Goal: Task Accomplishment & Management: Manage account settings

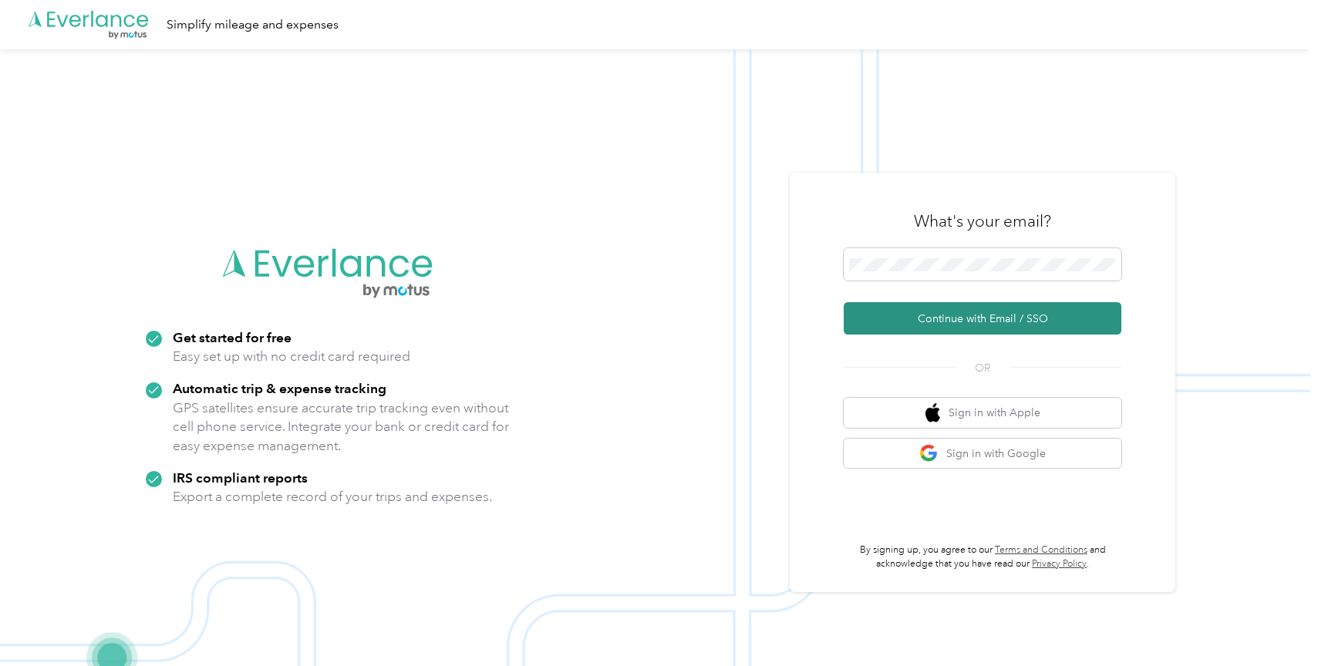
click at [965, 323] on button "Continue with Email / SSO" at bounding box center [983, 318] width 278 height 32
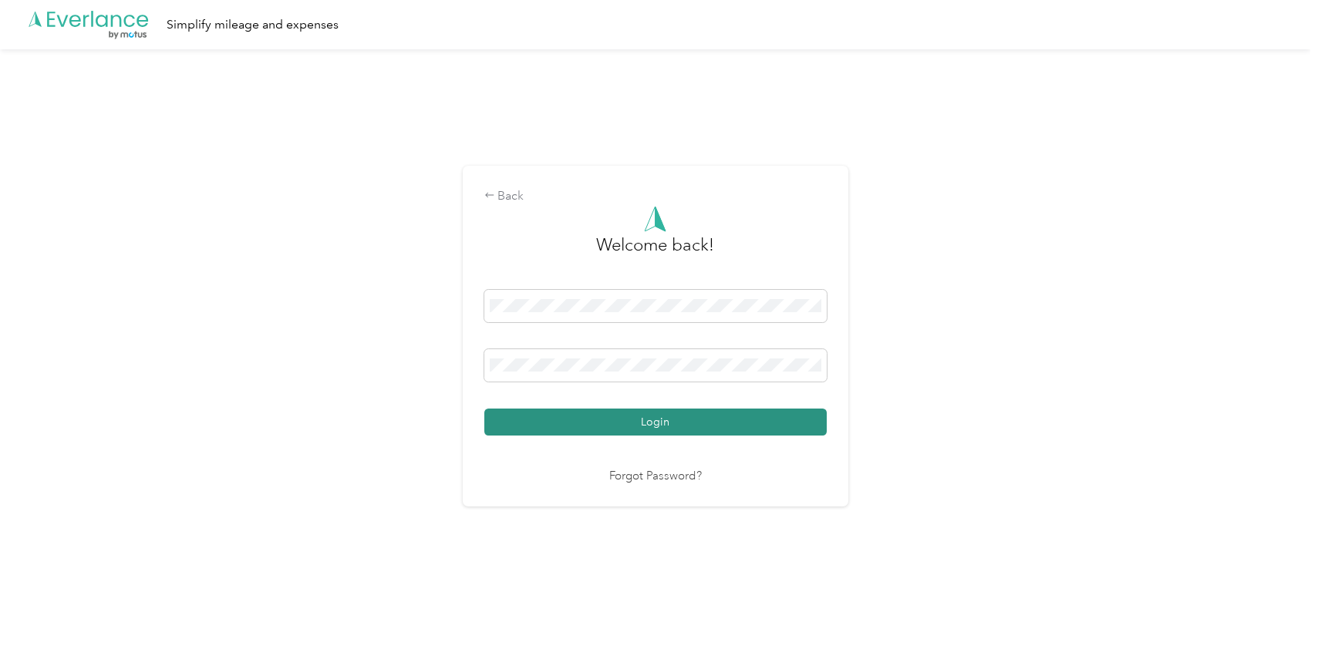
click at [727, 427] on button "Login" at bounding box center [655, 422] width 342 height 27
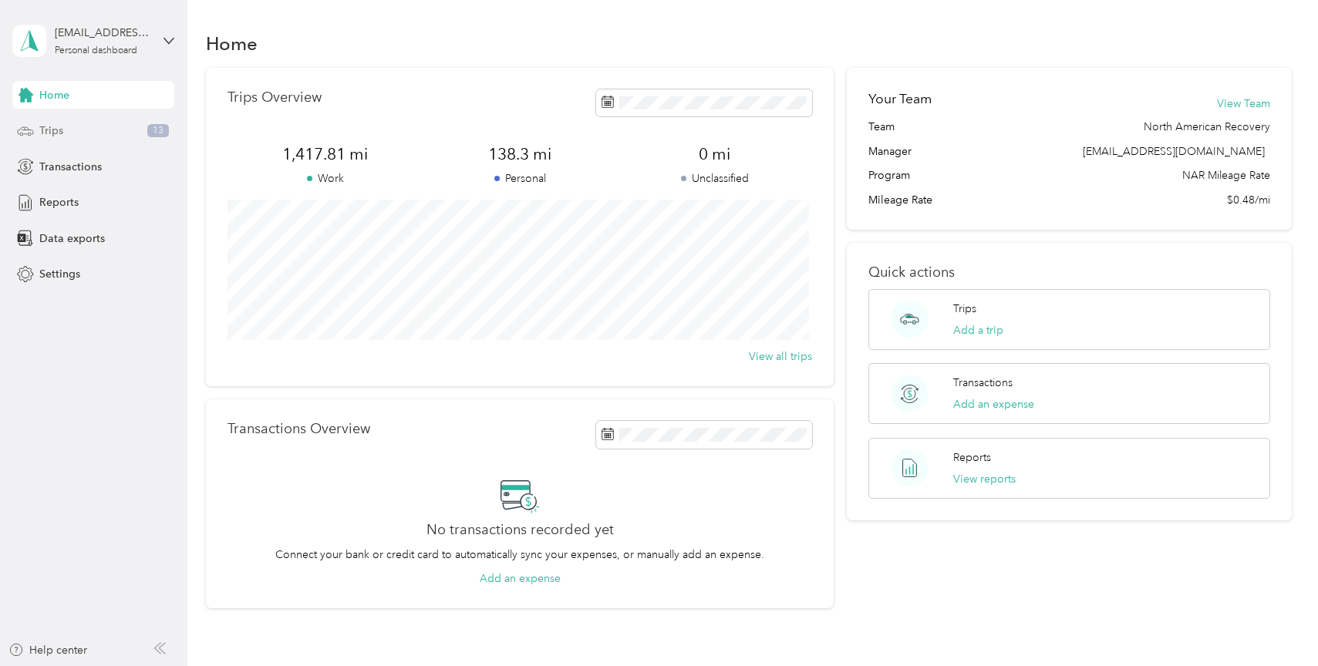
click at [80, 125] on div "Trips 13" at bounding box center [93, 131] width 162 height 28
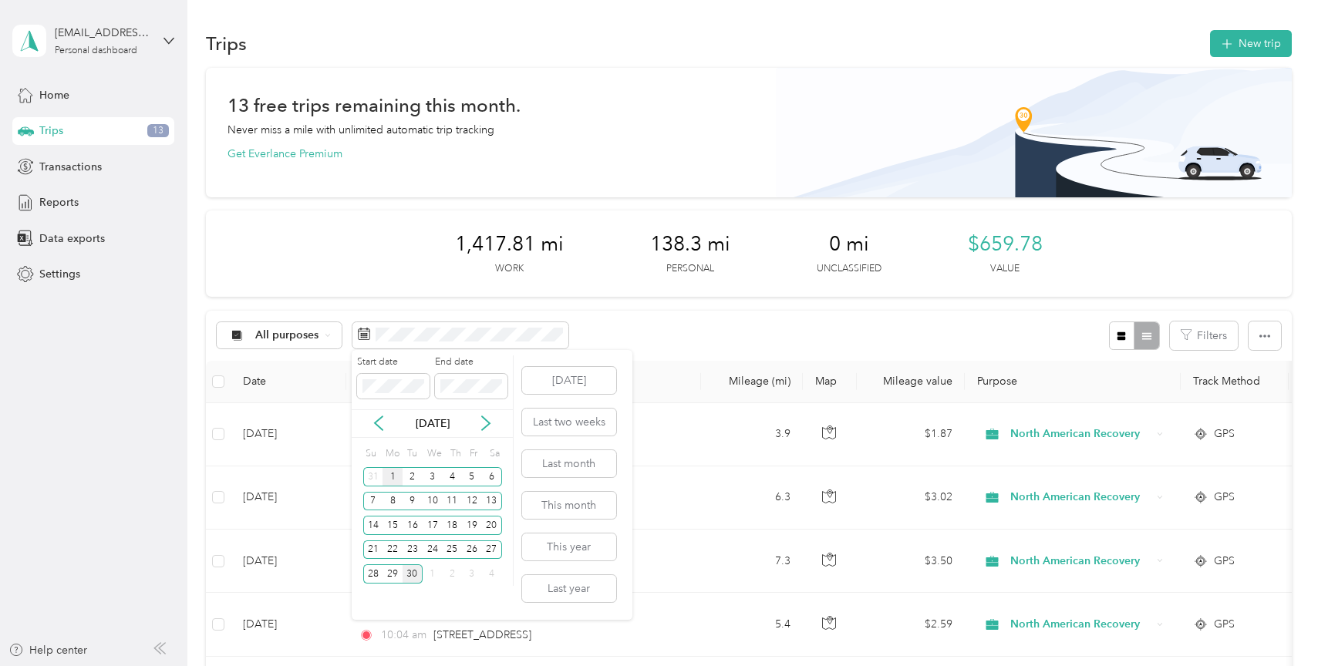
click at [393, 477] on div "1" at bounding box center [393, 476] width 20 height 19
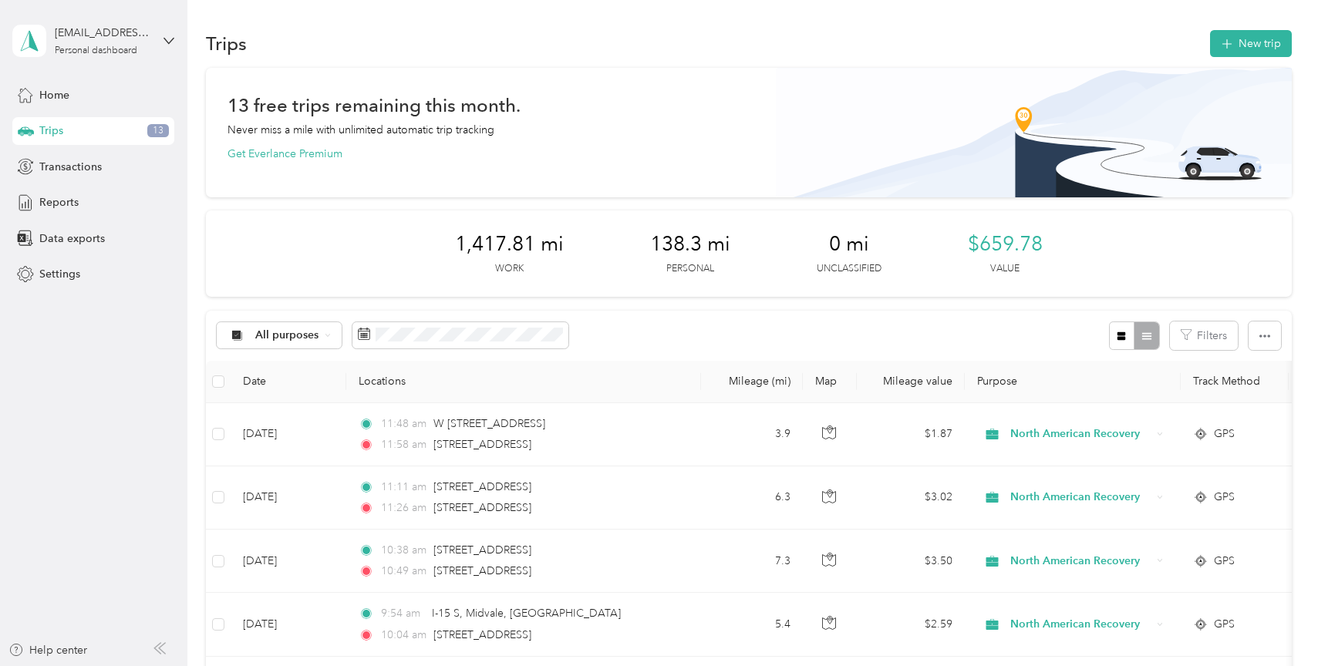
click at [667, 312] on div "All purposes Filters" at bounding box center [748, 336] width 1085 height 50
click at [771, 331] on div "All purposes Filters" at bounding box center [748, 336] width 1085 height 50
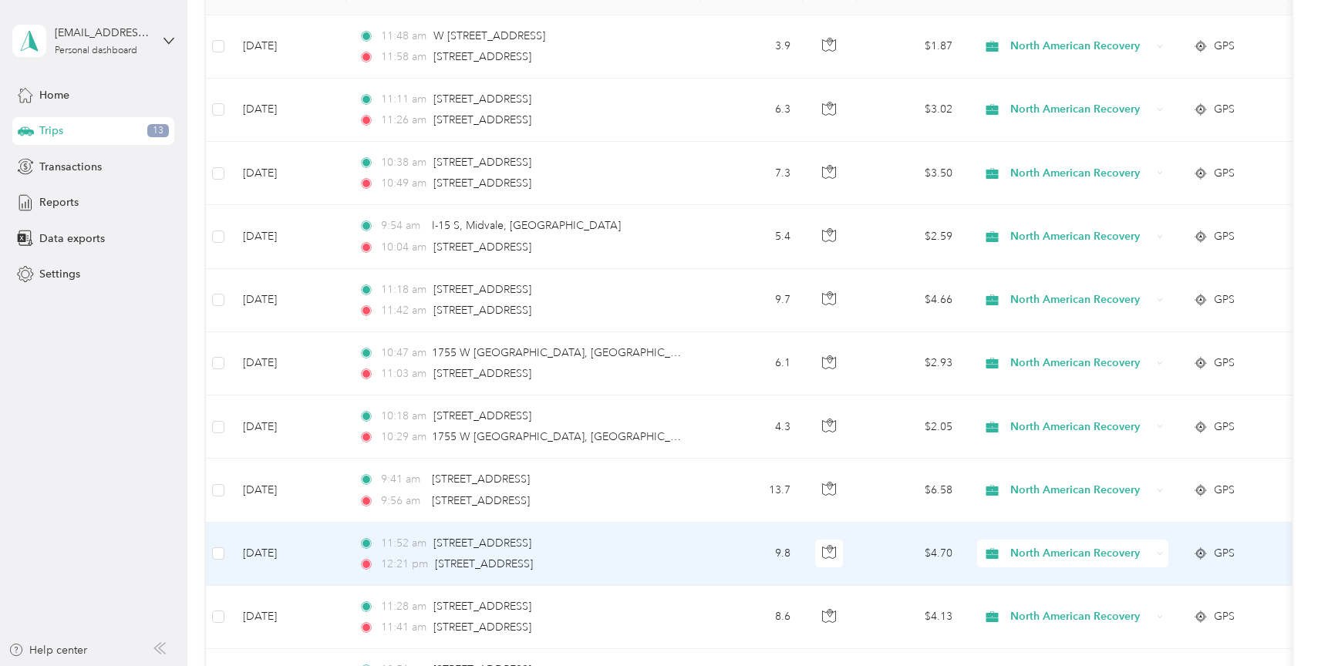
scroll to position [168, 0]
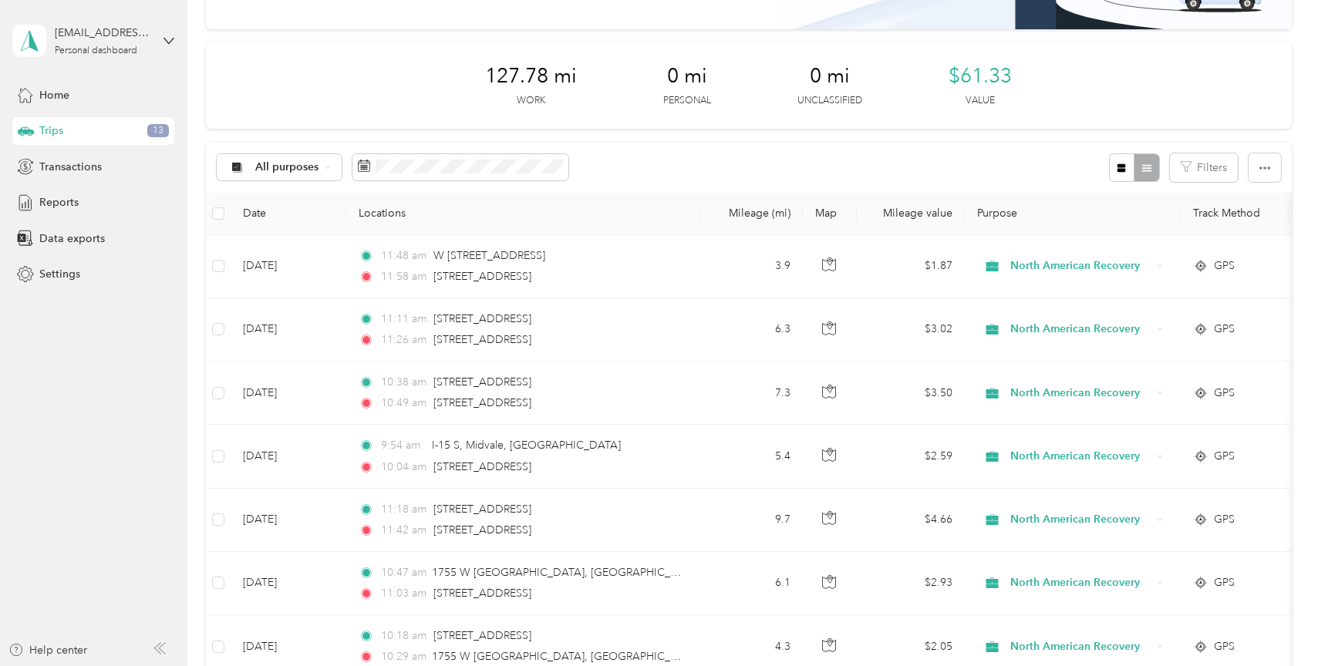
click at [1108, 85] on div "127.78 mi Work 0 mi Personal 0 mi Unclassified $61.33 Value" at bounding box center [748, 85] width 1085 height 86
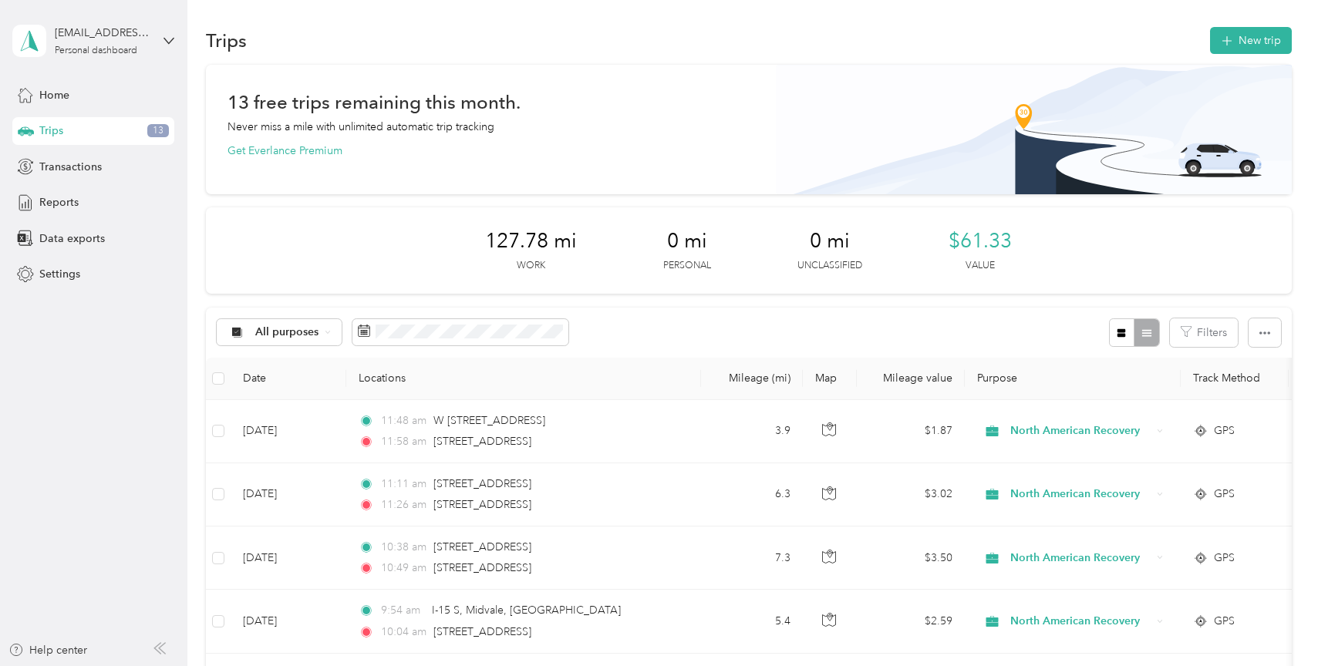
scroll to position [0, 0]
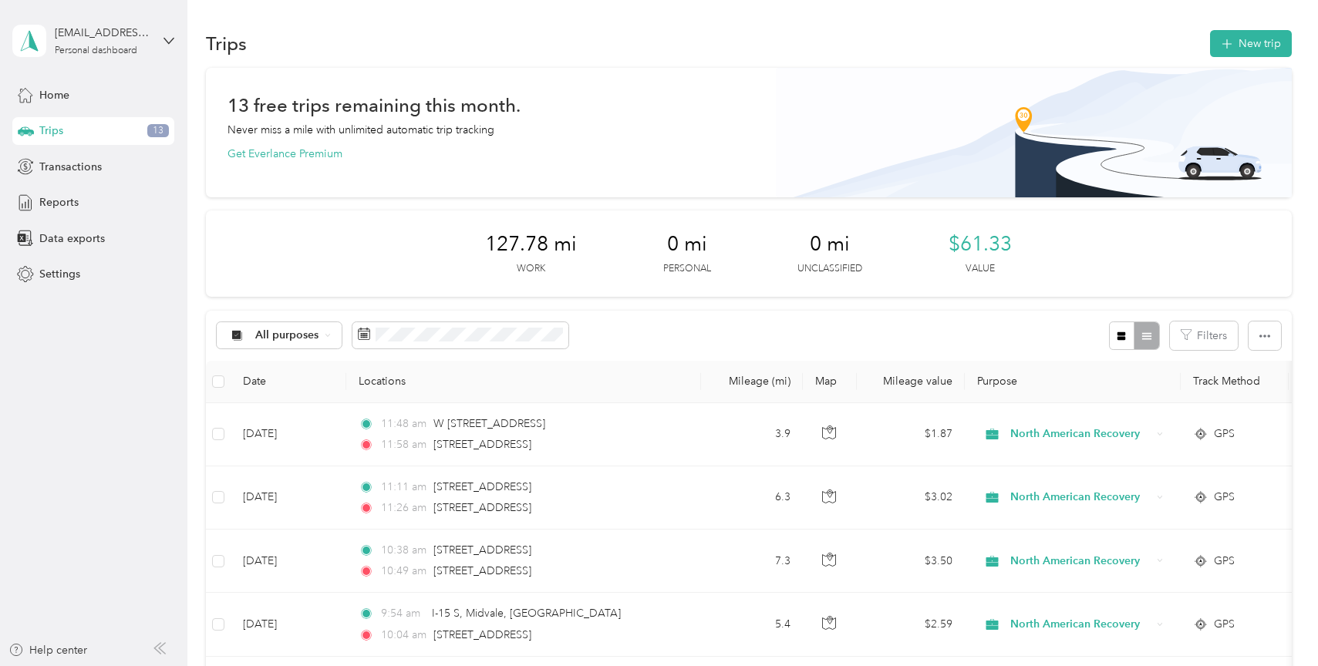
click at [886, 289] on div "127.78 mi Work 0 mi Personal 0 mi Unclassified $61.33 Value" at bounding box center [748, 254] width 1085 height 86
click at [865, 107] on div "13 free trips remaining this month. Never miss a mile with unlimited automatic …" at bounding box center [749, 129] width 1042 height 65
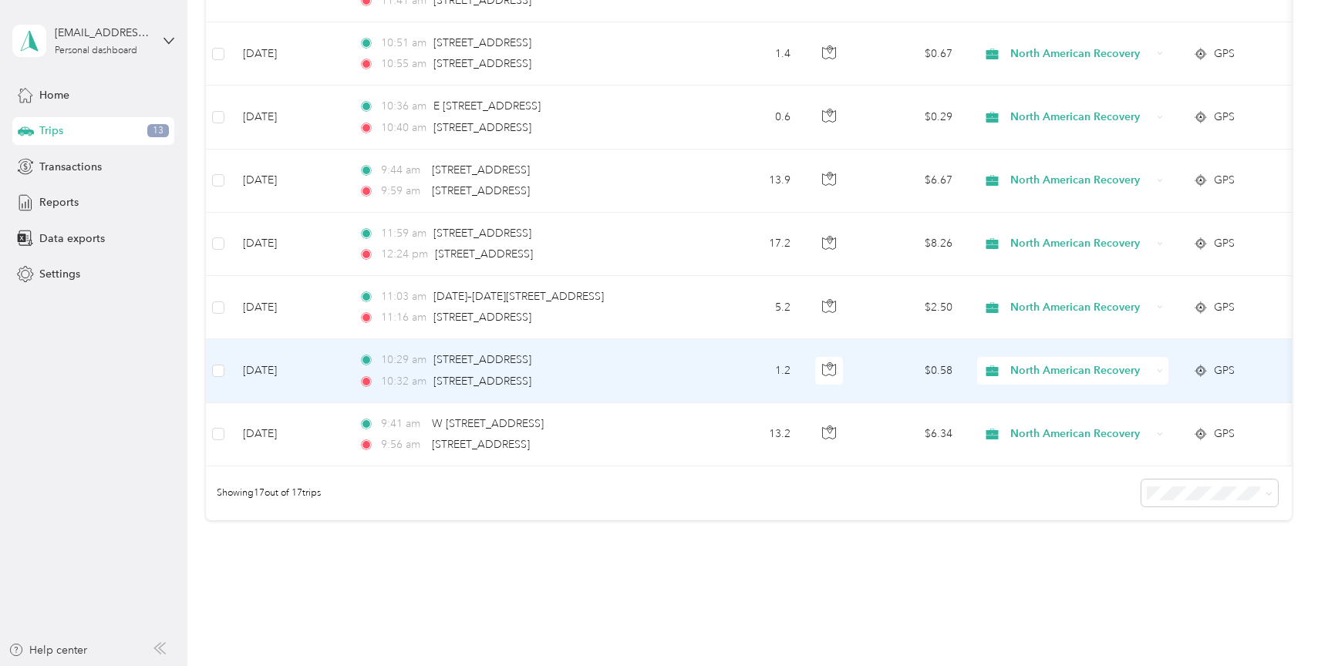
scroll to position [940, 0]
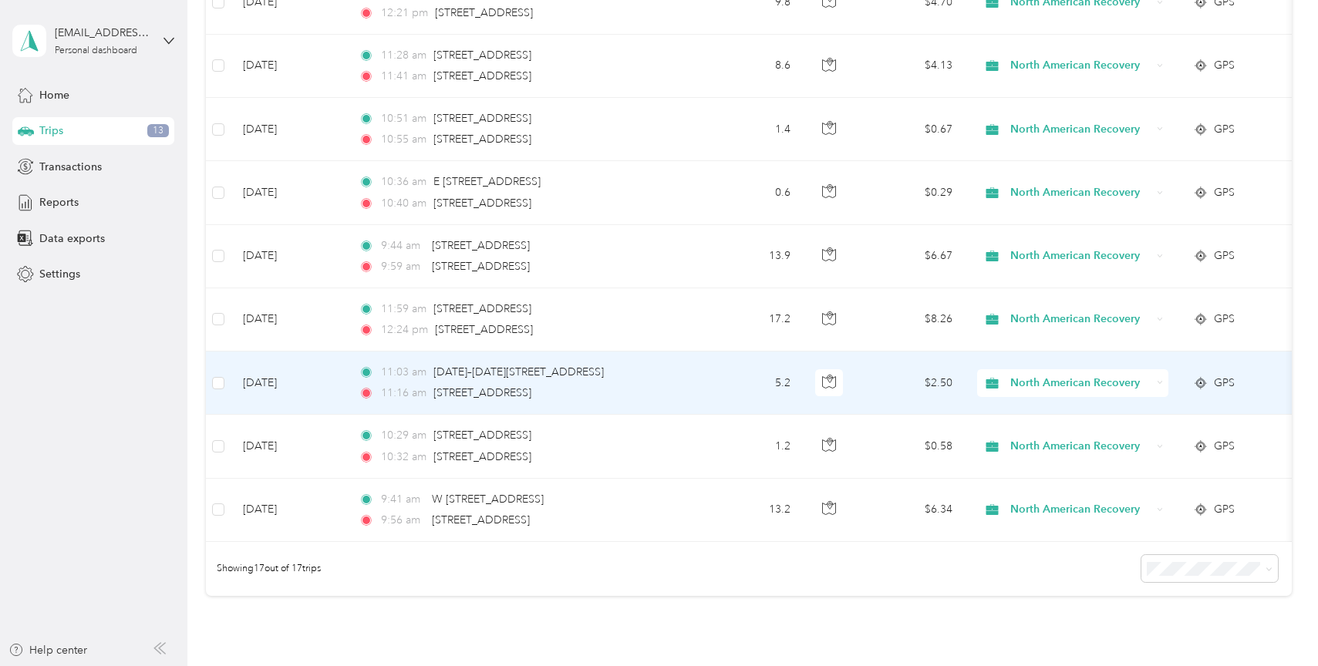
click at [720, 379] on td "5.2" at bounding box center [752, 383] width 102 height 63
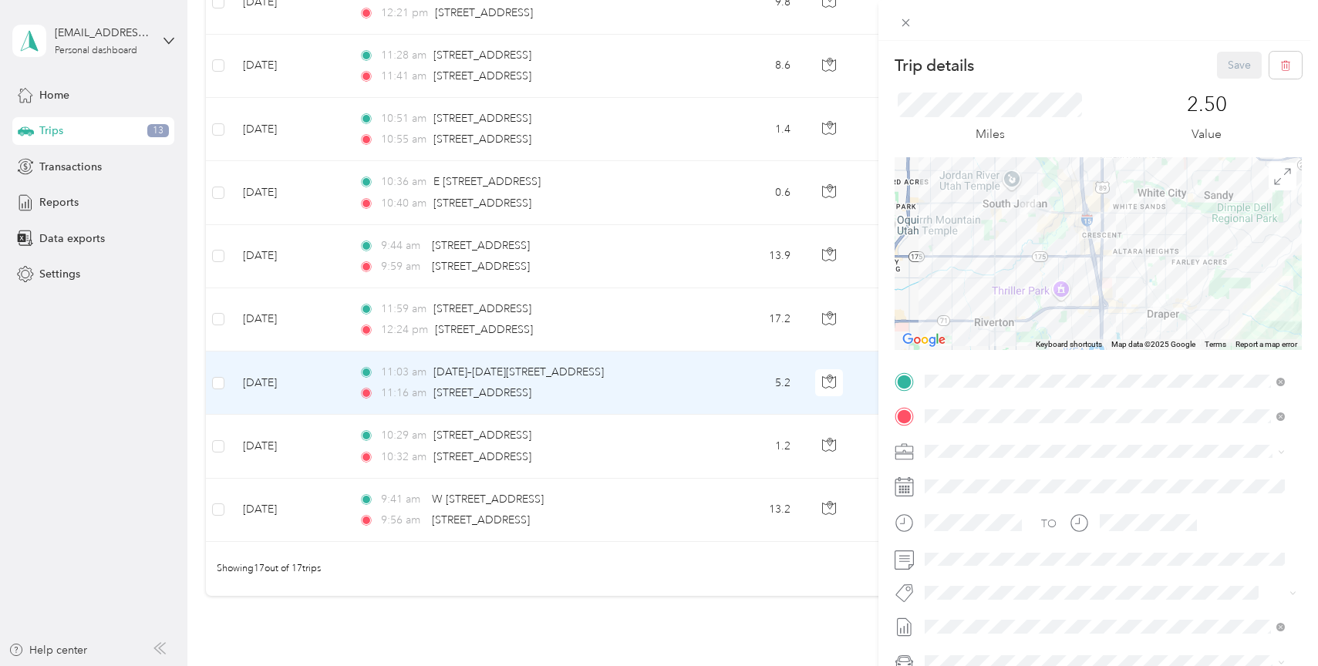
click at [718, 318] on div "Trip details Save This trip cannot be edited because it is either under review,…" at bounding box center [659, 333] width 1318 height 666
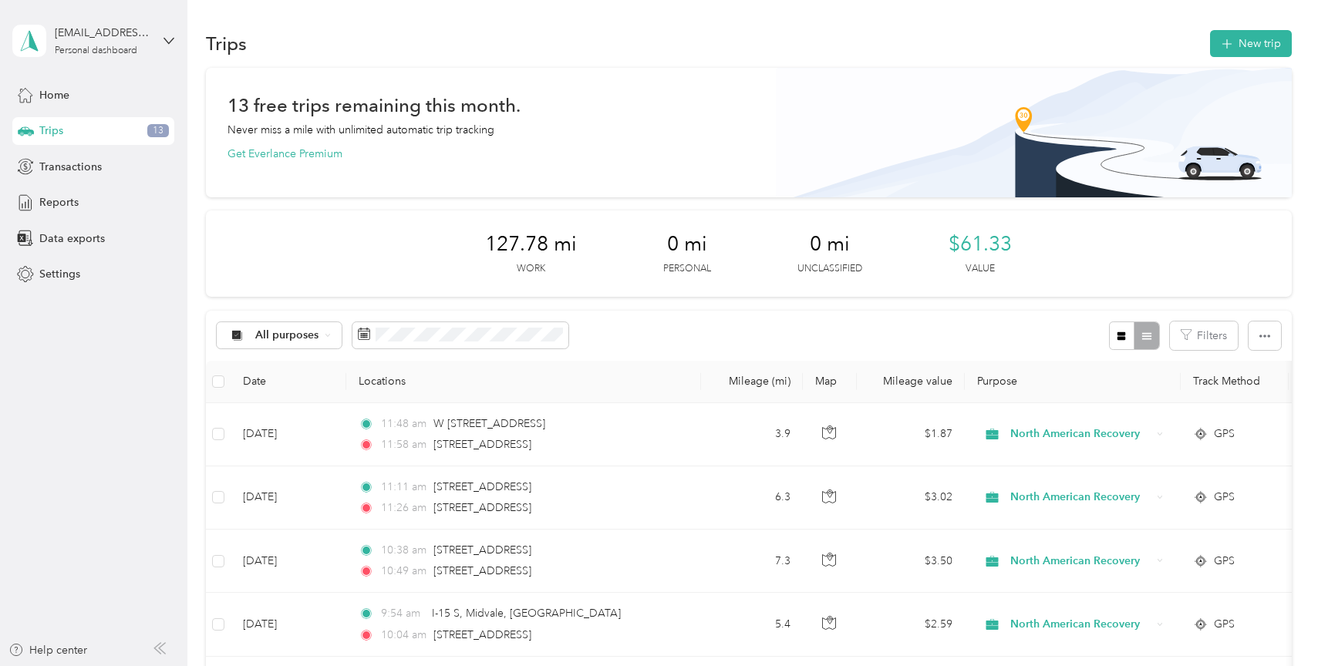
click at [869, 109] on div "13 free trips remaining this month. Never miss a mile with unlimited automatic …" at bounding box center [749, 129] width 1042 height 65
click at [1144, 251] on div "127.78 mi Work 0 mi Personal 0 mi Unclassified $61.33 Value" at bounding box center [748, 254] width 1085 height 86
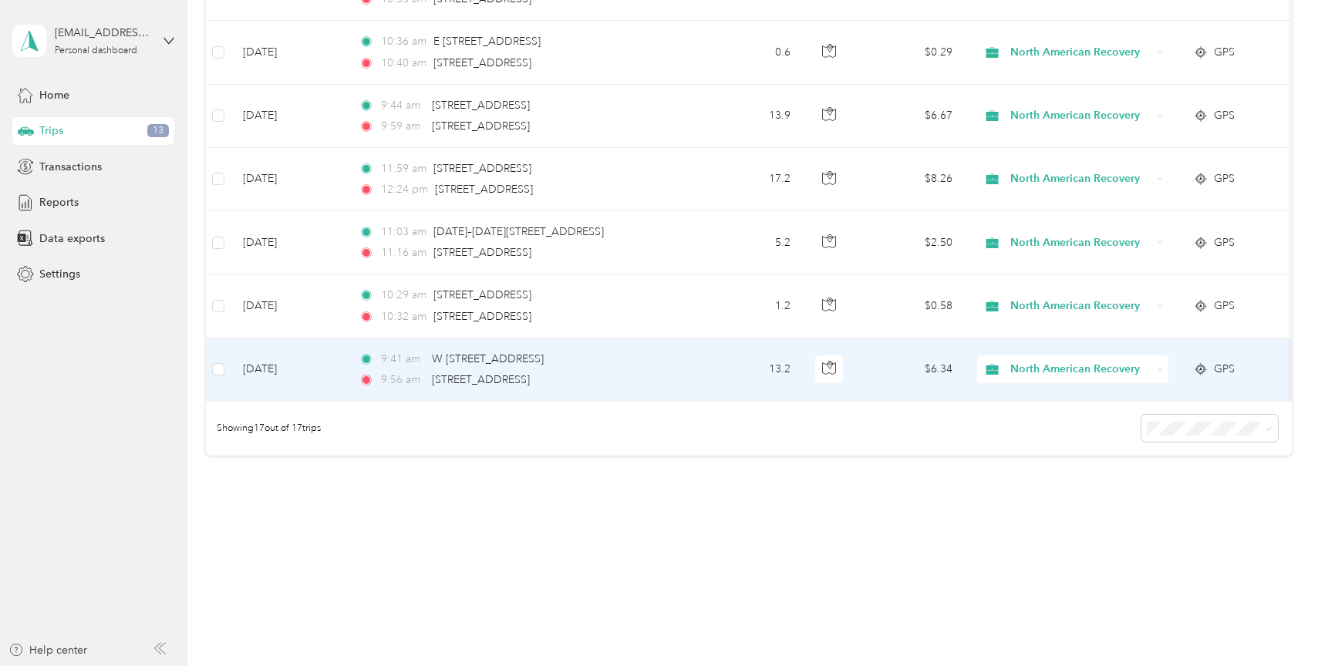
scroll to position [1094, 0]
click at [714, 352] on td "13.2" at bounding box center [752, 367] width 102 height 63
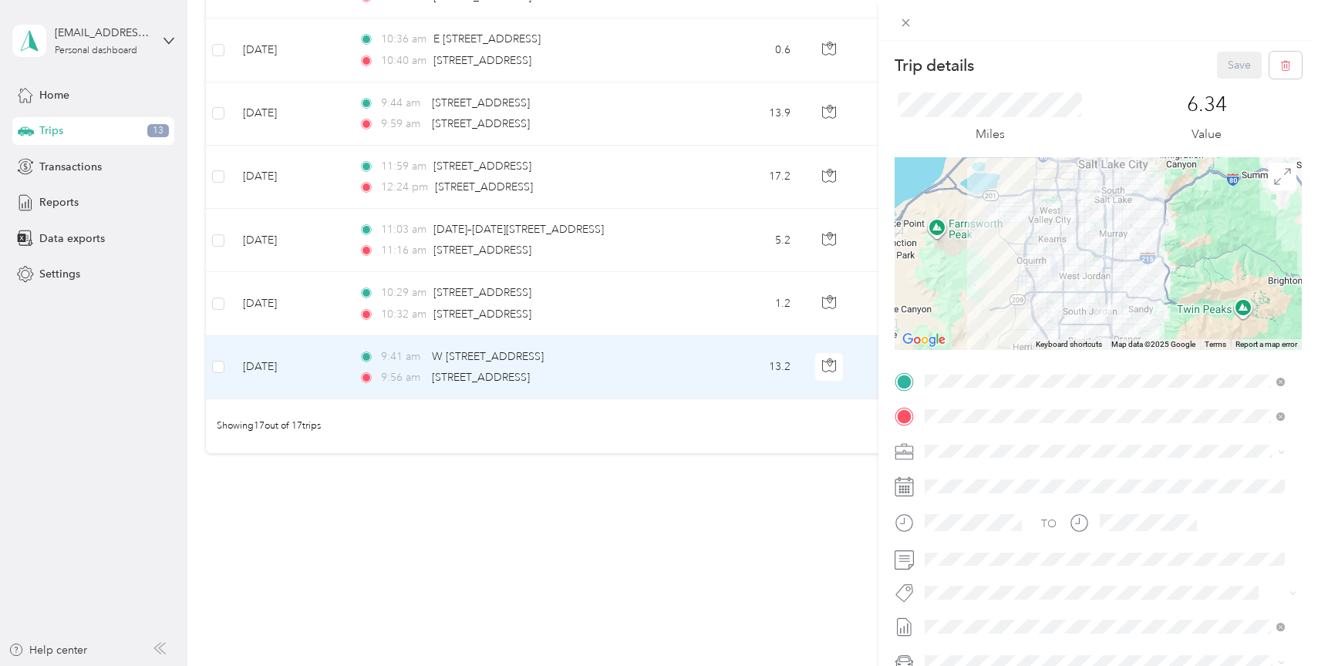
click at [716, 272] on div "Trip details Save This trip cannot be edited because it is either under review,…" at bounding box center [659, 333] width 1318 height 666
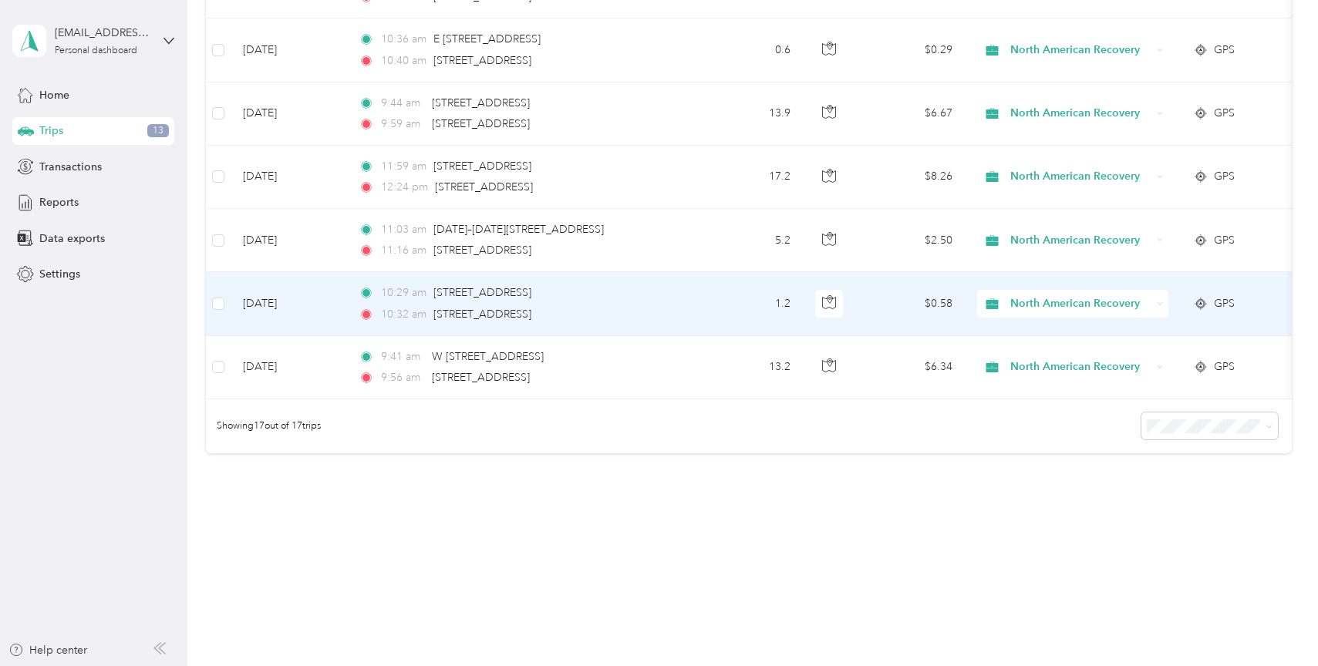
click at [715, 287] on td "1.2" at bounding box center [752, 303] width 102 height 63
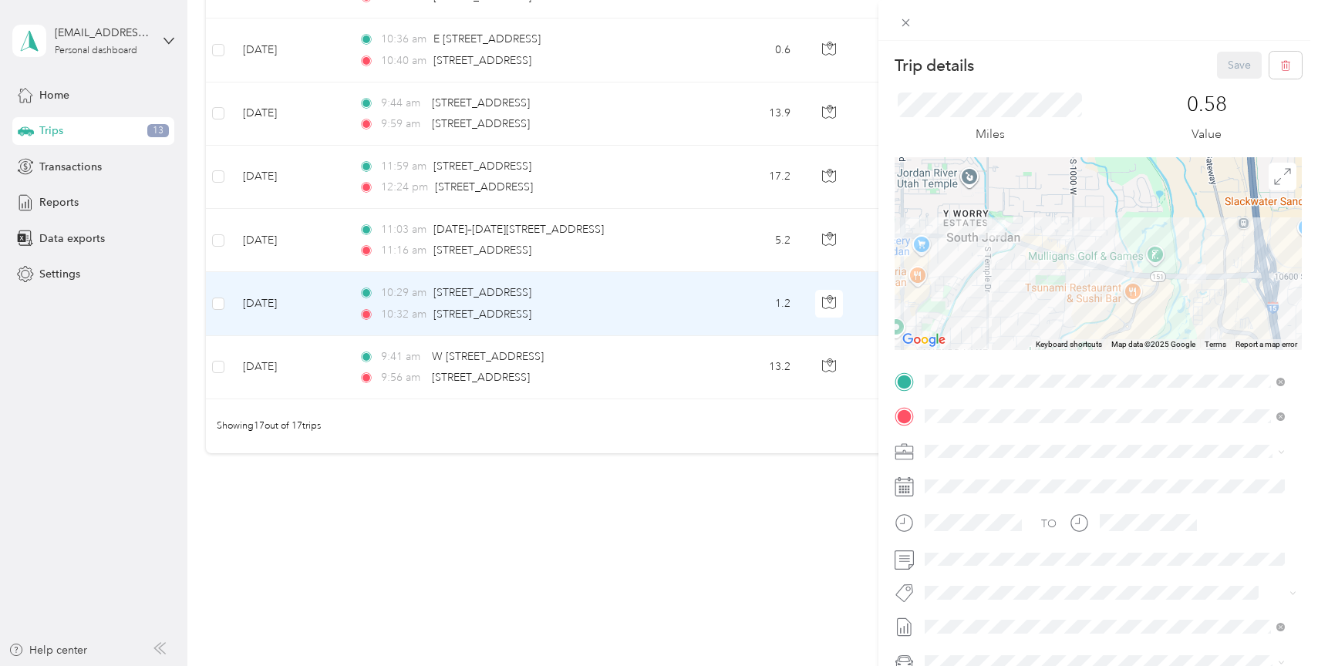
drag, startPoint x: 729, startPoint y: 393, endPoint x: 651, endPoint y: 428, distance: 85.6
click at [587, 389] on div "Trip details Save This trip cannot be edited because it is either under review,…" at bounding box center [659, 333] width 1318 height 666
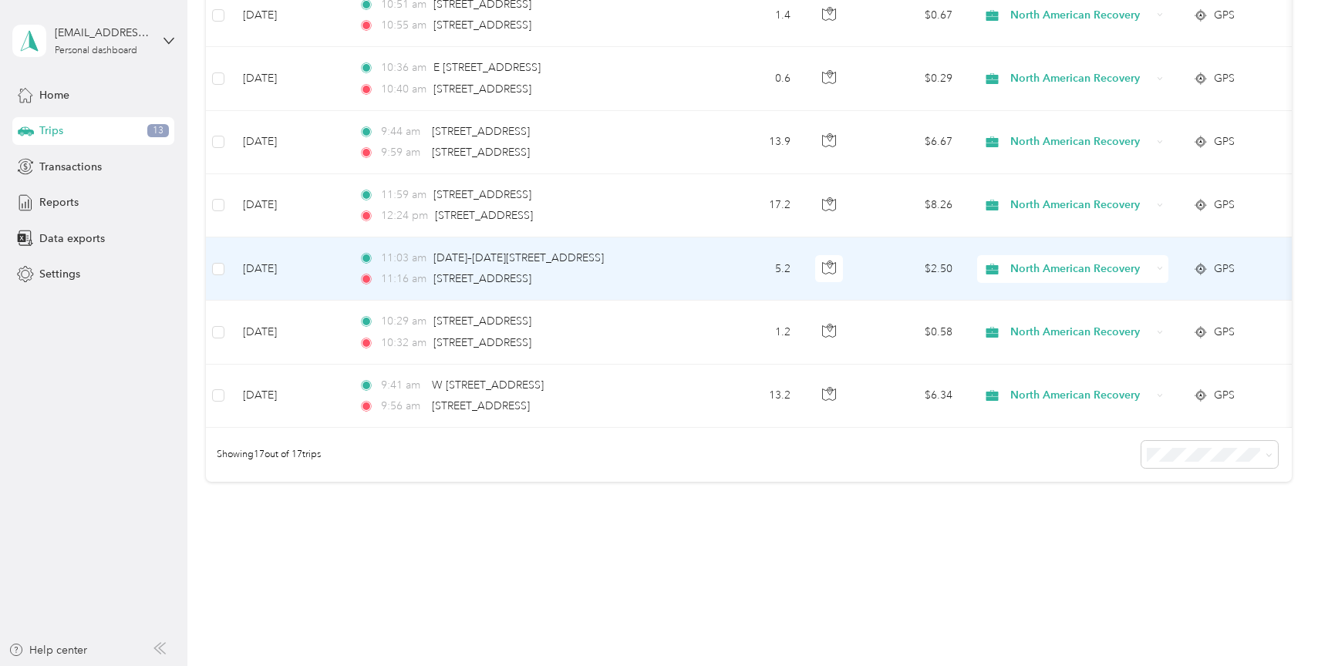
scroll to position [1094, 0]
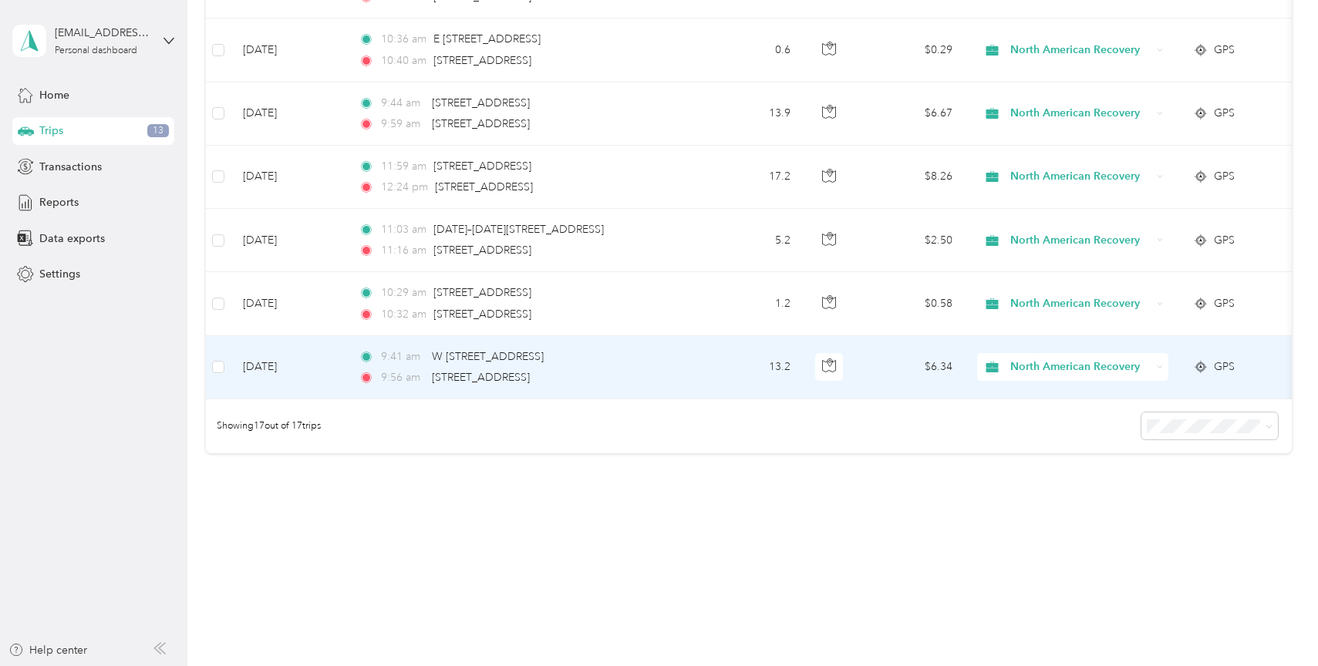
click at [724, 348] on td "13.2" at bounding box center [752, 367] width 102 height 63
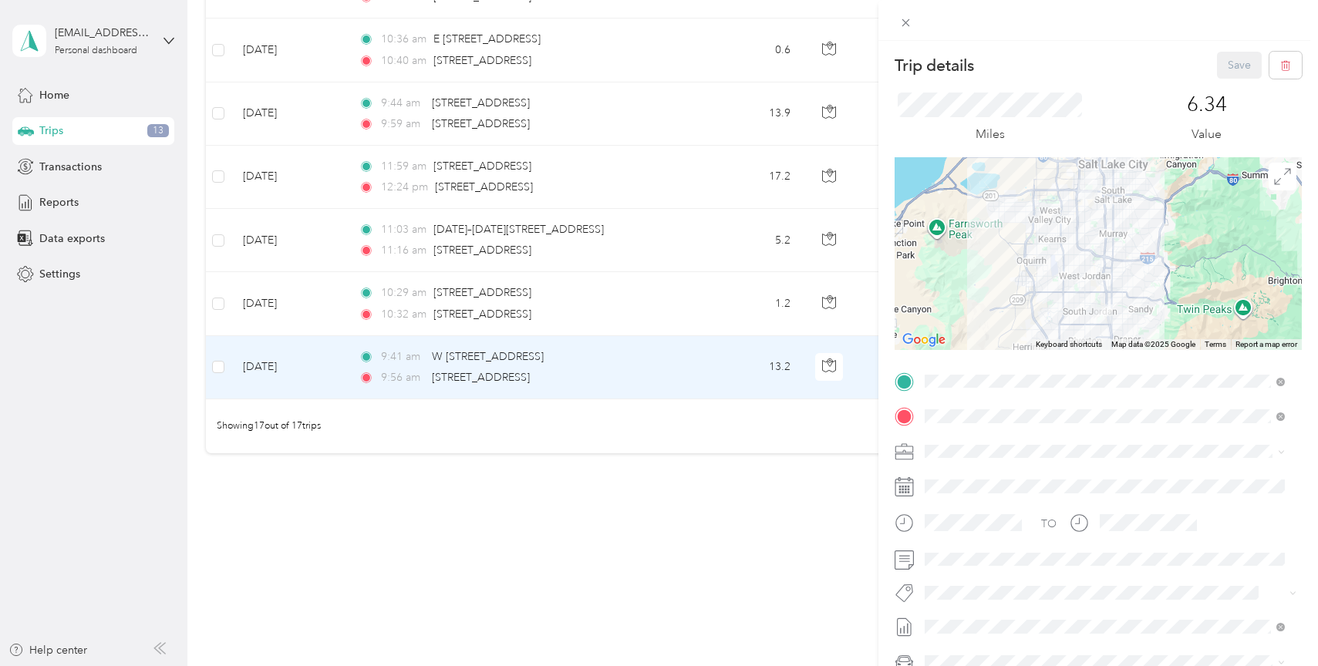
click at [666, 550] on div "Trip details Save This trip cannot be edited because it is either under review,…" at bounding box center [659, 333] width 1318 height 666
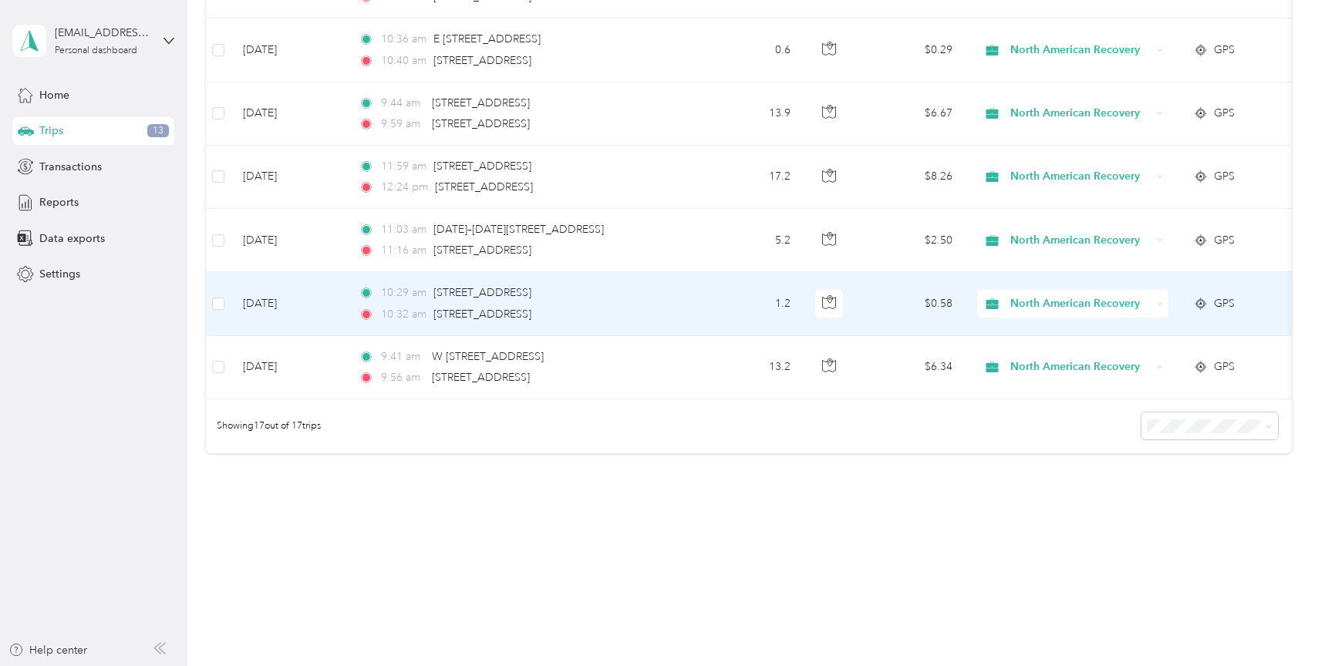
click at [721, 297] on td "1.2" at bounding box center [752, 303] width 102 height 63
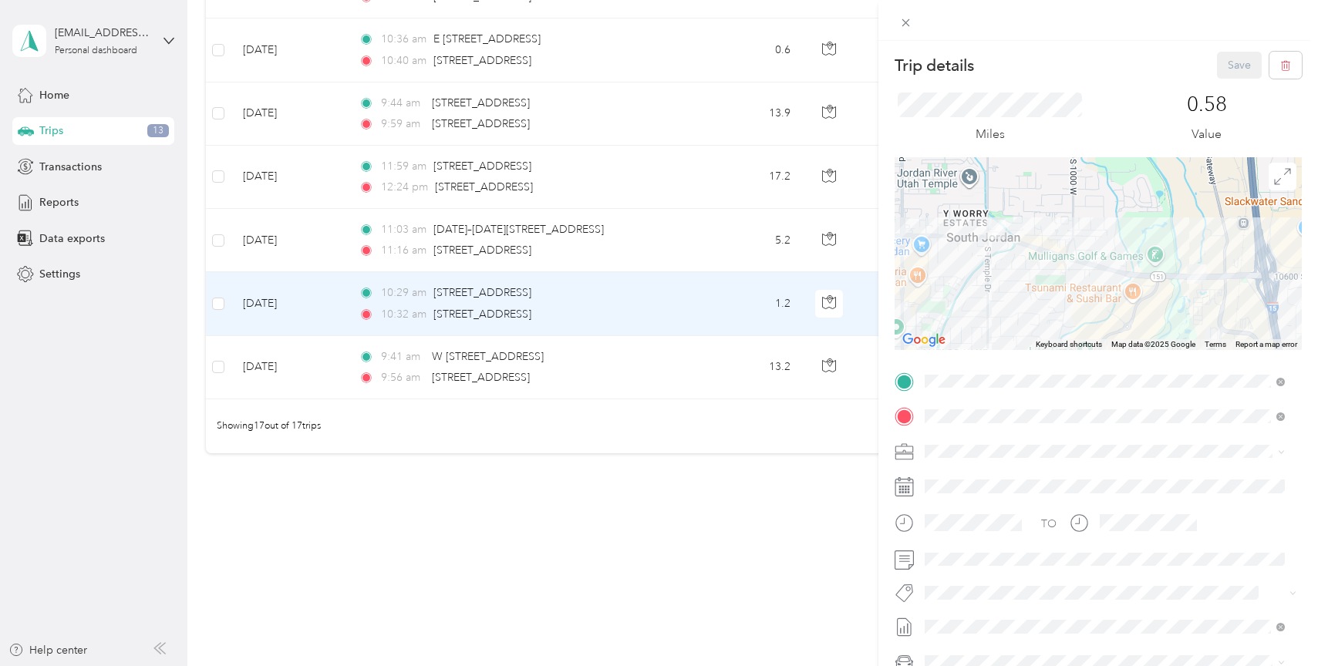
click at [691, 360] on div "Trip details Save This trip cannot be edited because it is either under review,…" at bounding box center [659, 333] width 1318 height 666
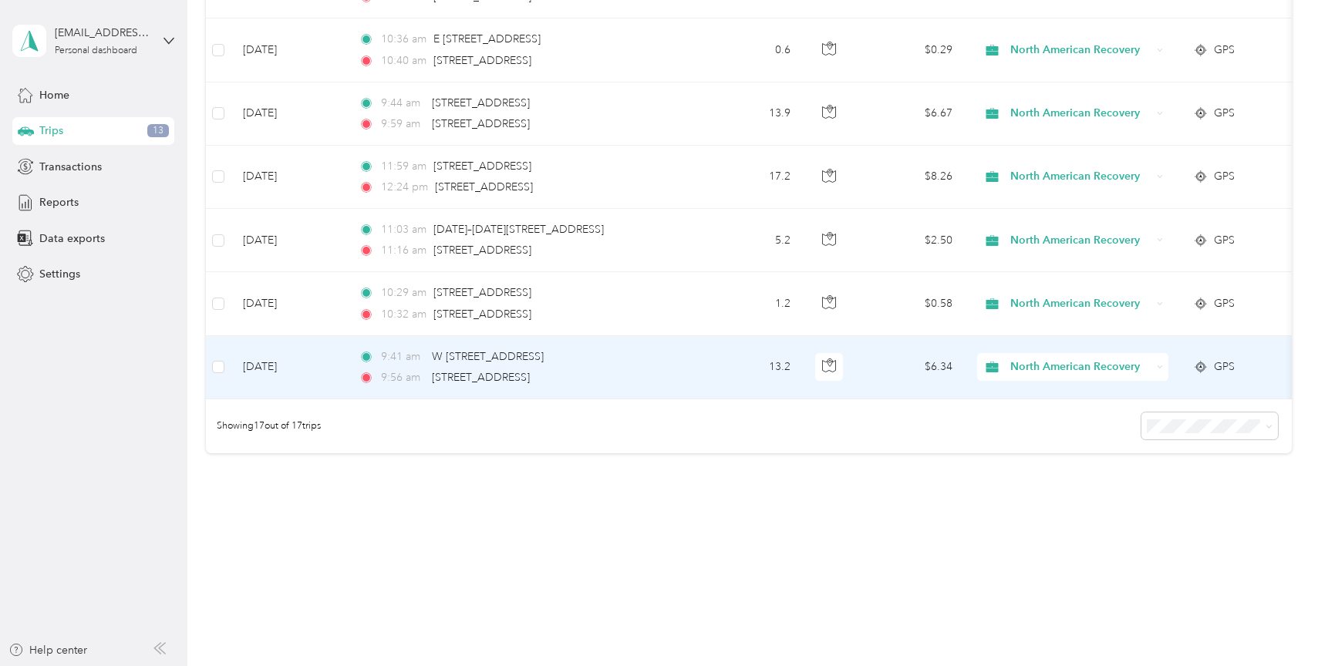
click at [696, 356] on td "9:41 am W [STREET_ADDRESS] 9:56 am [STREET_ADDRESS]" at bounding box center [523, 367] width 355 height 63
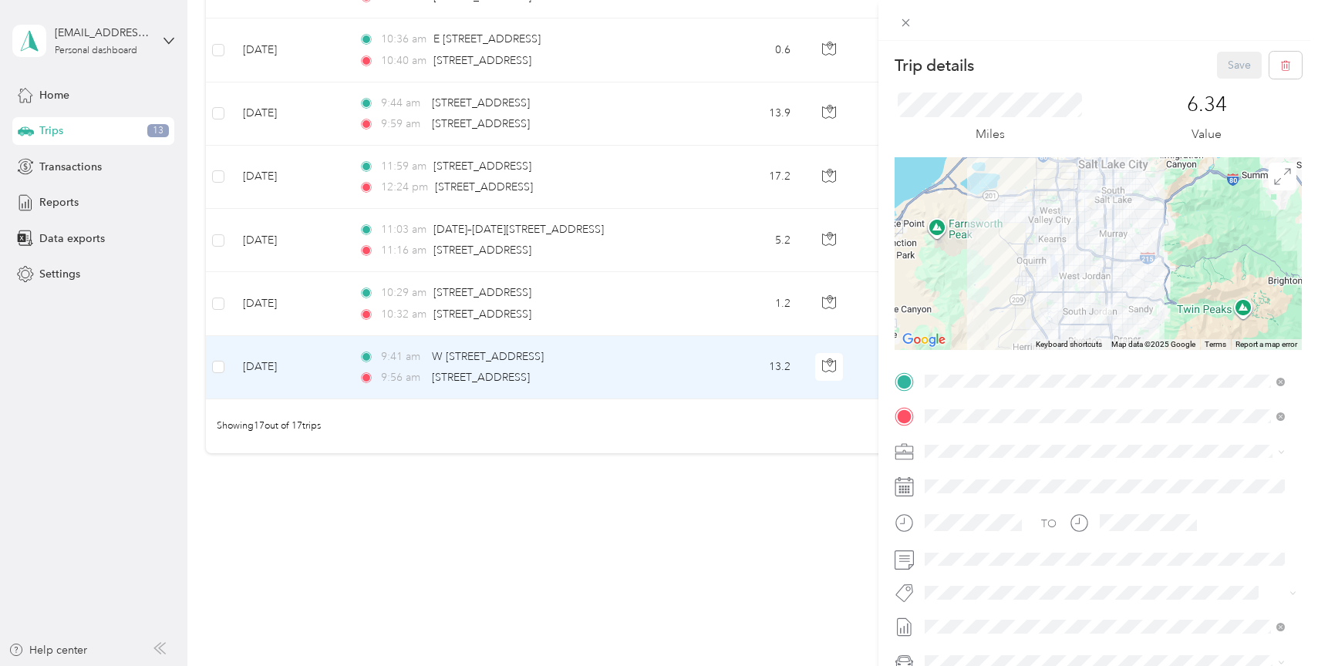
click at [705, 293] on div "Trip details Save This trip cannot be edited because it is either under review,…" at bounding box center [659, 333] width 1318 height 666
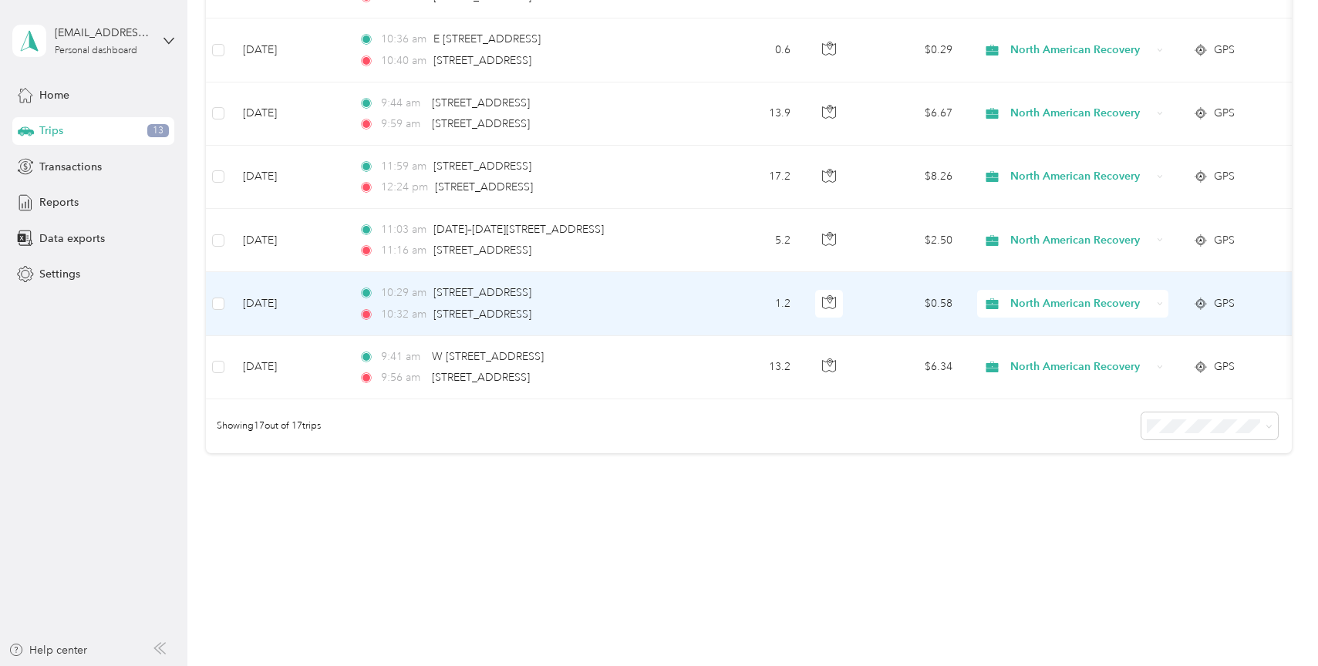
click at [700, 290] on td "10:29 am 412–[STREET_ADDRESS] 10:32 am [STREET_ADDRESS]" at bounding box center [523, 303] width 355 height 63
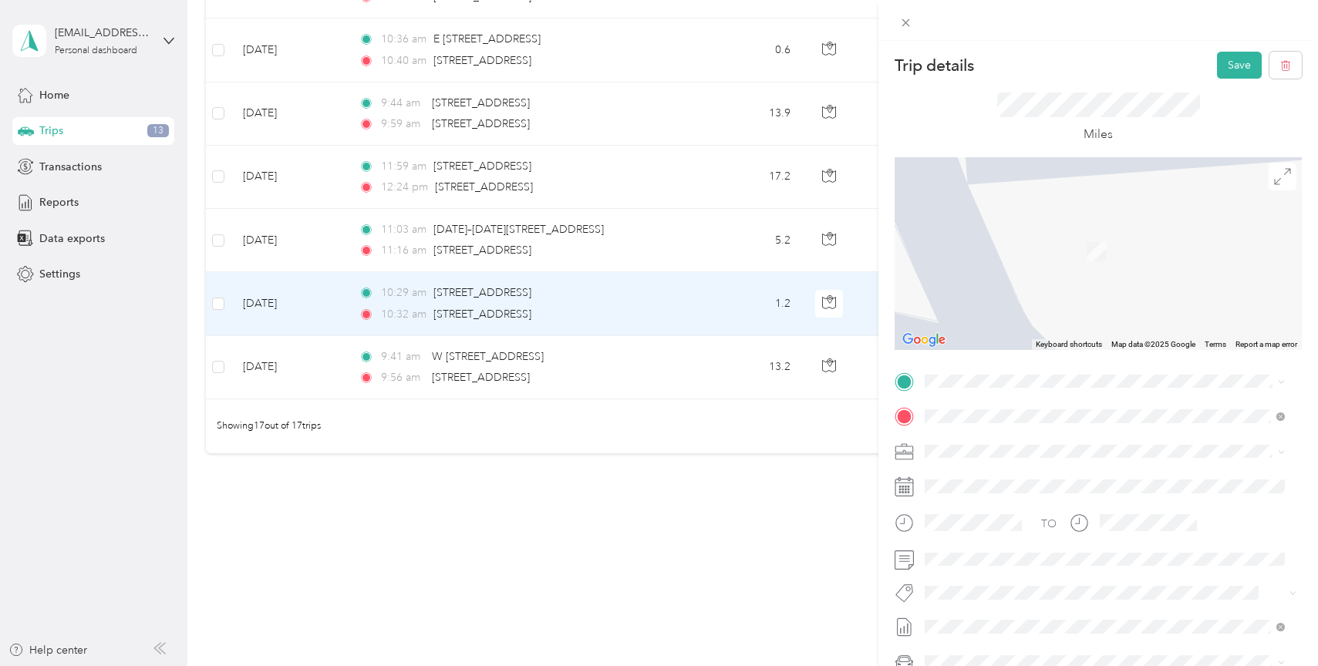
click at [1014, 438] on span "[STREET_ADDRESS][US_STATE]" at bounding box center [1031, 435] width 154 height 14
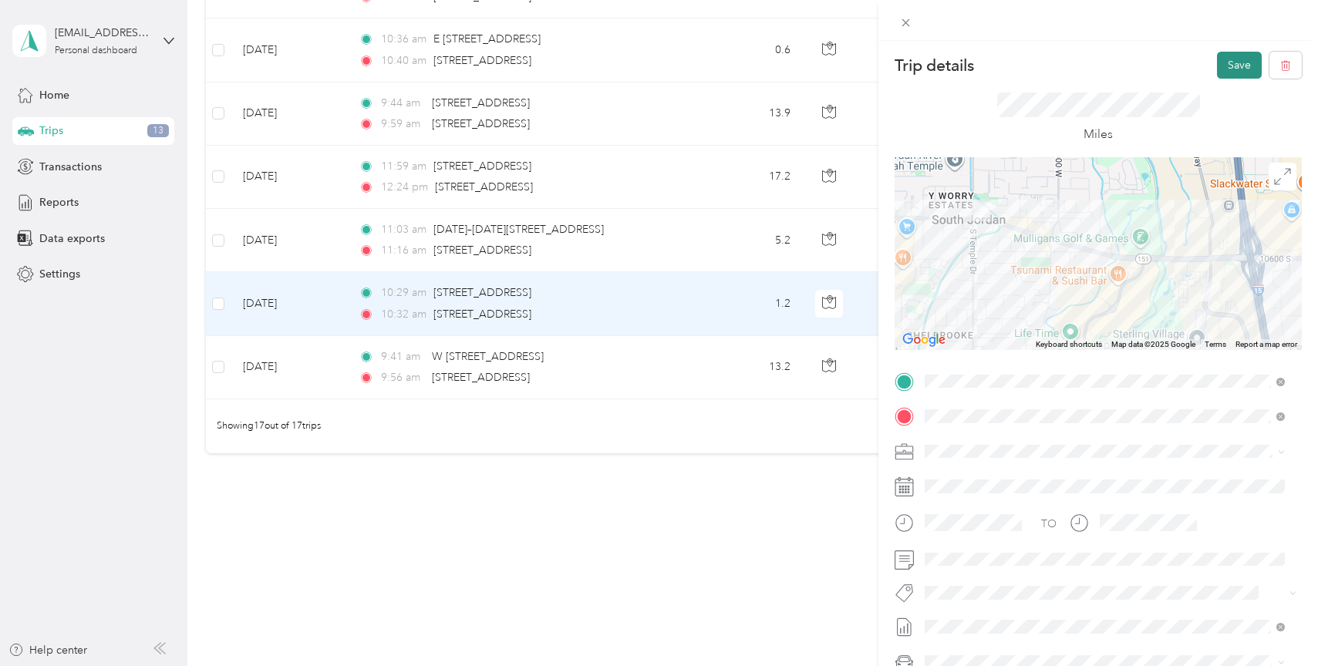
click at [1230, 61] on button "Save" at bounding box center [1239, 65] width 45 height 27
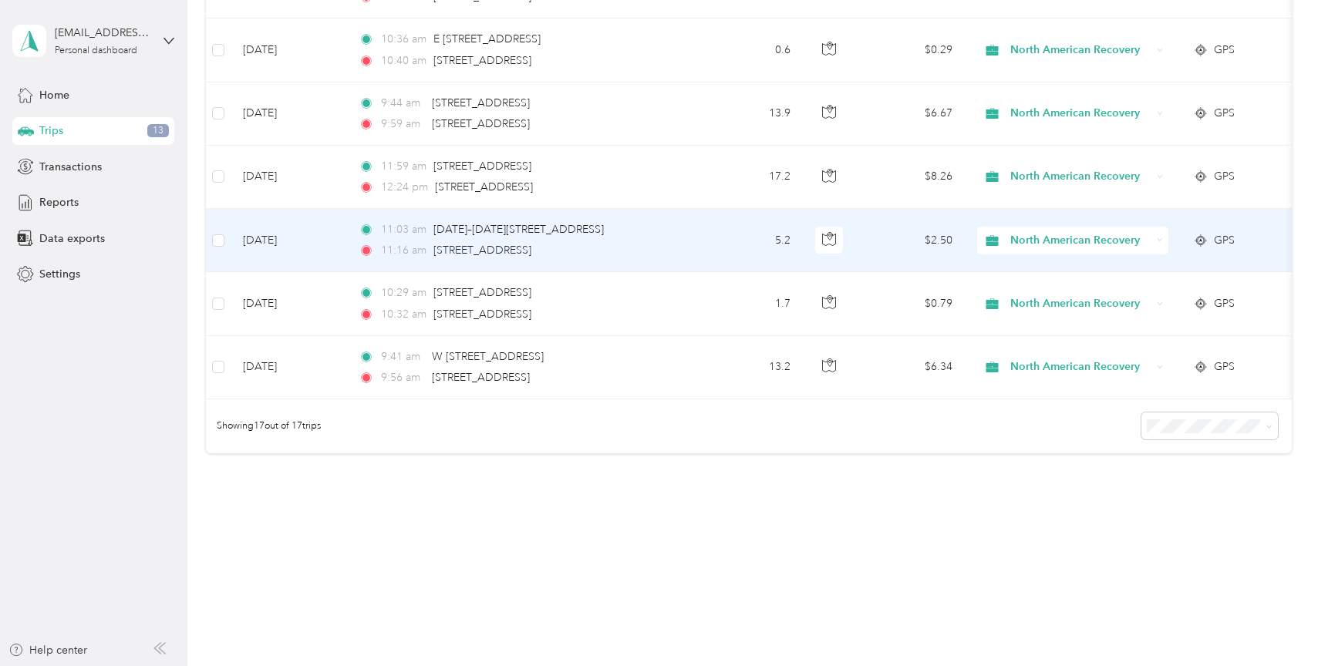
click at [708, 231] on td "5.2" at bounding box center [752, 240] width 102 height 63
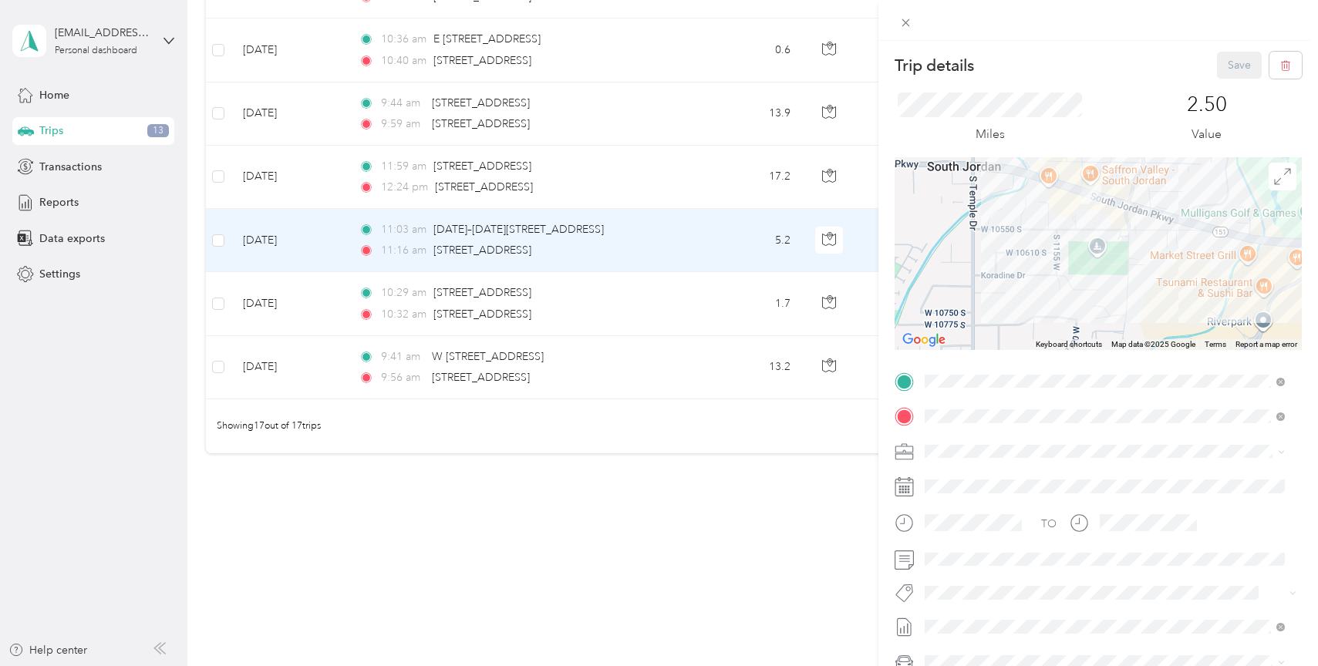
drag, startPoint x: 1052, startPoint y: 190, endPoint x: 1054, endPoint y: 261, distance: 71.0
click at [1064, 344] on div "Keyboard shortcuts Map Data Map data ©2025 Google Map data ©2025 Google 200 m C…" at bounding box center [1098, 253] width 407 height 193
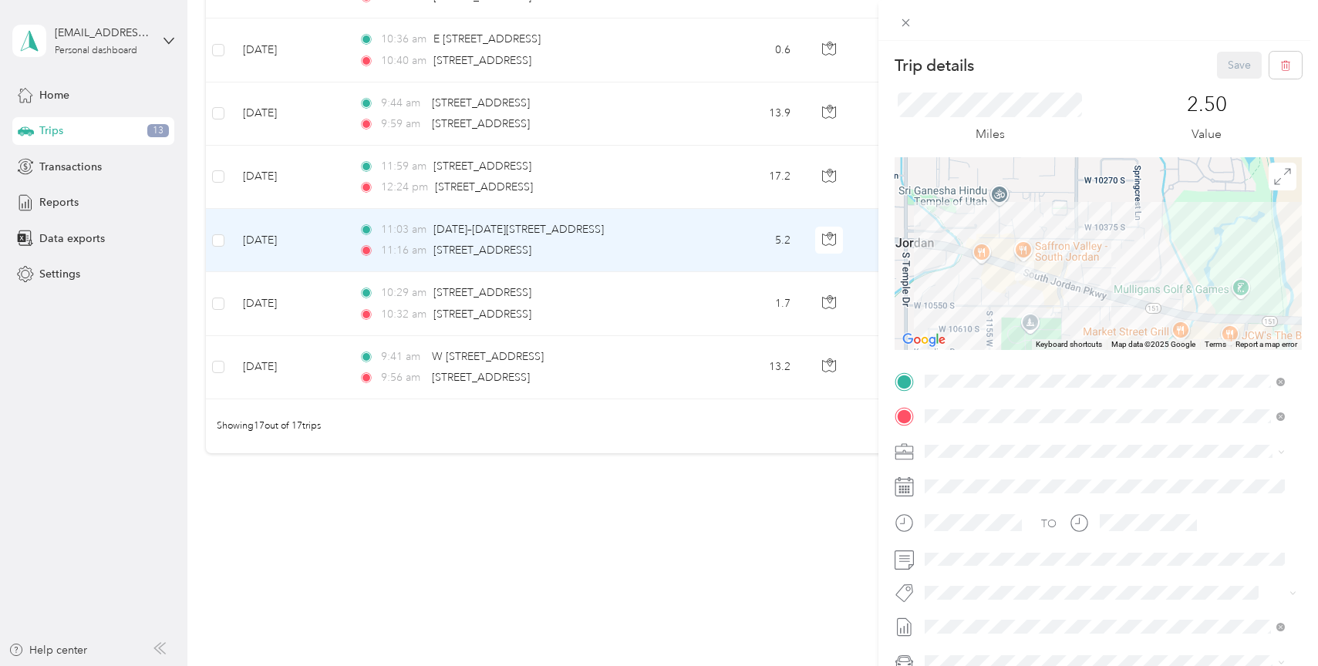
drag, startPoint x: 1058, startPoint y: 201, endPoint x: 986, endPoint y: 292, distance: 116.4
click at [986, 292] on div at bounding box center [1098, 253] width 407 height 193
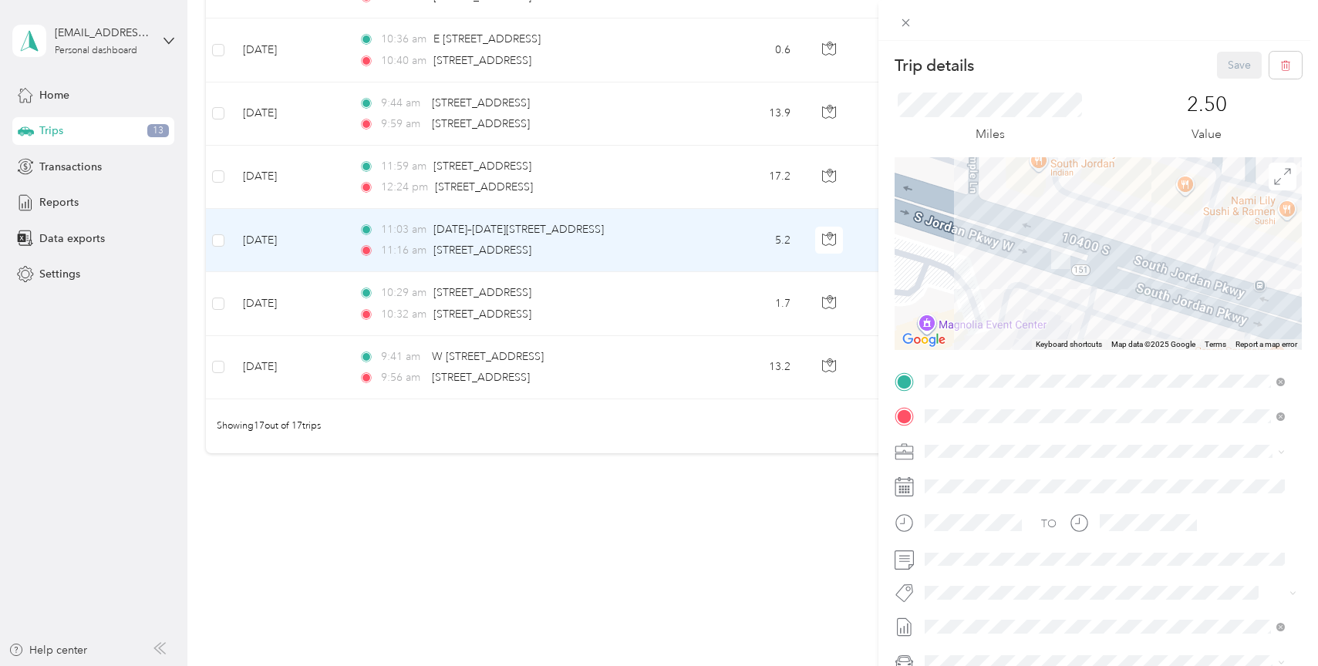
drag, startPoint x: 1053, startPoint y: 213, endPoint x: 1043, endPoint y: 329, distance: 116.9
click at [1043, 329] on div at bounding box center [1098, 253] width 407 height 193
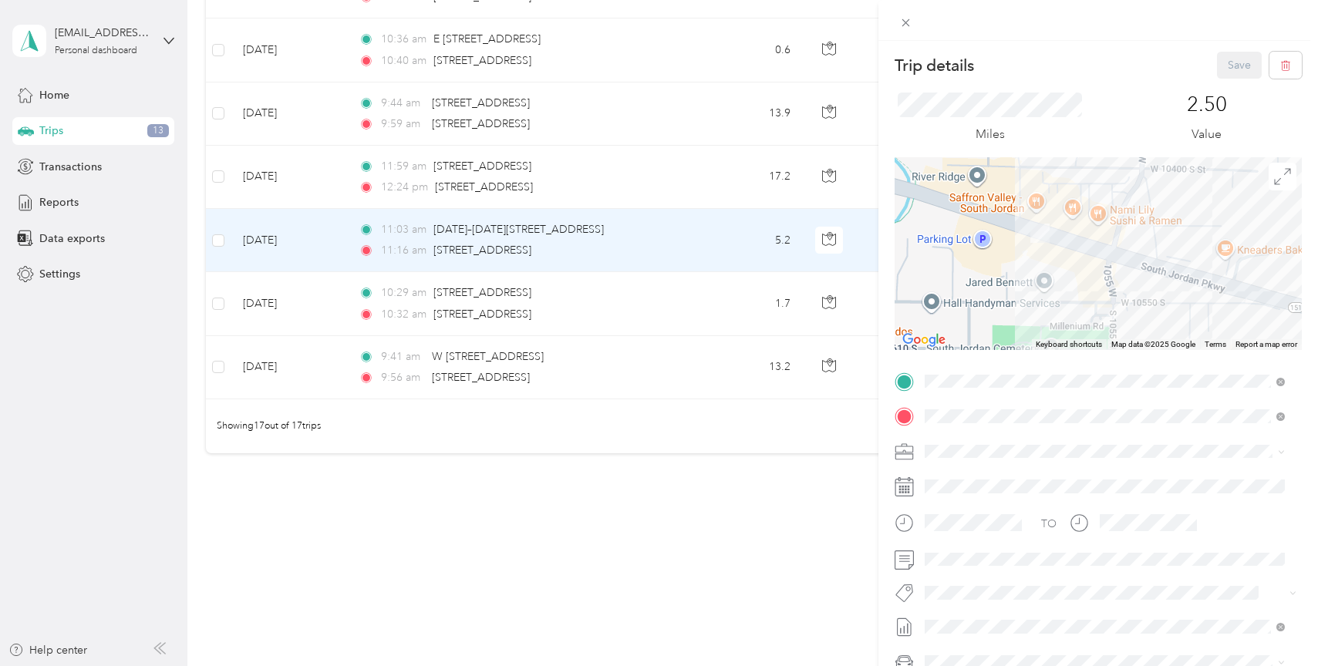
drag, startPoint x: 1005, startPoint y: 319, endPoint x: 1013, endPoint y: 262, distance: 57.6
click at [1013, 262] on div at bounding box center [1098, 253] width 407 height 193
click at [648, 285] on div "Trip details Save This trip cannot be edited because it is either under review,…" at bounding box center [659, 333] width 1318 height 666
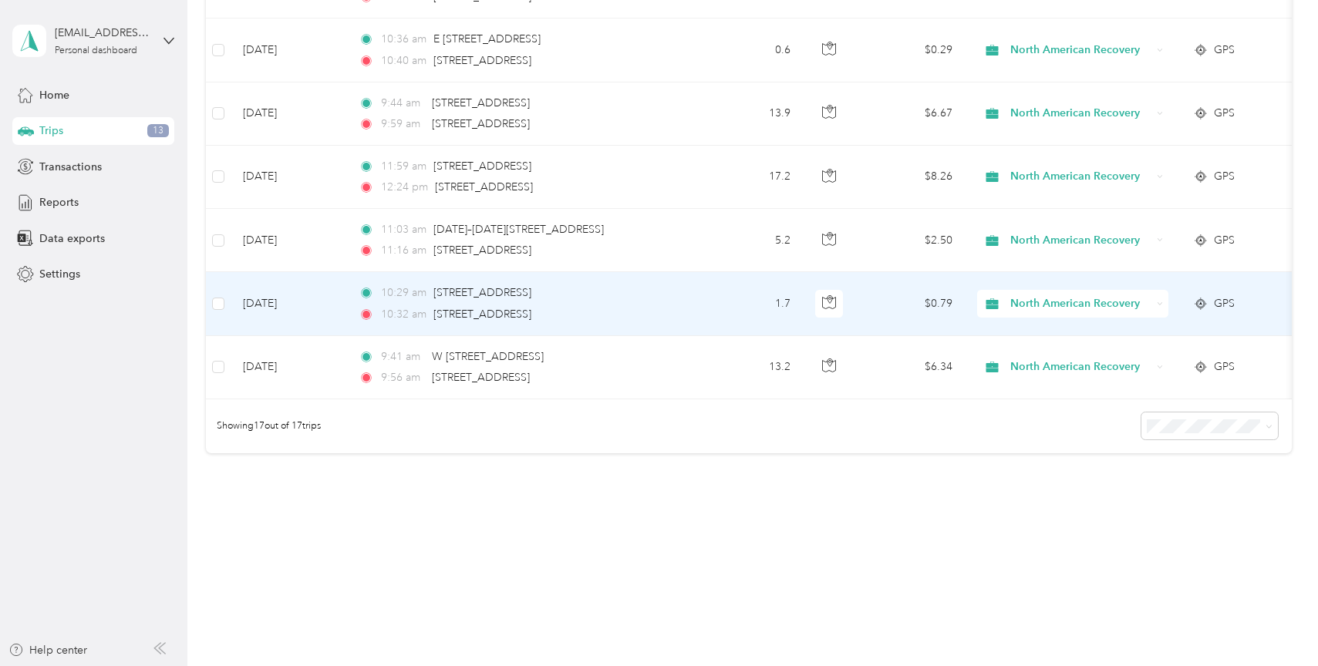
click at [652, 285] on div "10:29 am [STREET_ADDRESS]" at bounding box center [521, 293] width 324 height 17
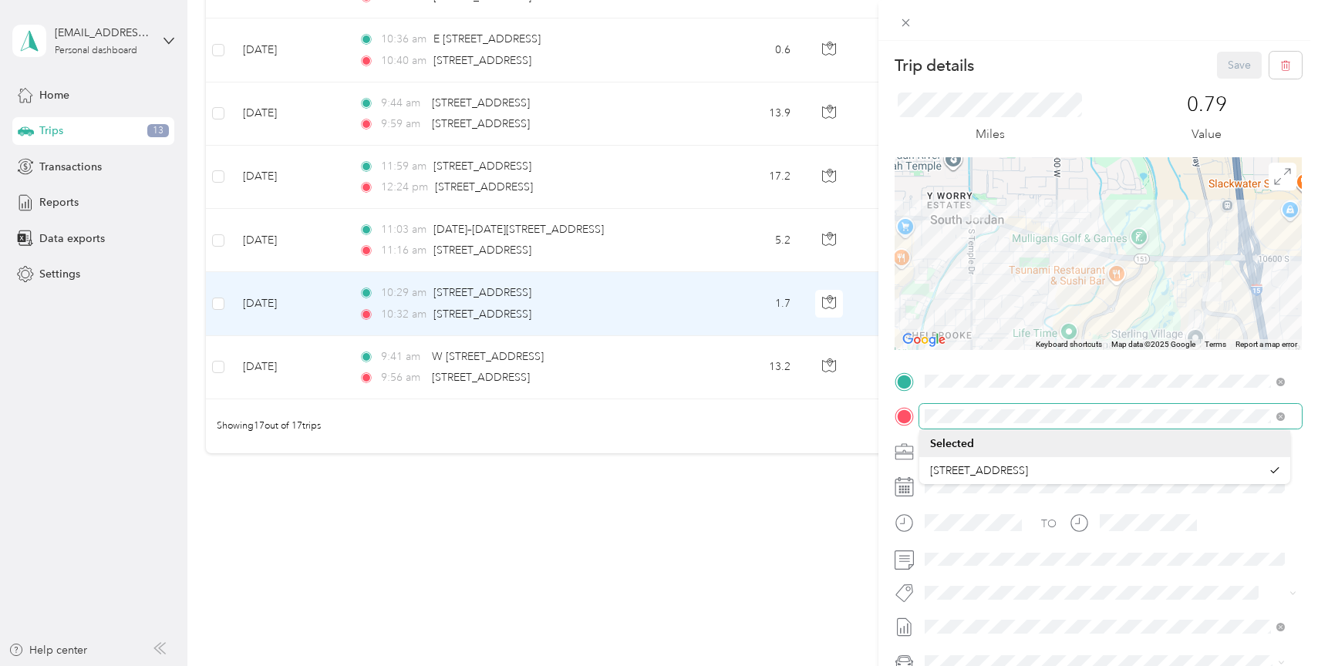
click at [913, 421] on div at bounding box center [1098, 416] width 407 height 25
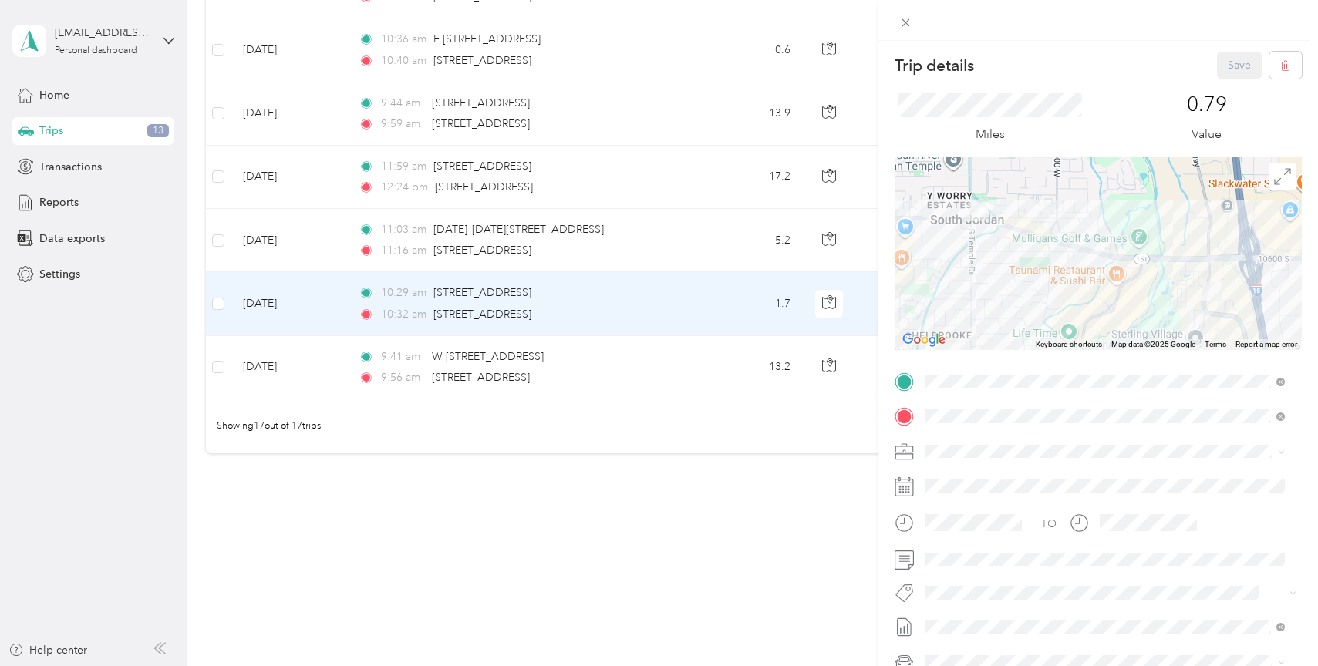
click at [674, 228] on div "Trip details Save This trip cannot be edited because it is either under review,…" at bounding box center [659, 333] width 1318 height 666
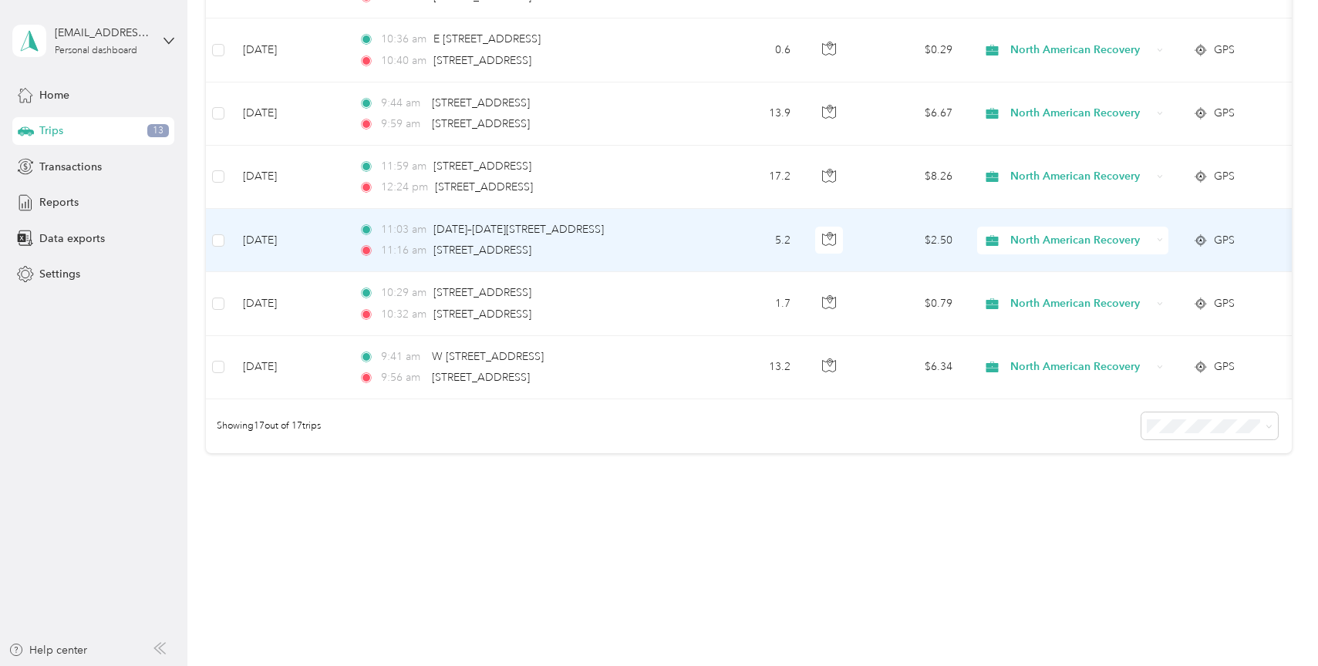
click at [674, 228] on div "11:03 am [DATE]–[DATE][STREET_ADDRESS] 11:16 am 12176 S [STREET_ADDRESS]" at bounding box center [521, 240] width 324 height 38
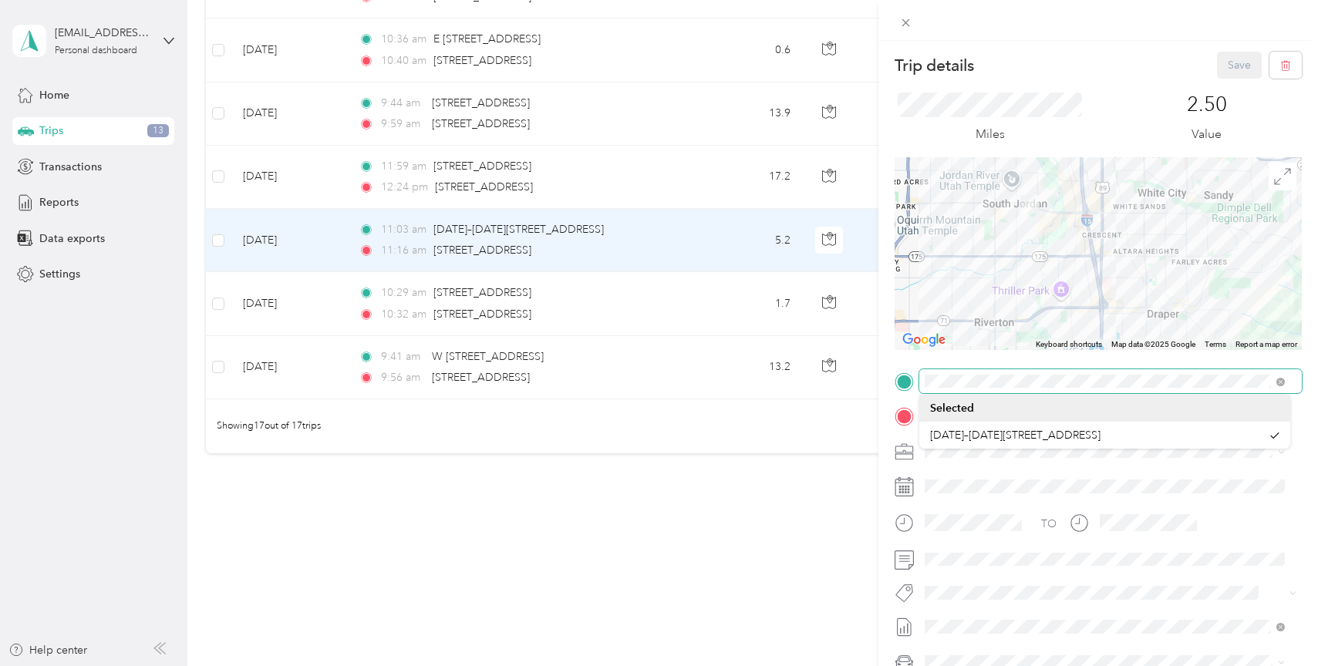
click at [920, 378] on span at bounding box center [1110, 381] width 383 height 25
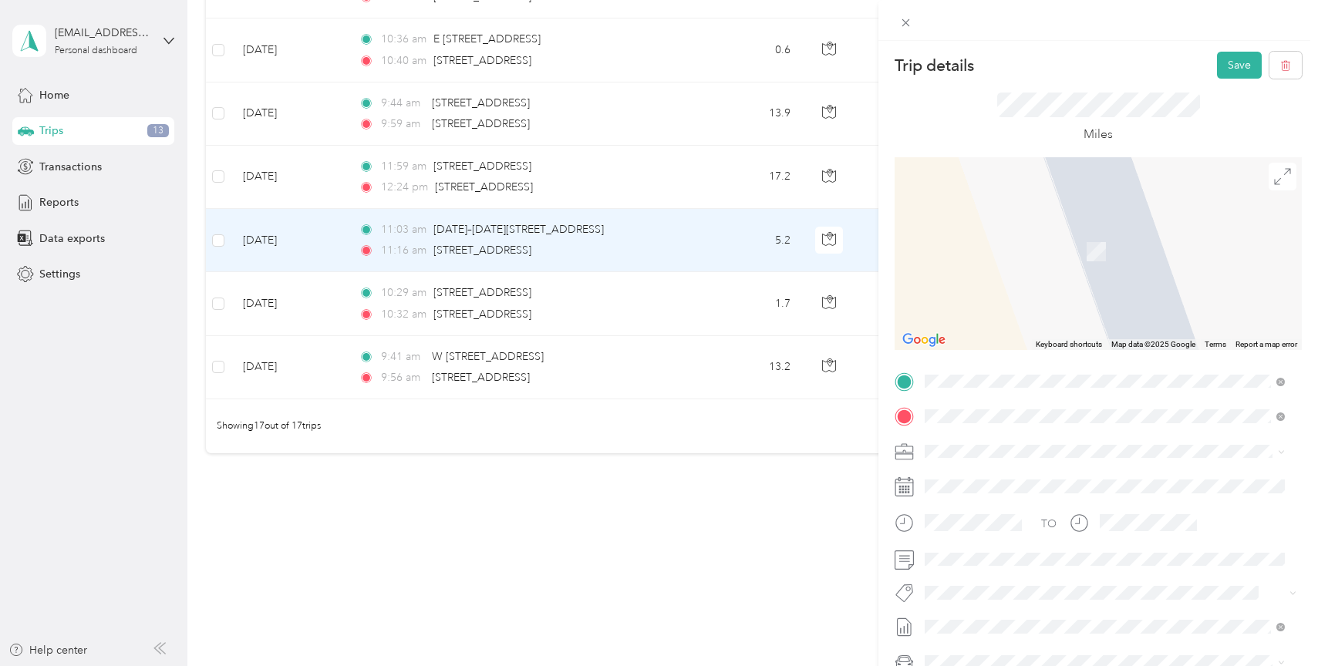
click at [1068, 440] on span "[STREET_ADDRESS][US_STATE]" at bounding box center [1031, 437] width 154 height 14
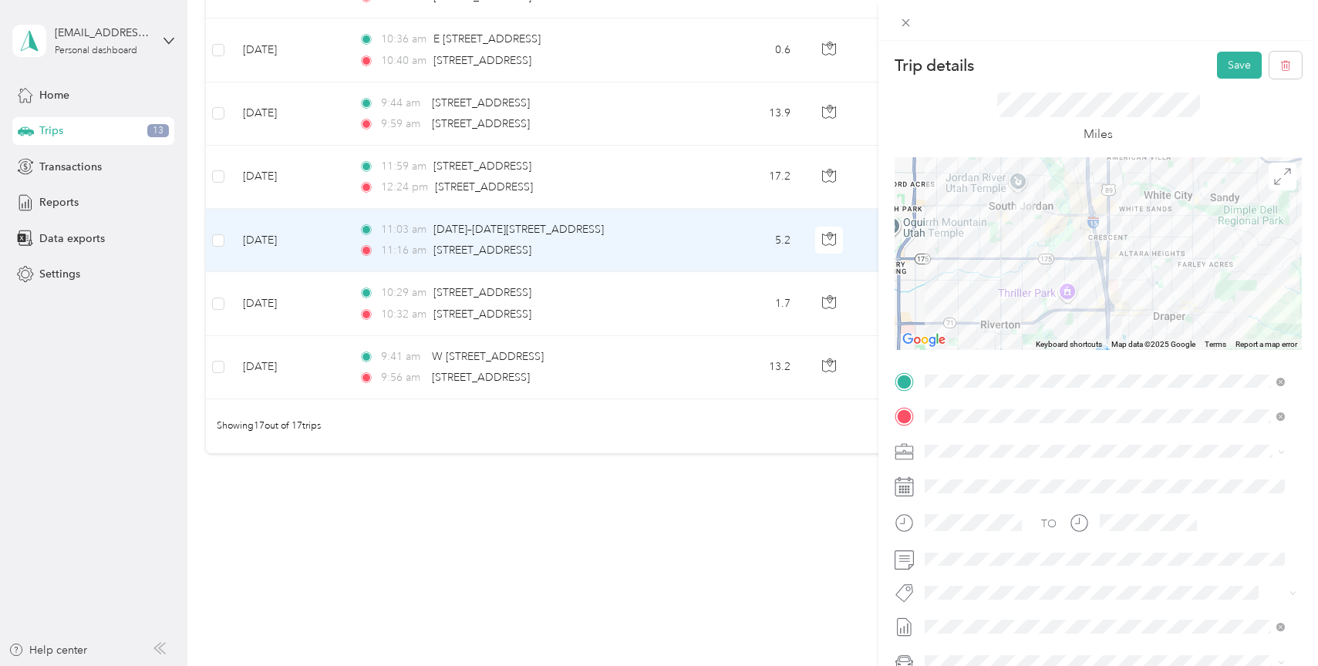
click at [1165, 237] on div at bounding box center [1098, 253] width 407 height 193
click at [1095, 255] on div at bounding box center [1098, 253] width 407 height 193
click at [1166, 234] on div at bounding box center [1098, 253] width 407 height 193
click at [905, 22] on icon at bounding box center [906, 23] width 8 height 8
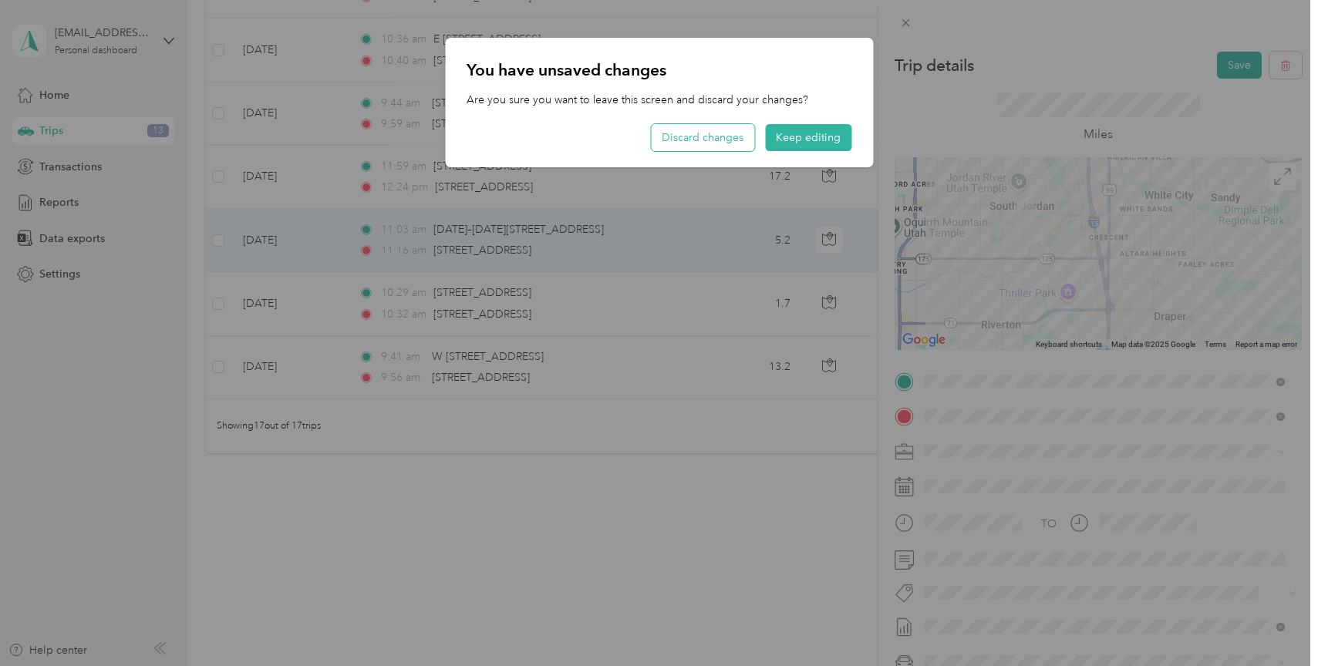
click at [707, 137] on button "Discard changes" at bounding box center [702, 137] width 103 height 27
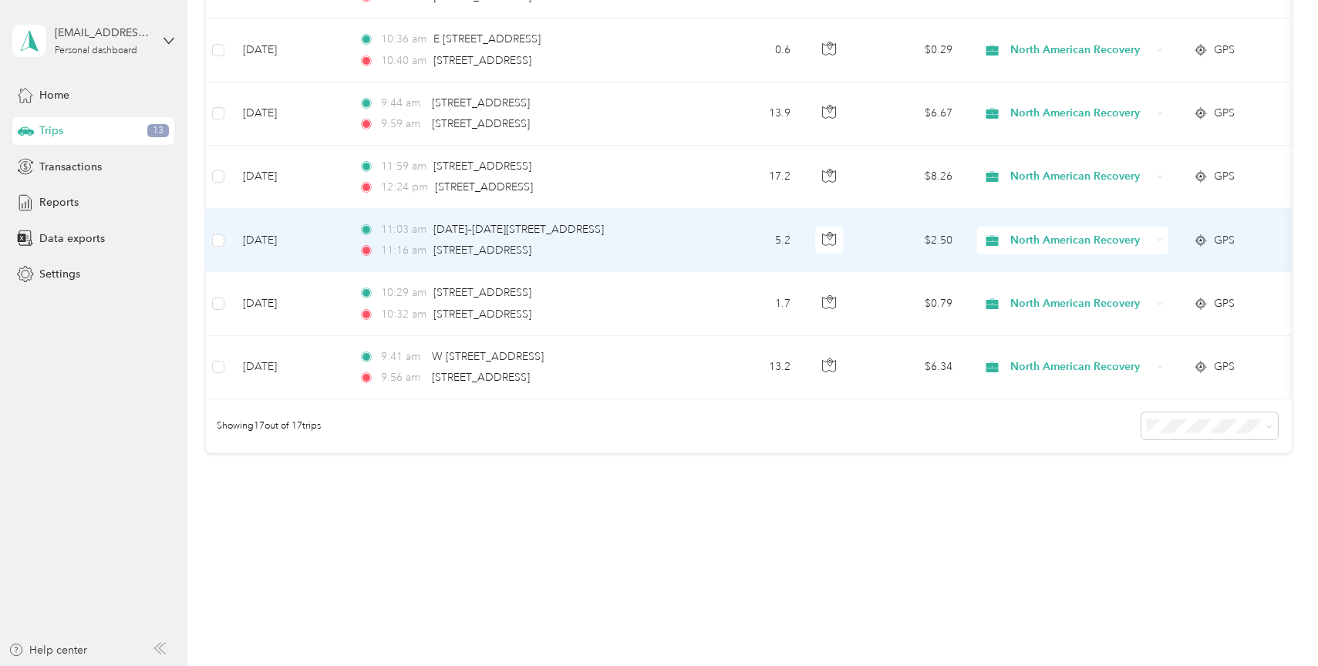
click at [703, 226] on td "5.2" at bounding box center [752, 240] width 102 height 63
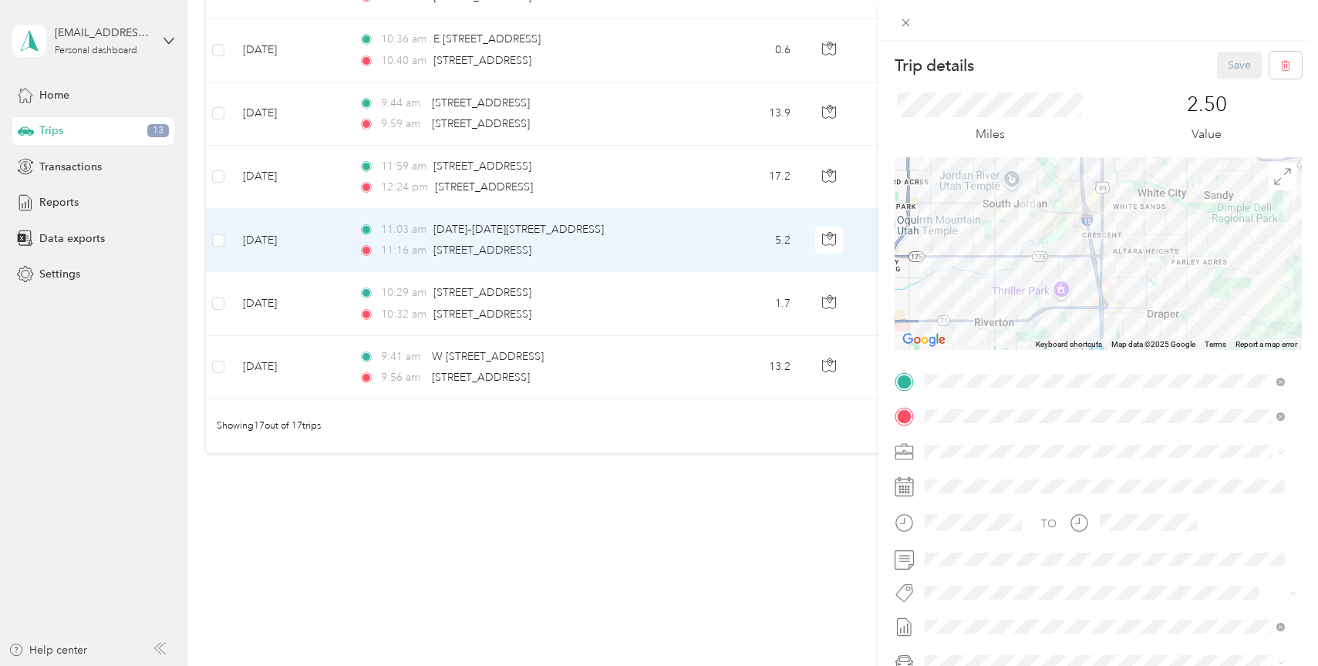
click at [702, 161] on div "Trip details Save This trip cannot be edited because it is either under review,…" at bounding box center [659, 333] width 1318 height 666
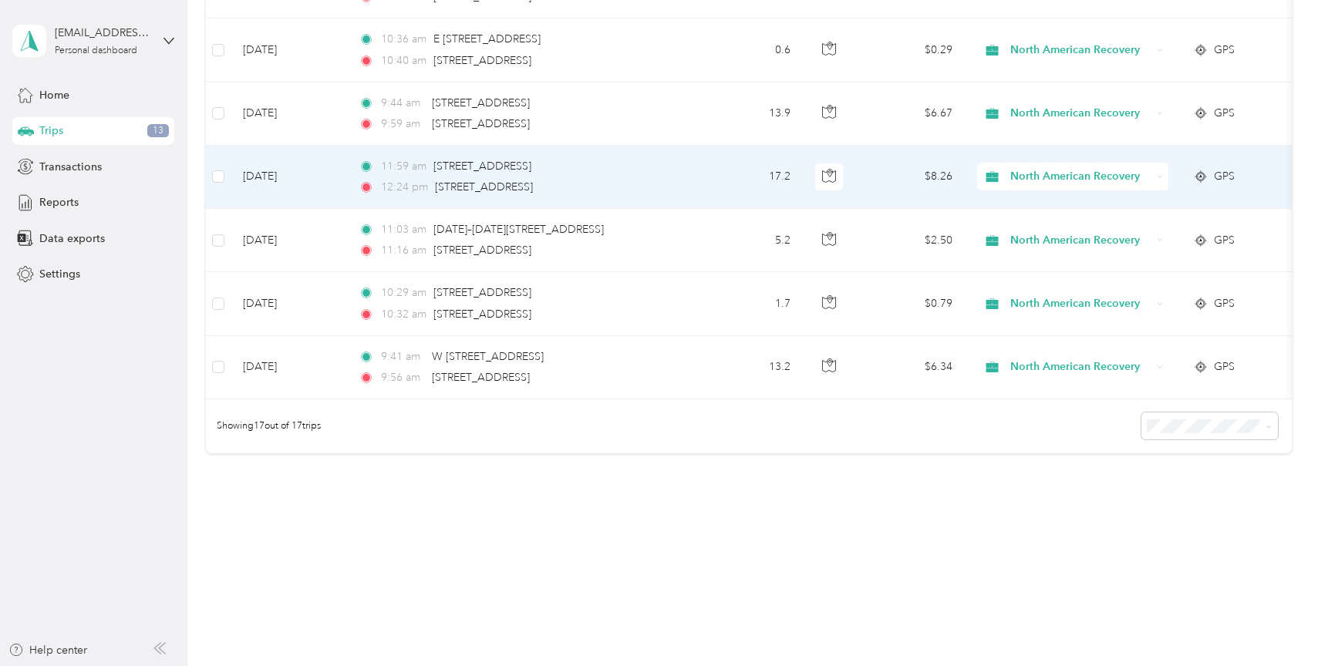
click at [706, 161] on td "17.2" at bounding box center [752, 177] width 102 height 63
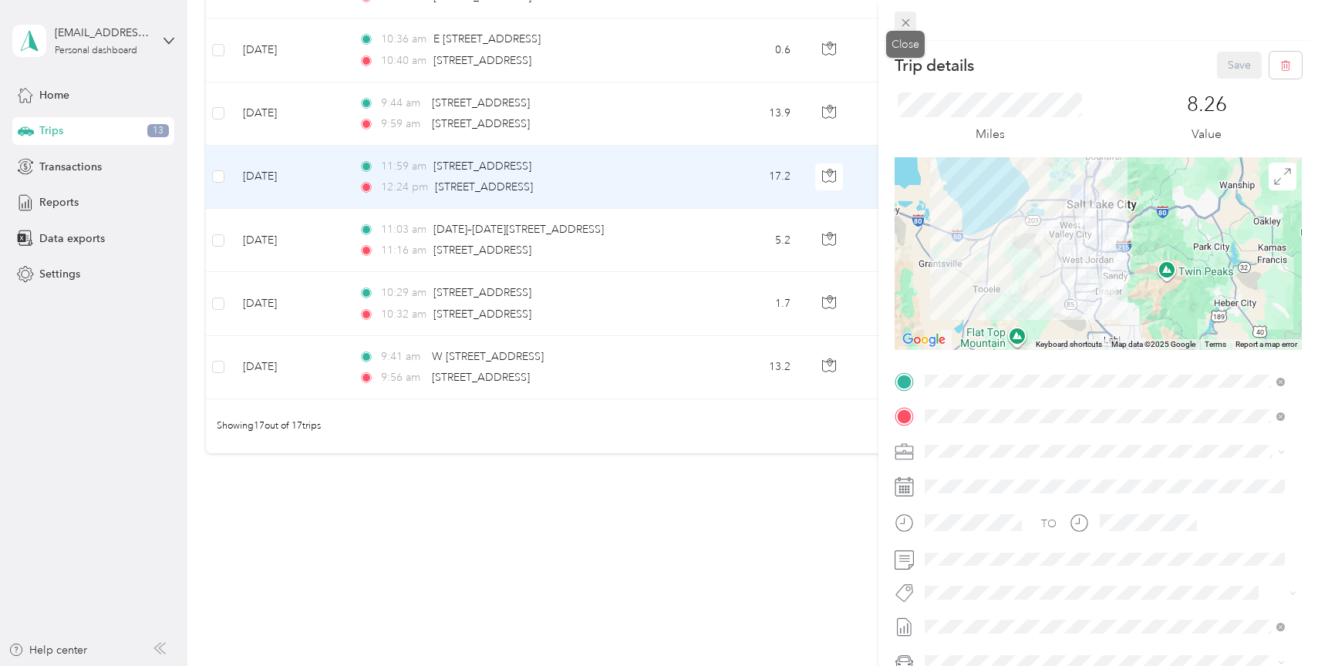
click at [907, 23] on icon at bounding box center [905, 22] width 13 height 13
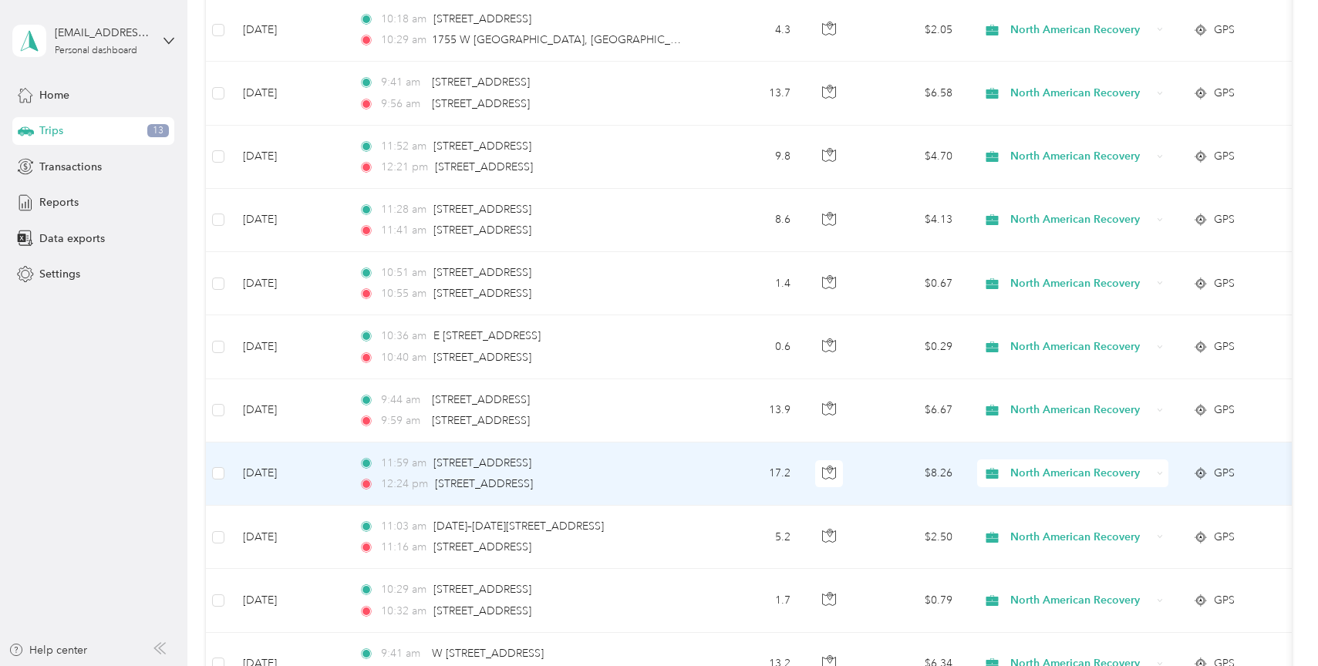
scroll to position [708, 0]
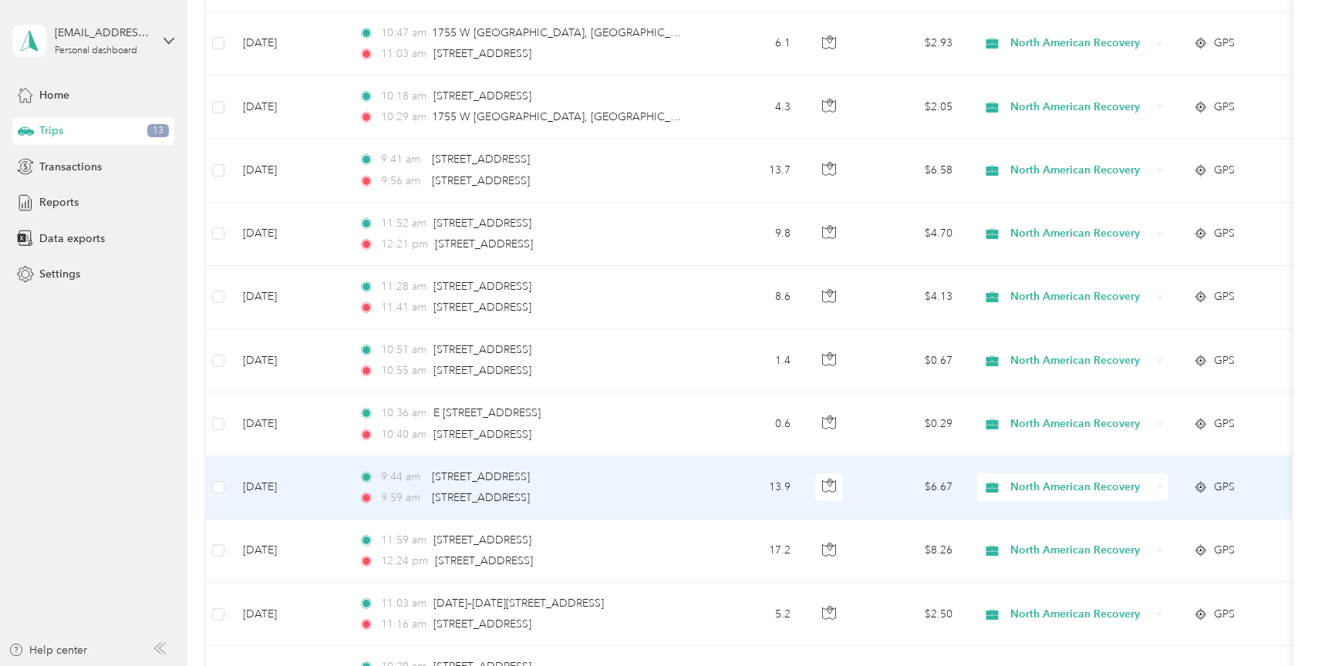
click at [717, 482] on td "13.9" at bounding box center [752, 488] width 102 height 63
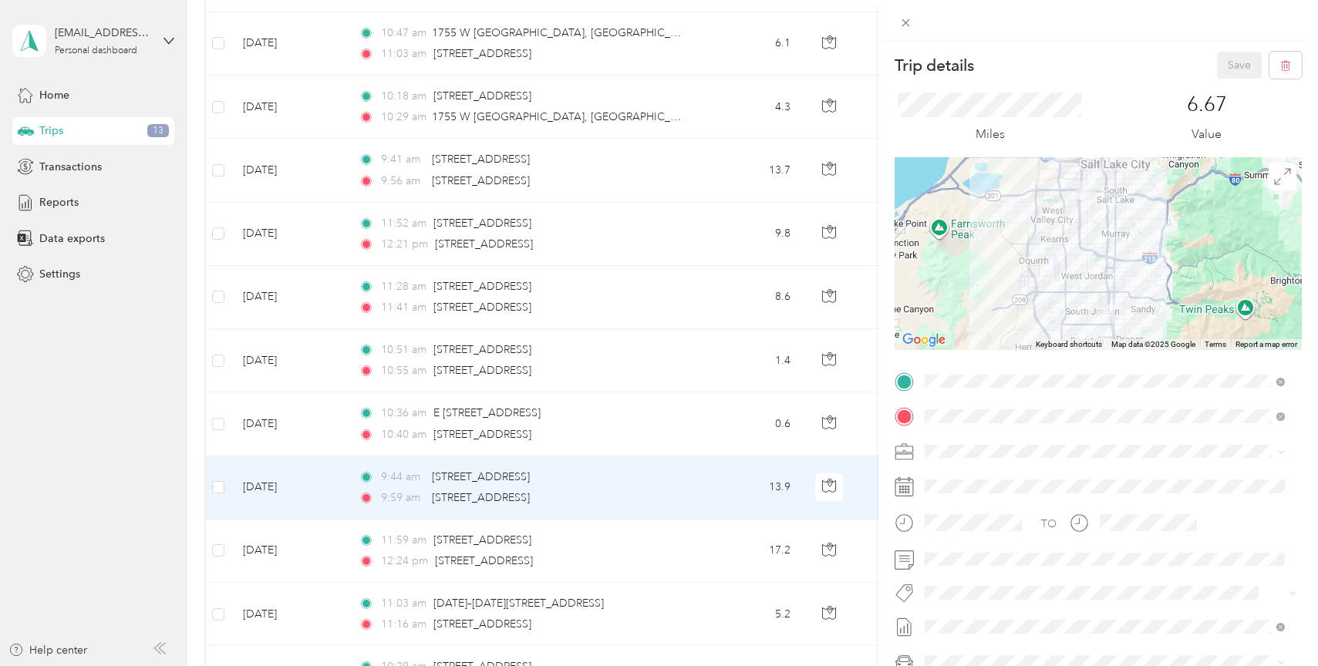
click at [713, 418] on div "Trip details Save This trip cannot be edited because it is either under review,…" at bounding box center [659, 333] width 1318 height 666
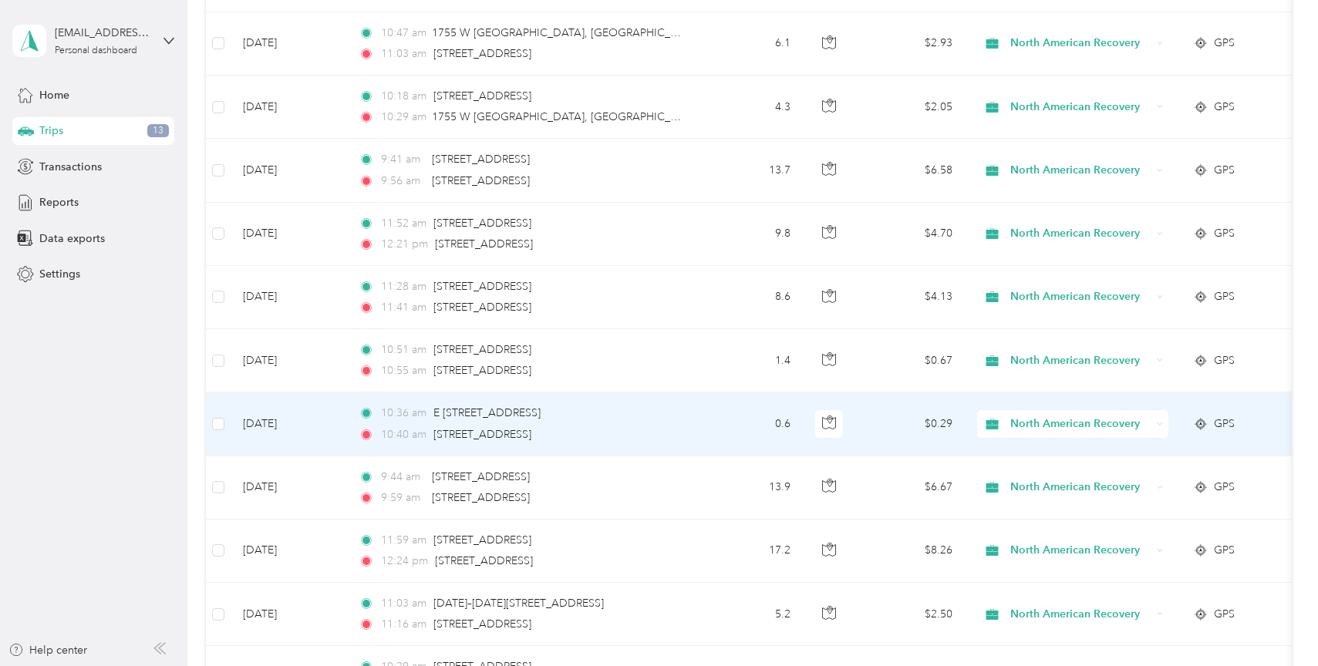
click at [713, 418] on td "0.6" at bounding box center [752, 424] width 102 height 63
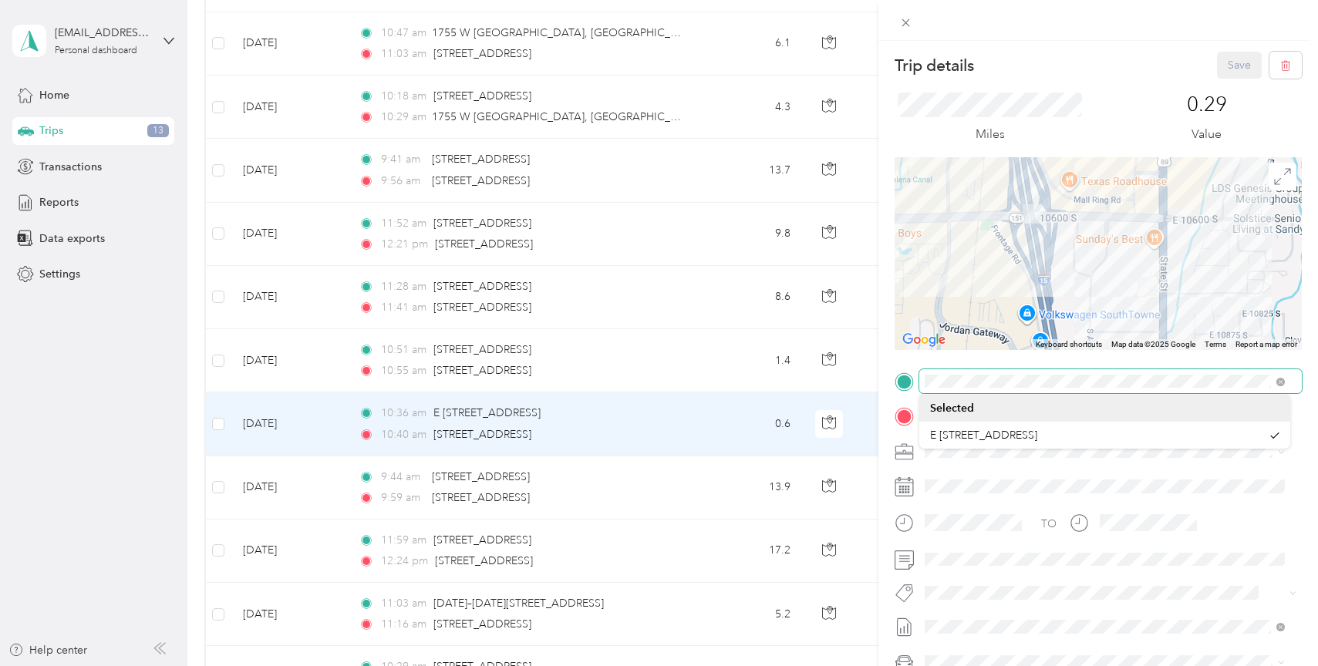
click at [903, 380] on div at bounding box center [1098, 381] width 407 height 25
click at [910, 386] on div at bounding box center [1098, 381] width 407 height 25
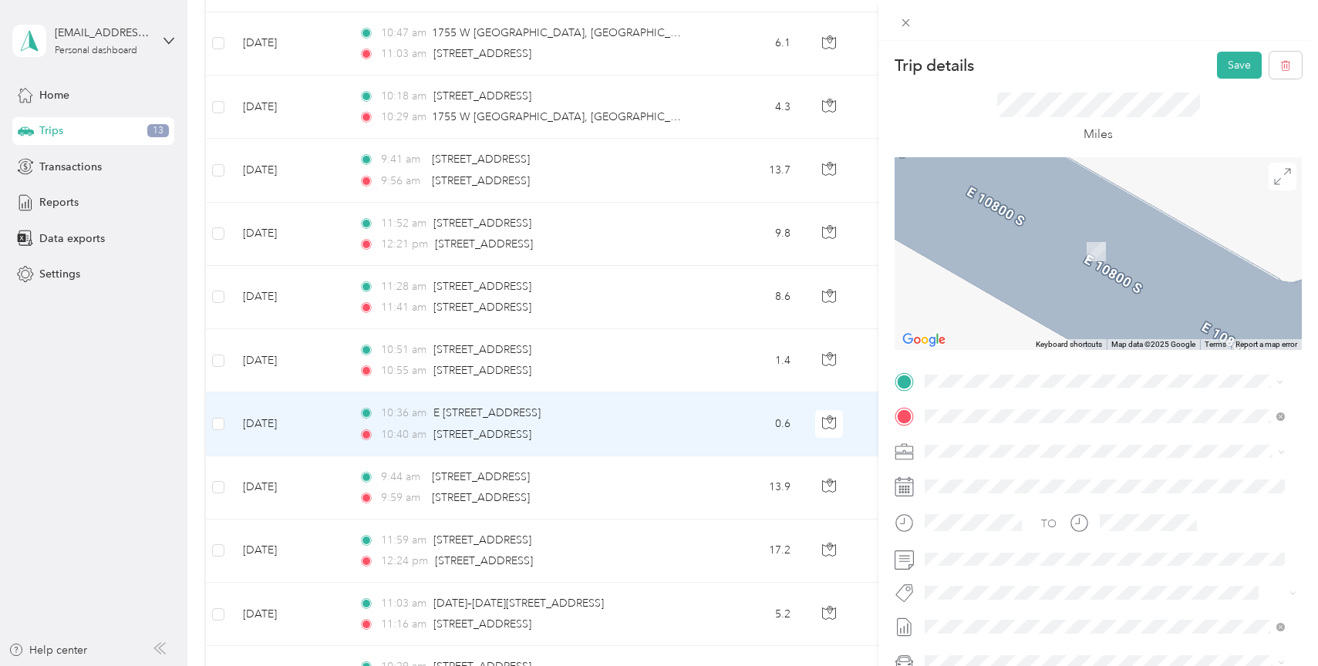
click at [1057, 443] on span "[STREET_ADDRESS][US_STATE]" at bounding box center [1031, 437] width 154 height 14
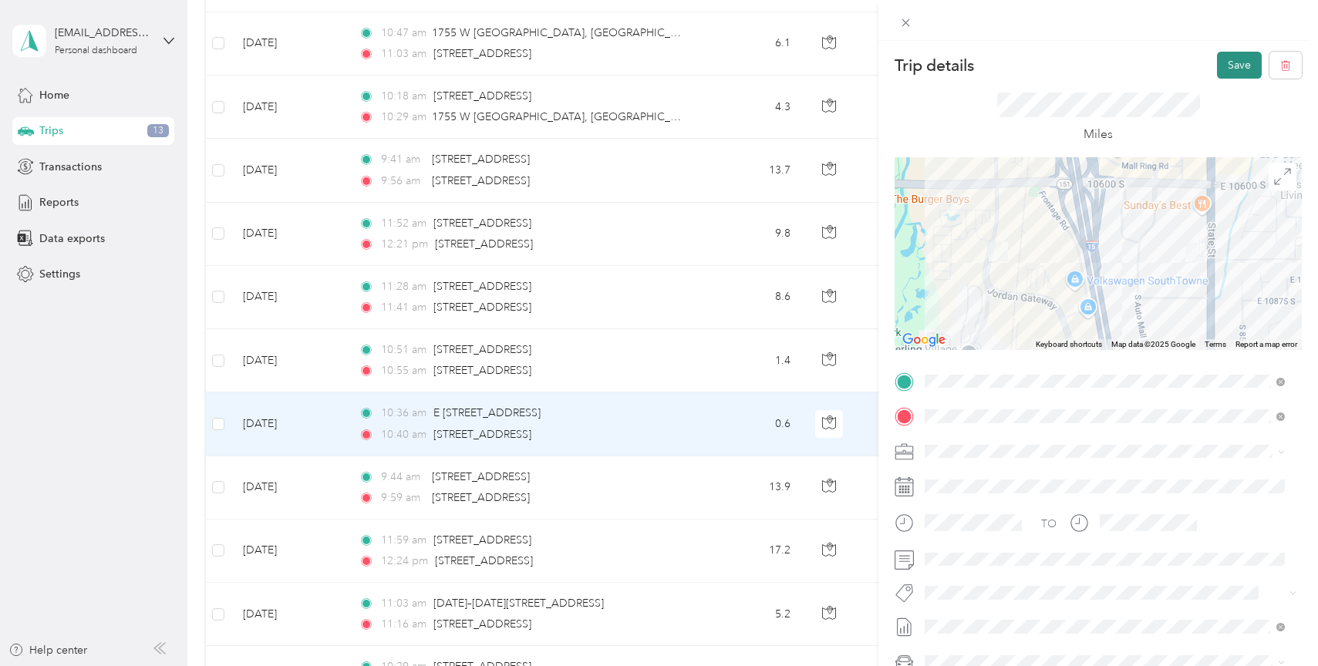
click at [1233, 62] on button "Save" at bounding box center [1239, 65] width 45 height 27
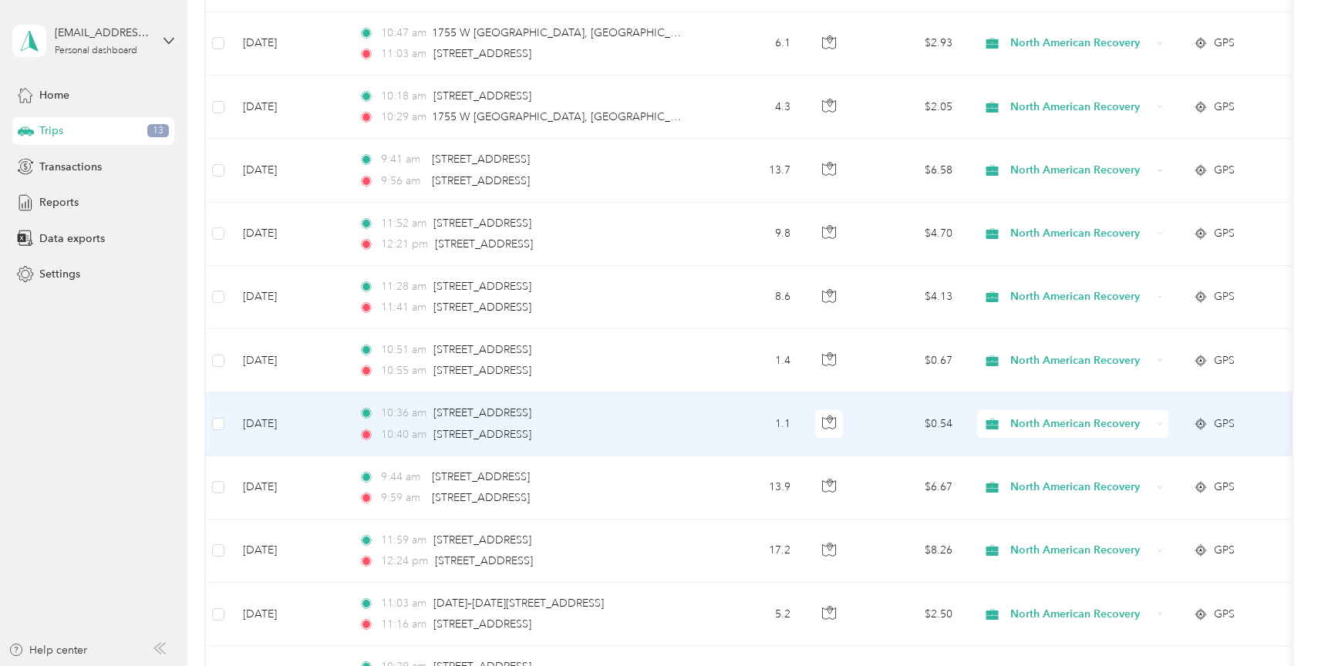
click at [713, 424] on td "1.1" at bounding box center [752, 424] width 102 height 63
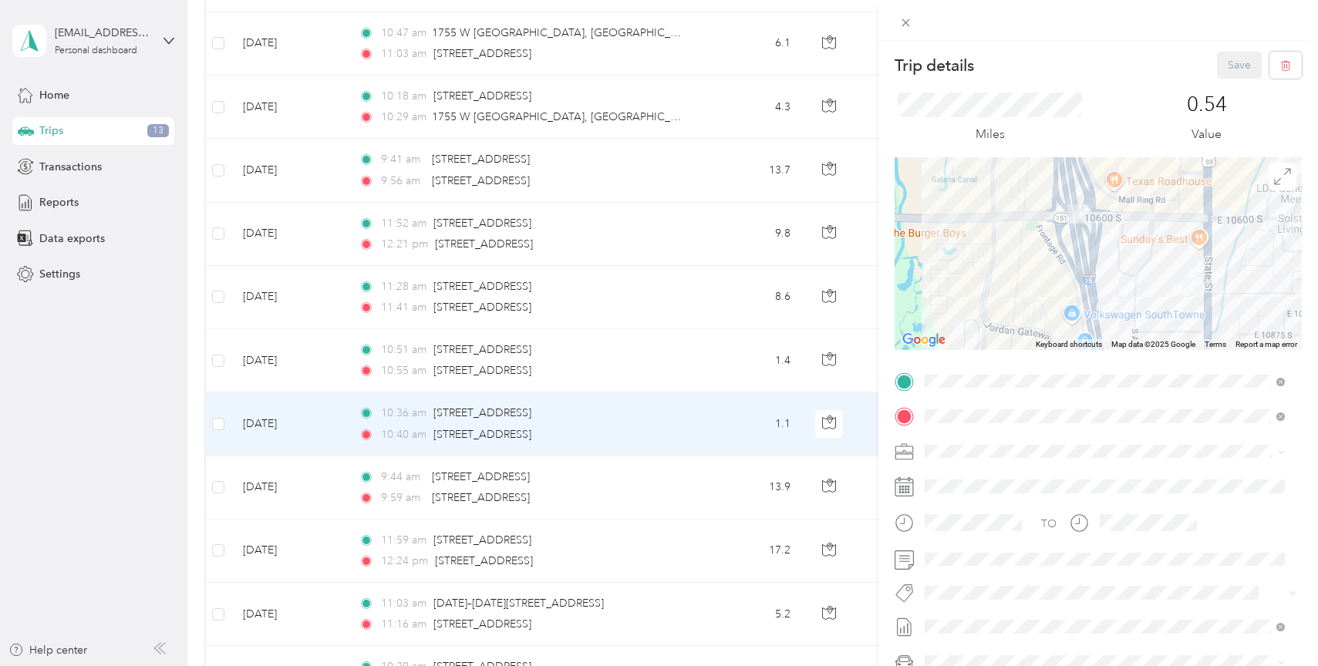
click at [707, 349] on div "Trip details Save This trip cannot be edited because it is either under review,…" at bounding box center [659, 333] width 1318 height 666
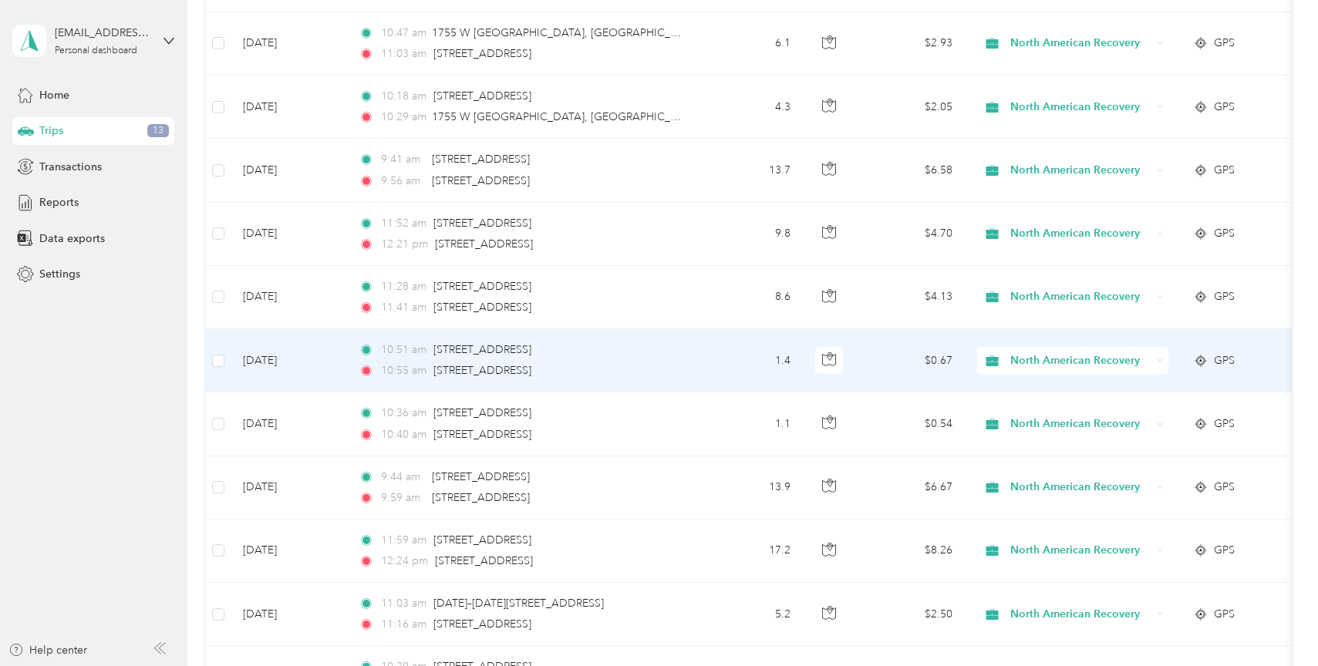
click at [707, 349] on td "1.4" at bounding box center [752, 360] width 102 height 63
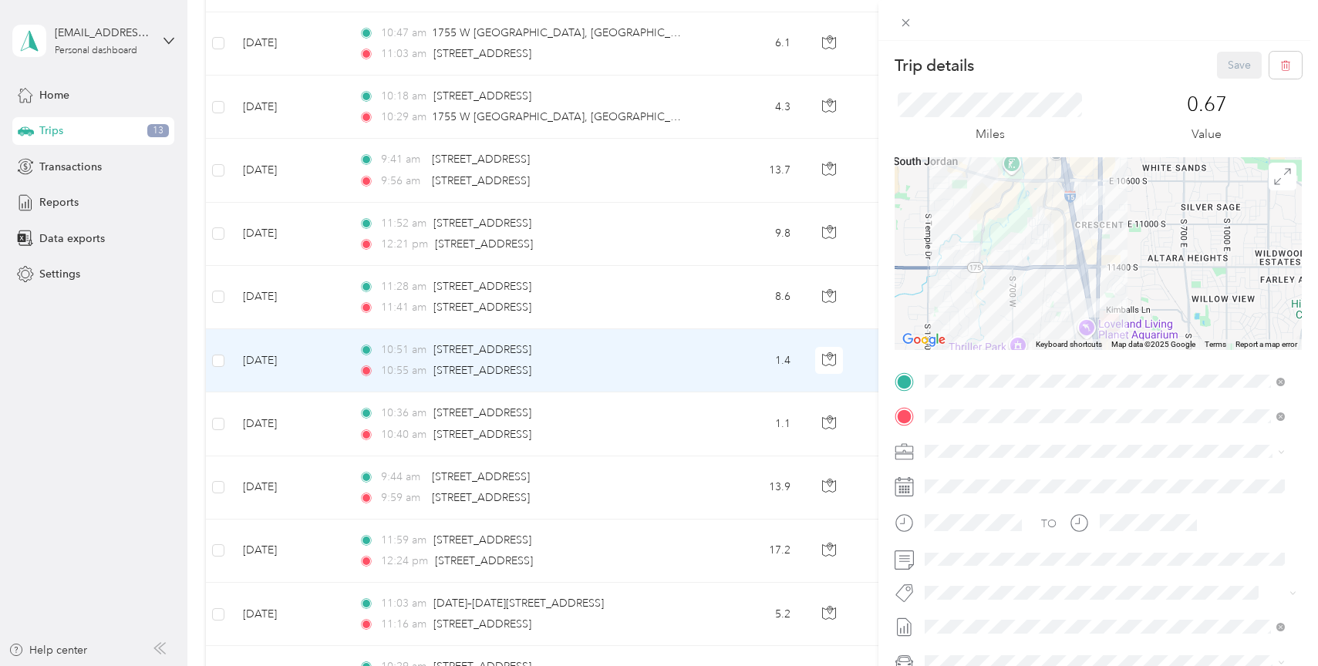
click at [700, 293] on div "Trip details Save This trip cannot be edited because it is either under review,…" at bounding box center [659, 333] width 1318 height 666
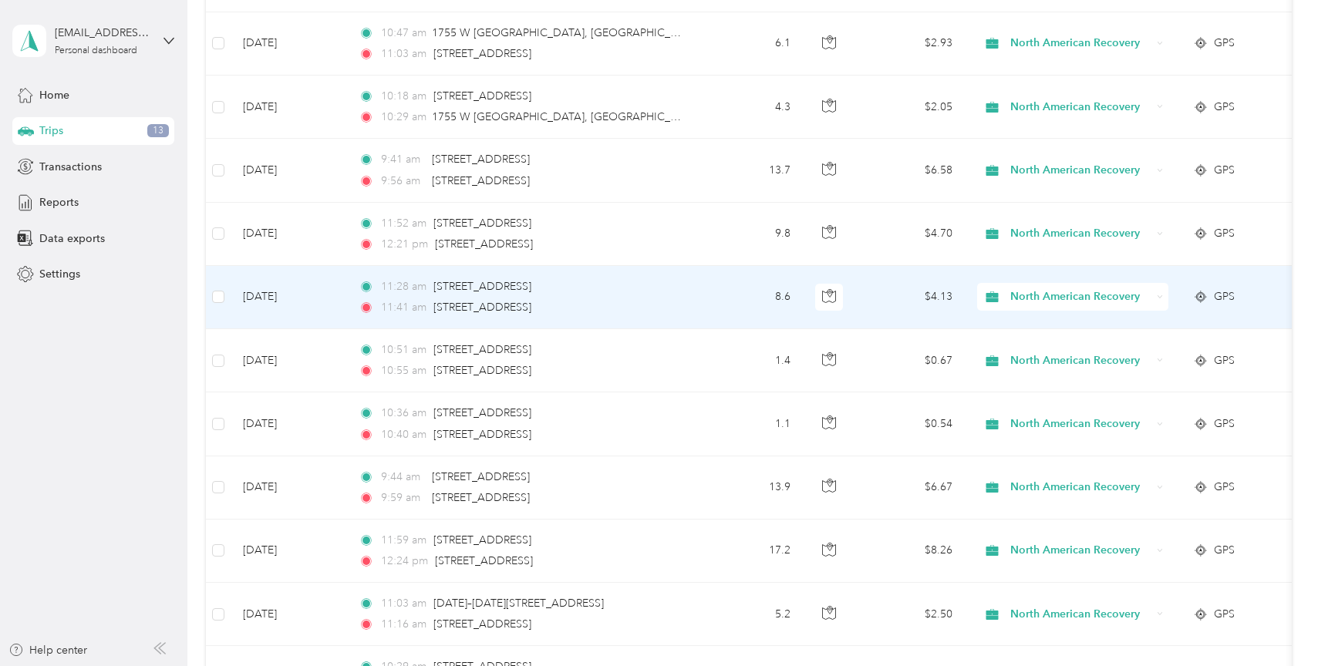
click at [700, 293] on td "11:28 am [STREET_ADDRESS] 11:41 am [STREET_ADDRESS]" at bounding box center [523, 297] width 355 height 63
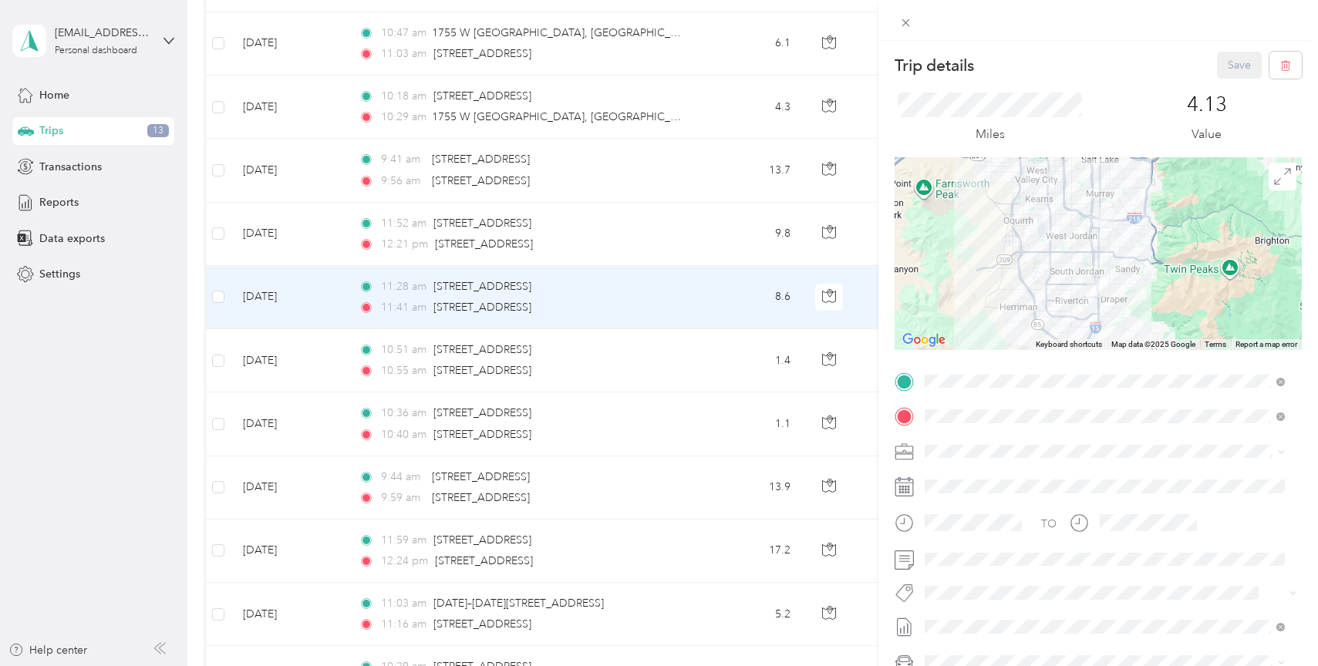
click at [701, 232] on div "Trip details Save This trip cannot be edited because it is either under review,…" at bounding box center [659, 333] width 1318 height 666
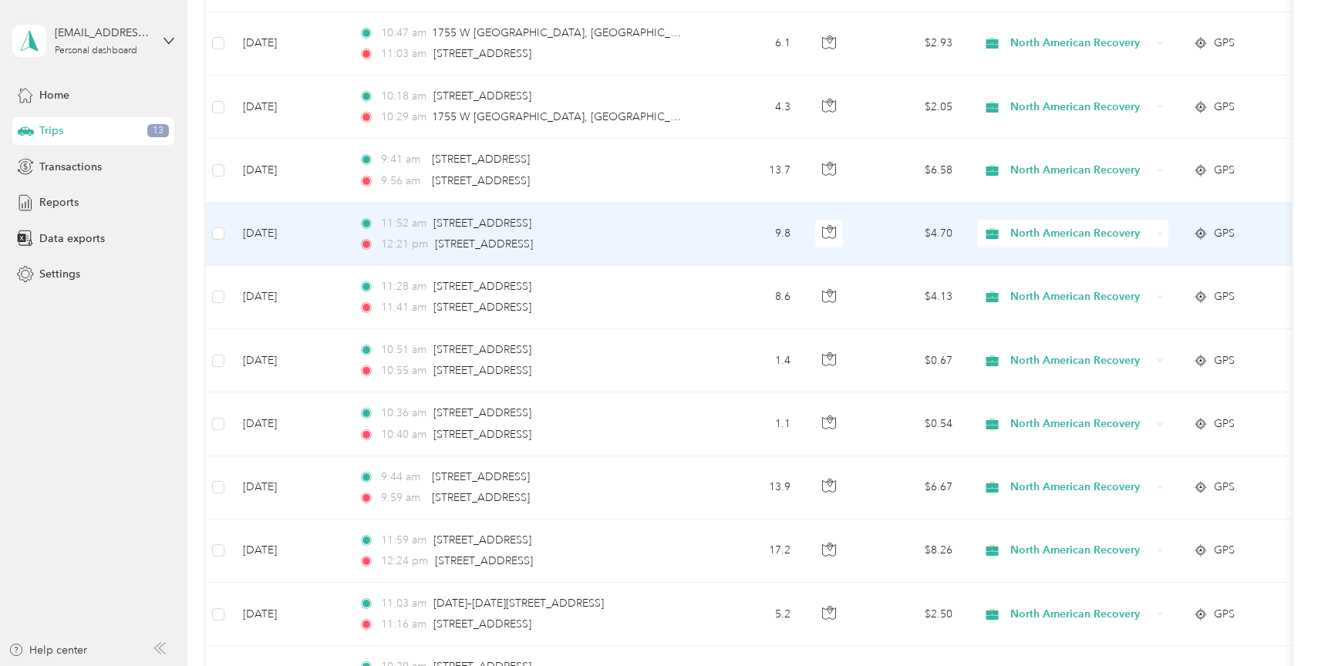
click at [701, 232] on td "9.8" at bounding box center [752, 234] width 102 height 63
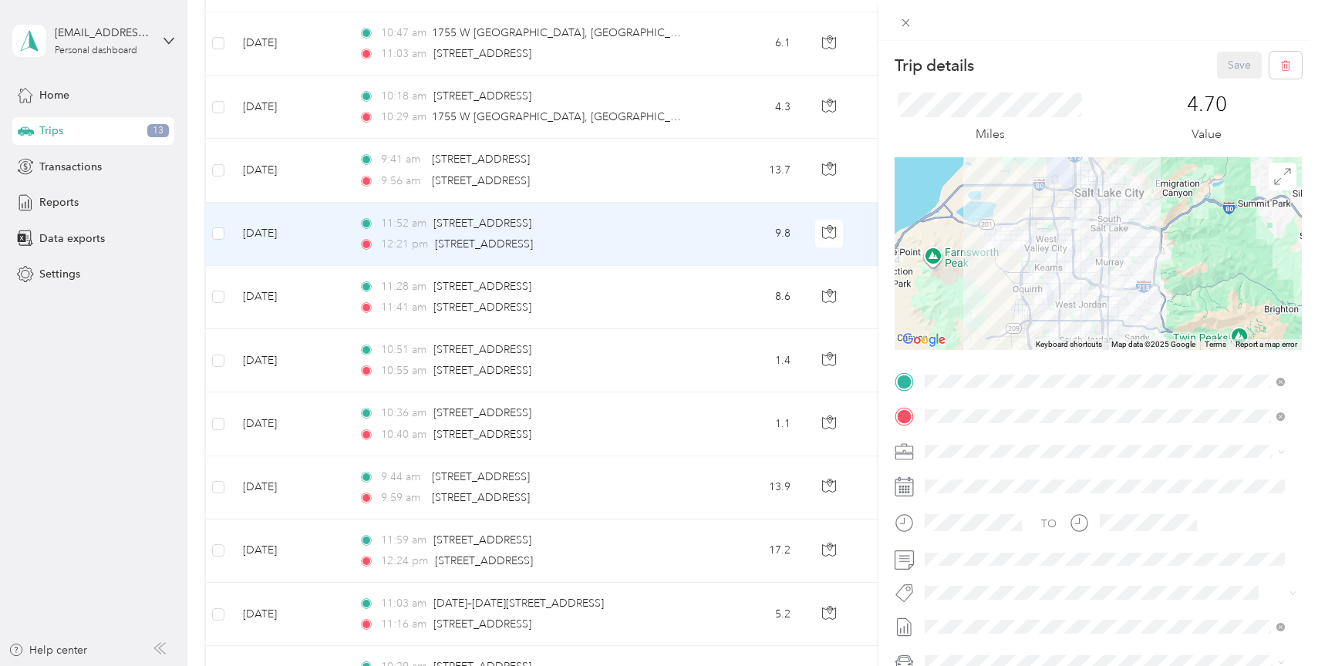
click at [723, 166] on div "Trip details Save This trip cannot be edited because it is either under review,…" at bounding box center [659, 333] width 1318 height 666
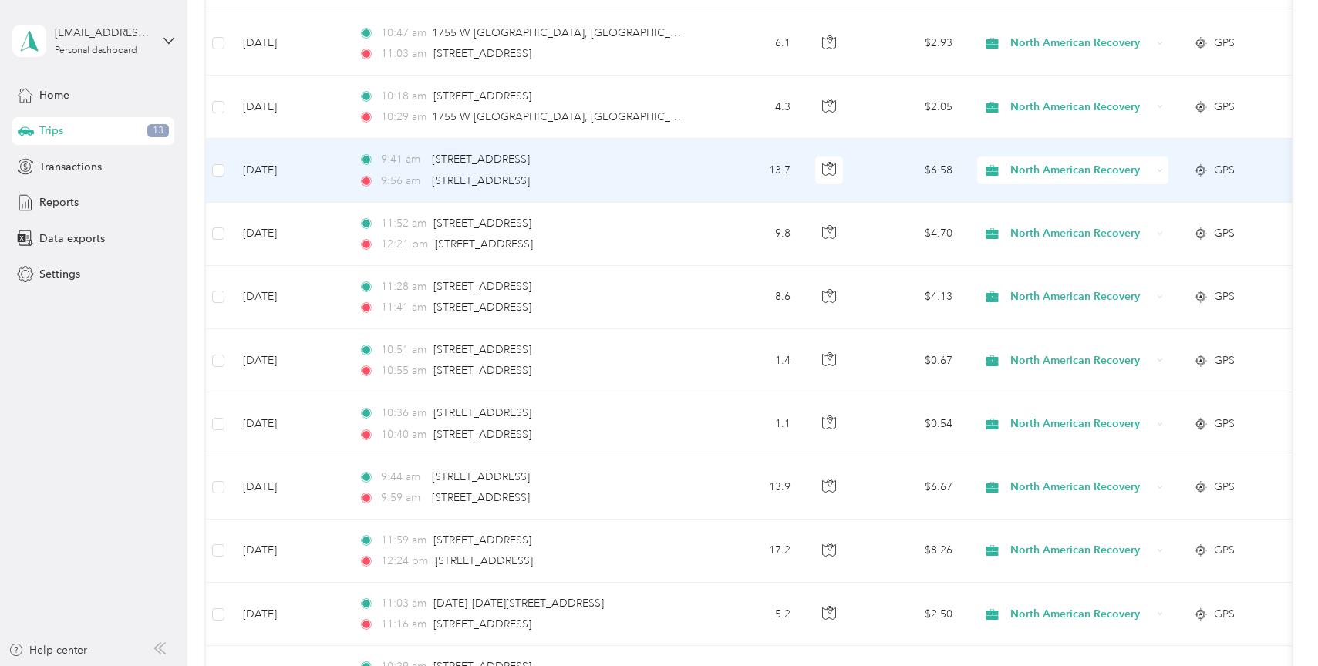
click at [723, 166] on td "13.7" at bounding box center [752, 170] width 102 height 63
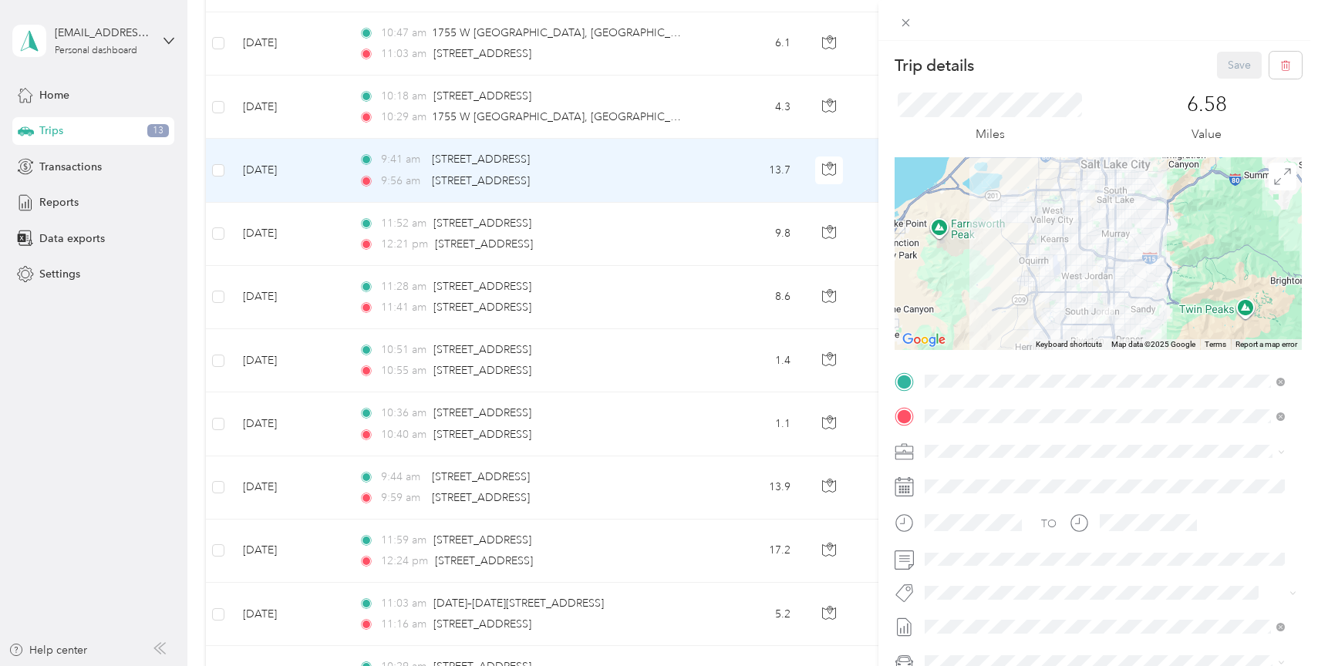
click at [706, 102] on div "Trip details Save This trip cannot be edited because it is either under review,…" at bounding box center [659, 333] width 1318 height 666
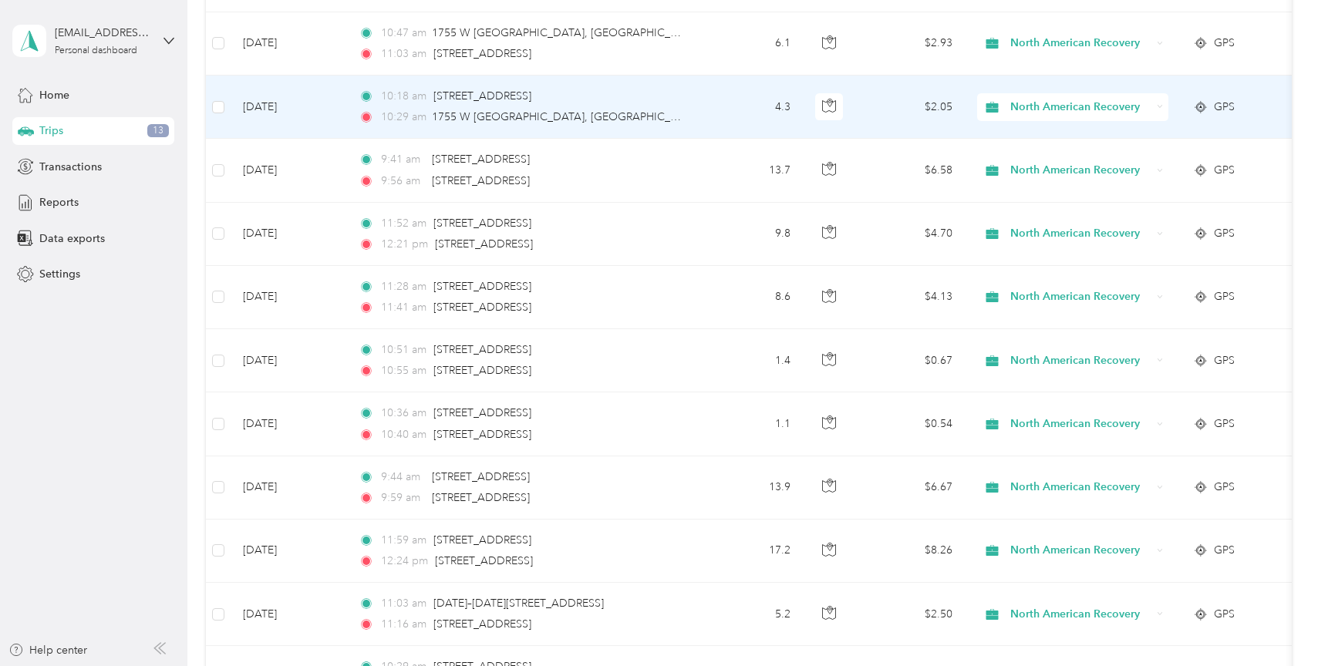
click at [704, 102] on td "4.3" at bounding box center [752, 107] width 102 height 63
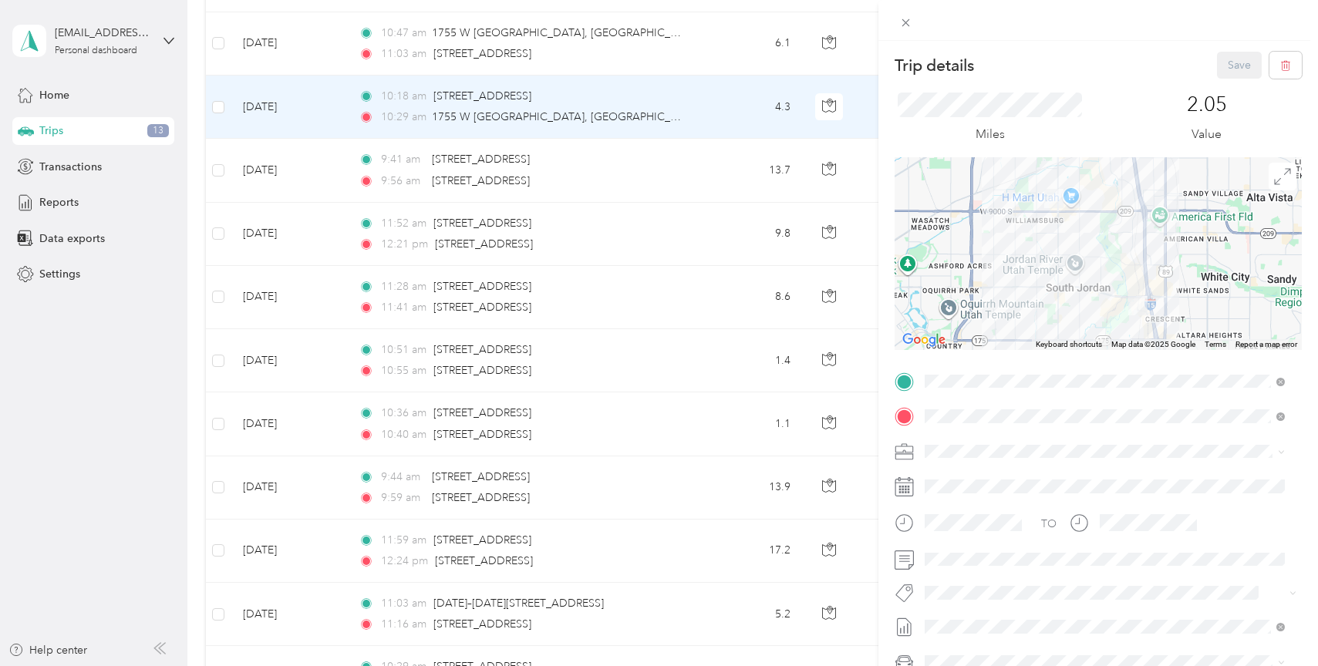
click at [703, 38] on div "Trip details Save This trip cannot be edited because it is either under review,…" at bounding box center [659, 333] width 1318 height 666
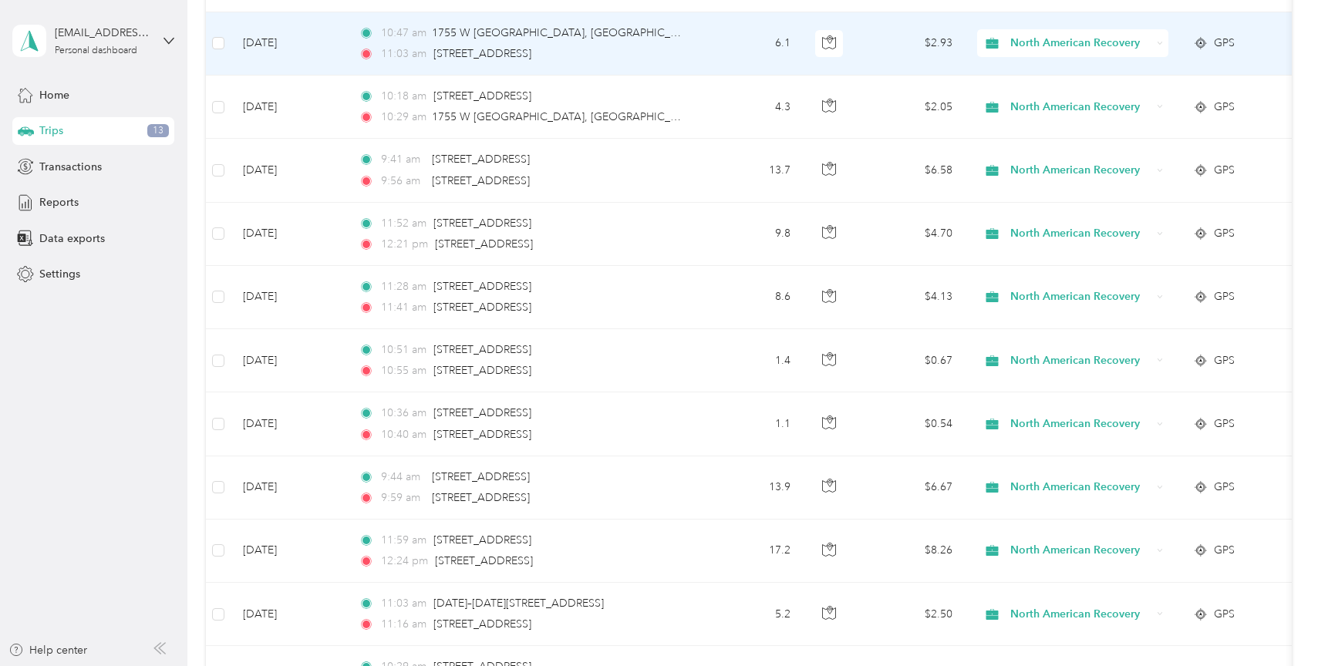
click at [703, 38] on td "6.1" at bounding box center [752, 43] width 102 height 63
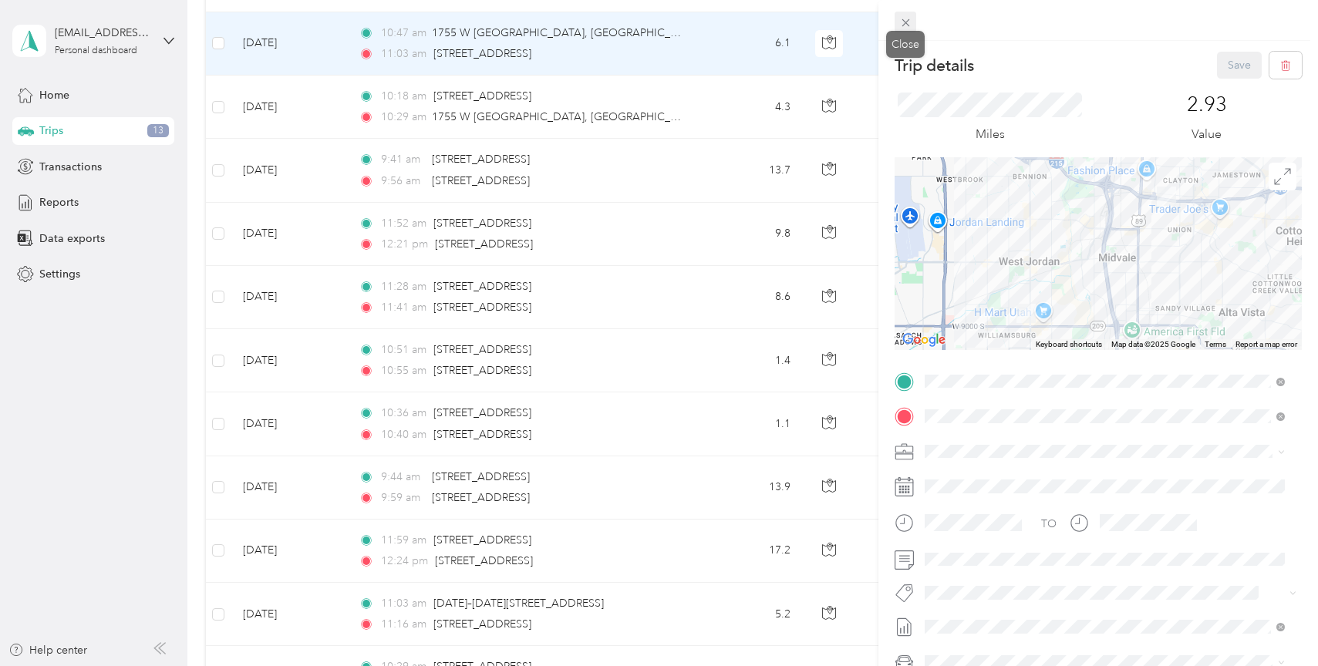
click at [906, 21] on icon at bounding box center [905, 22] width 13 height 13
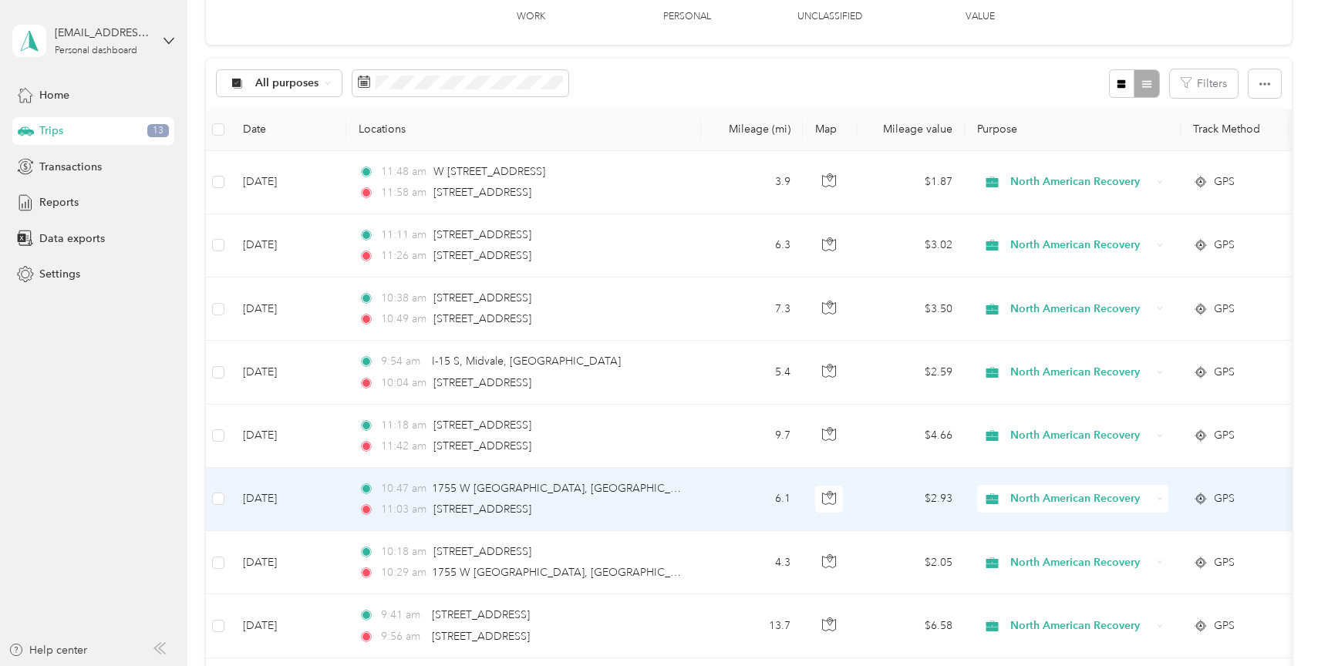
scroll to position [168, 0]
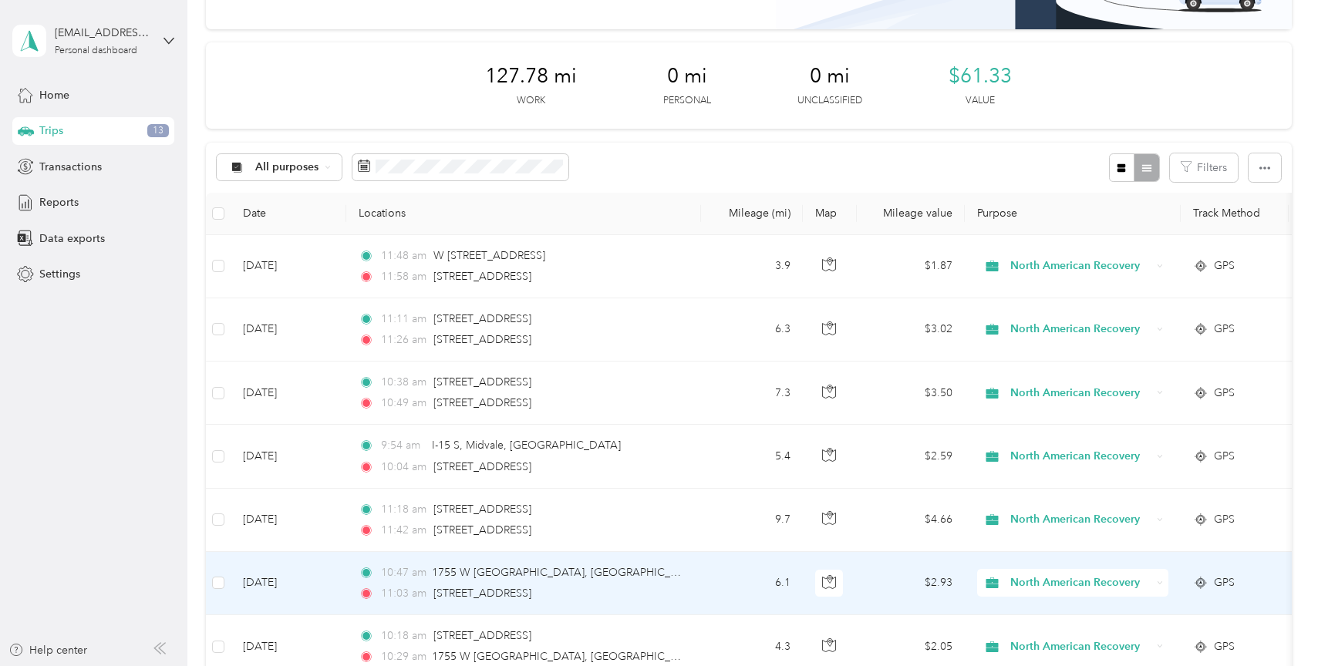
click at [717, 576] on td "6.1" at bounding box center [752, 583] width 102 height 63
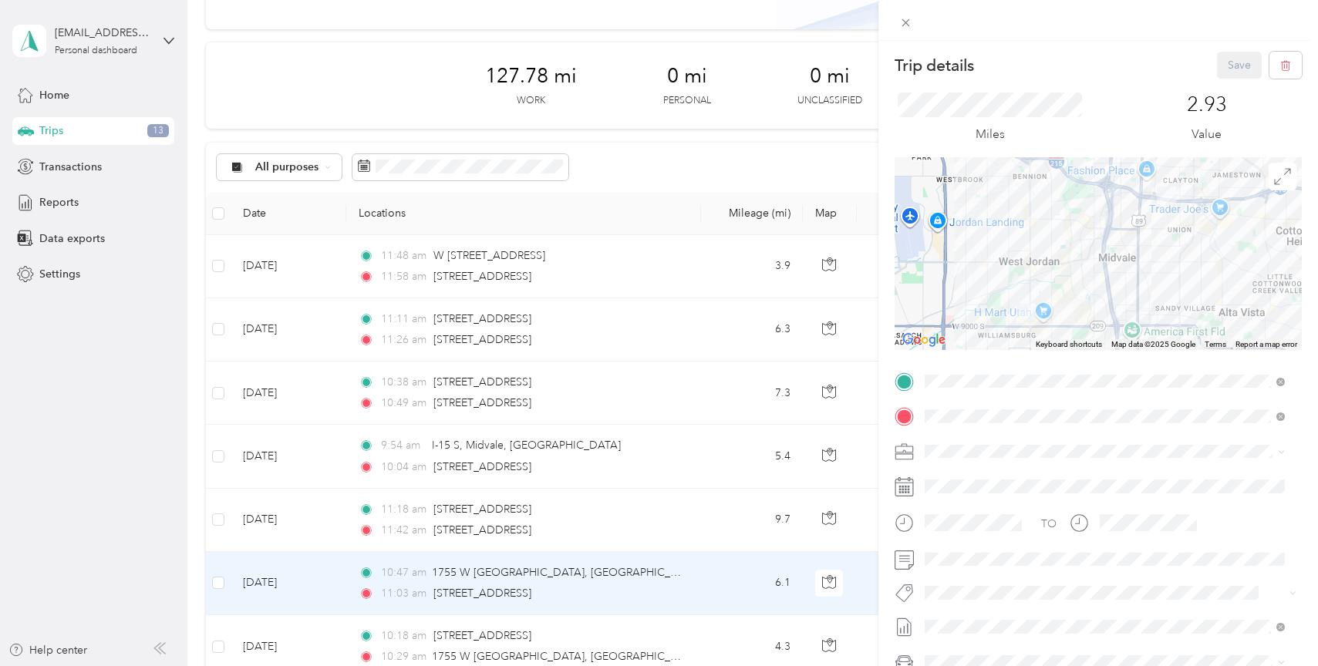
click at [700, 514] on div "Trip details Save This trip cannot be edited because it is either under review,…" at bounding box center [659, 333] width 1318 height 666
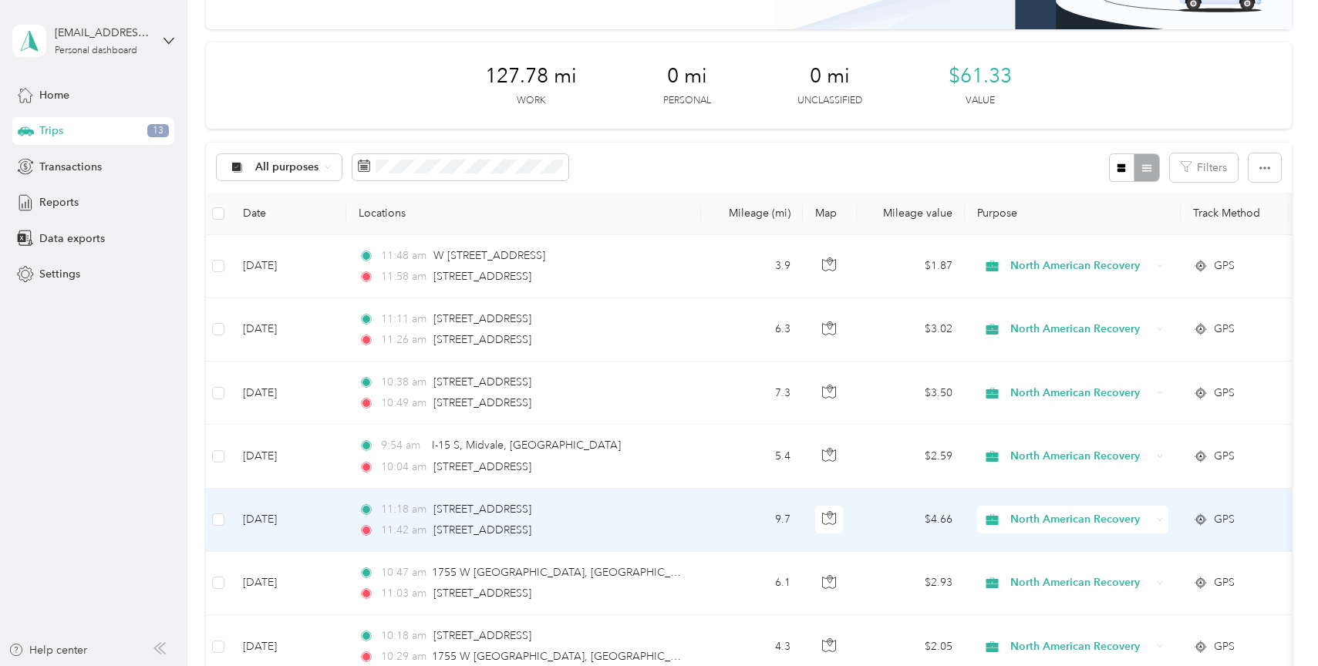
click at [700, 514] on td "11:18 am [STREET_ADDRESS] 11:42 am [STREET_ADDRESS]" at bounding box center [523, 520] width 355 height 63
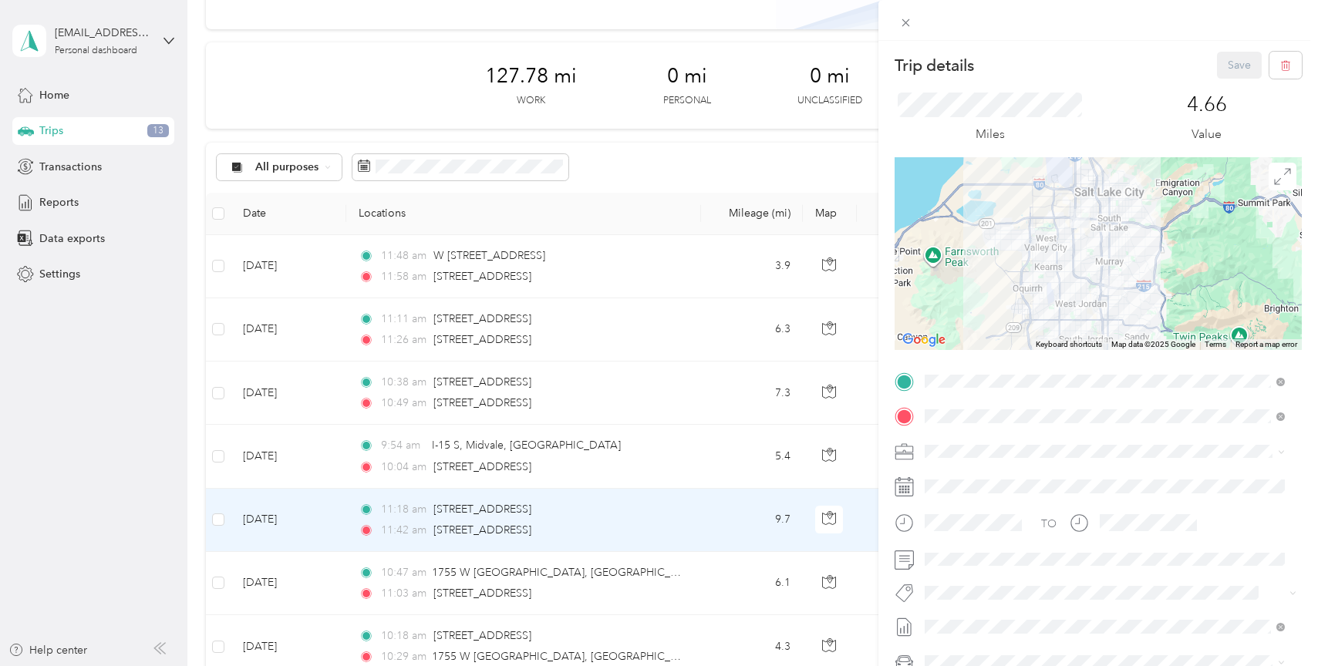
click at [699, 447] on div "Trip details Save This trip cannot be edited because it is either under review,…" at bounding box center [659, 333] width 1318 height 666
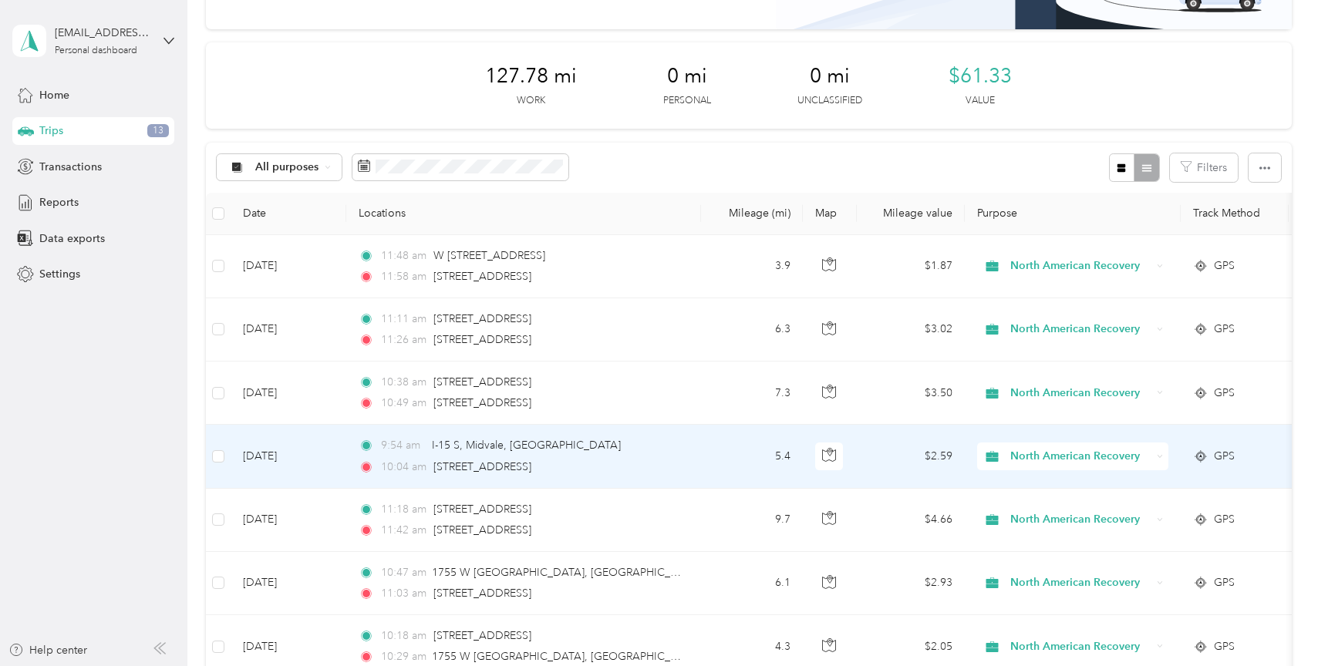
click at [699, 447] on td "9:54 am I-15 S, [GEOGRAPHIC_DATA], [GEOGRAPHIC_DATA] 10:04 am [STREET_ADDRESS]" at bounding box center [523, 456] width 355 height 63
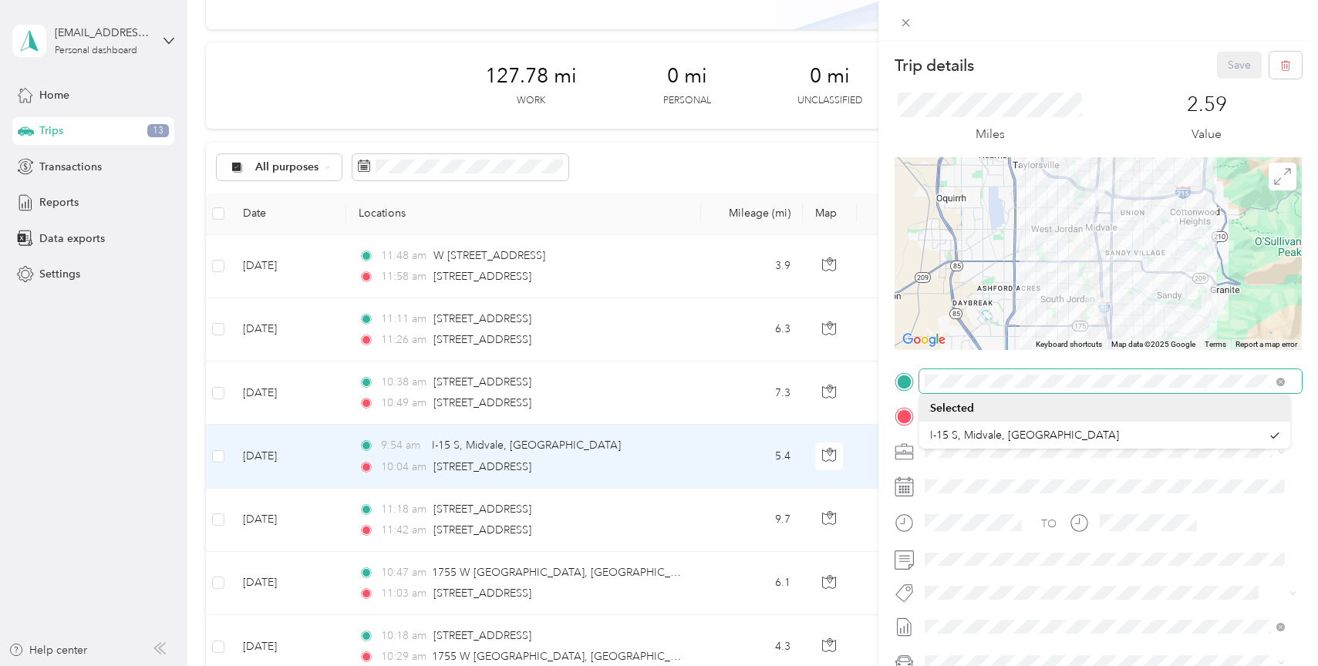
click at [923, 388] on span at bounding box center [1110, 381] width 383 height 25
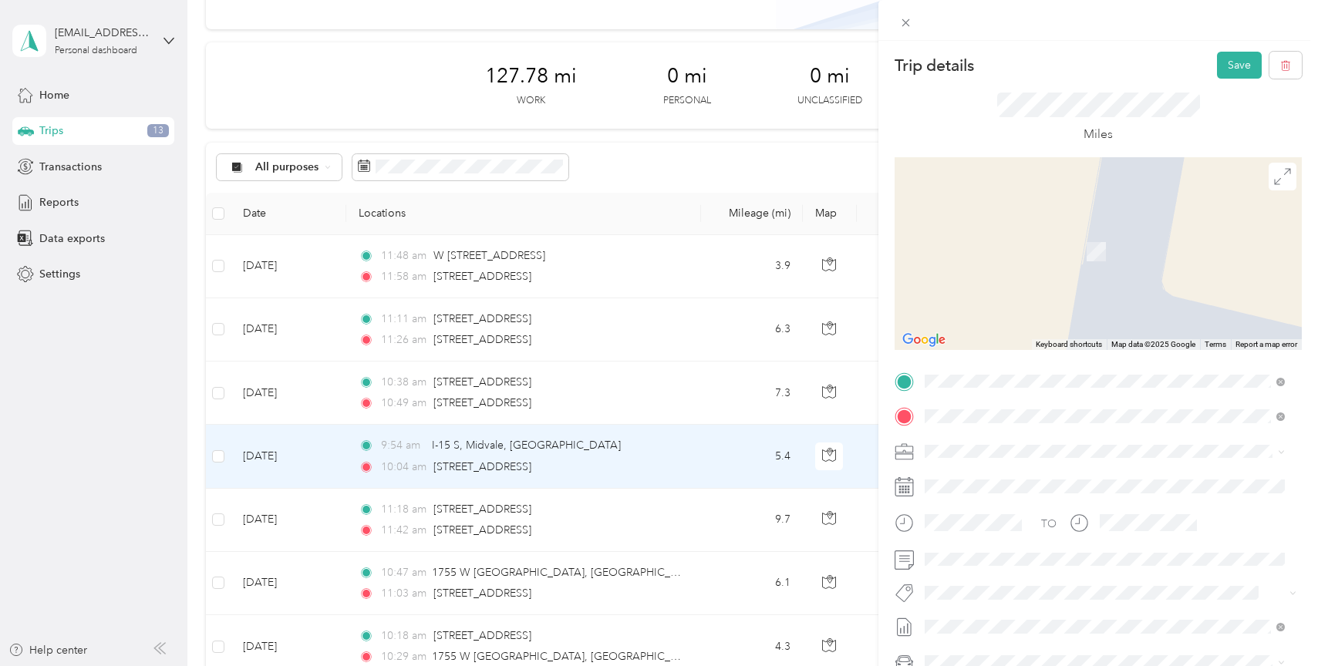
click at [1057, 444] on span "[STREET_ADDRESS][US_STATE]" at bounding box center [1031, 437] width 154 height 14
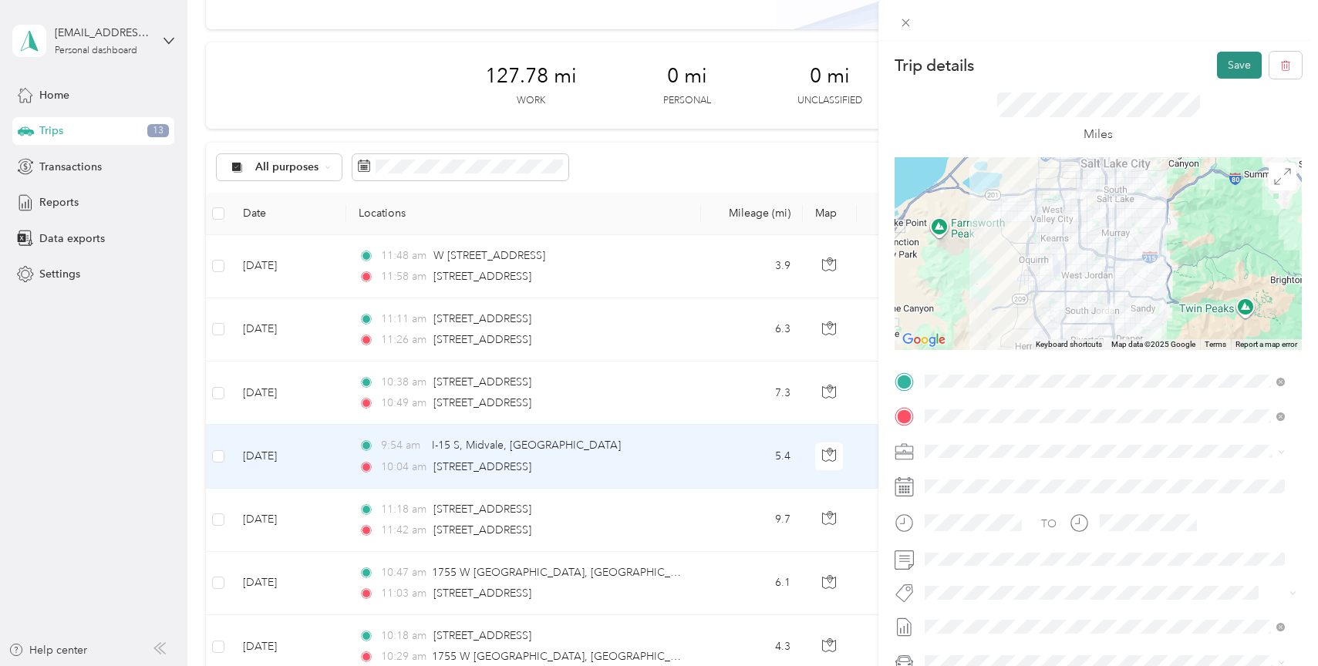
click at [1224, 64] on button "Save" at bounding box center [1239, 65] width 45 height 27
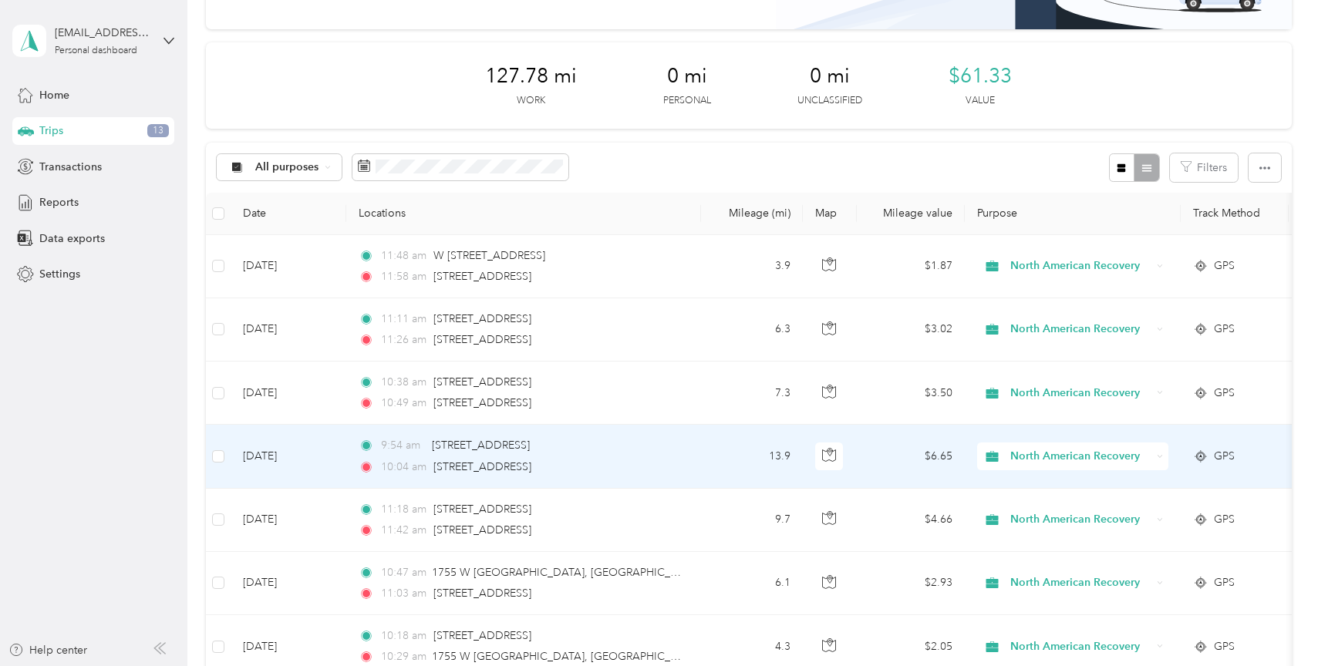
click at [699, 445] on td "9:54 am [STREET_ADDRESS] 10:04 am [STREET_ADDRESS]" at bounding box center [523, 456] width 355 height 63
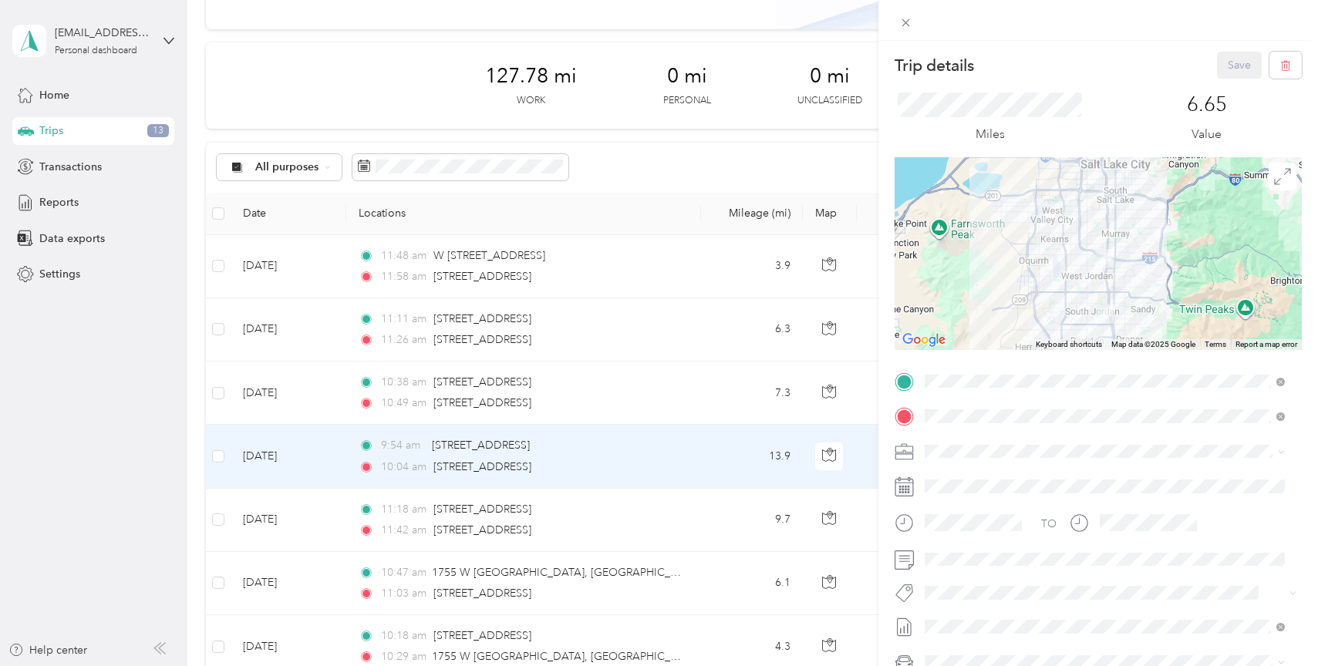
click at [713, 387] on div "Trip details Save This trip cannot be edited because it is either under review,…" at bounding box center [659, 333] width 1318 height 666
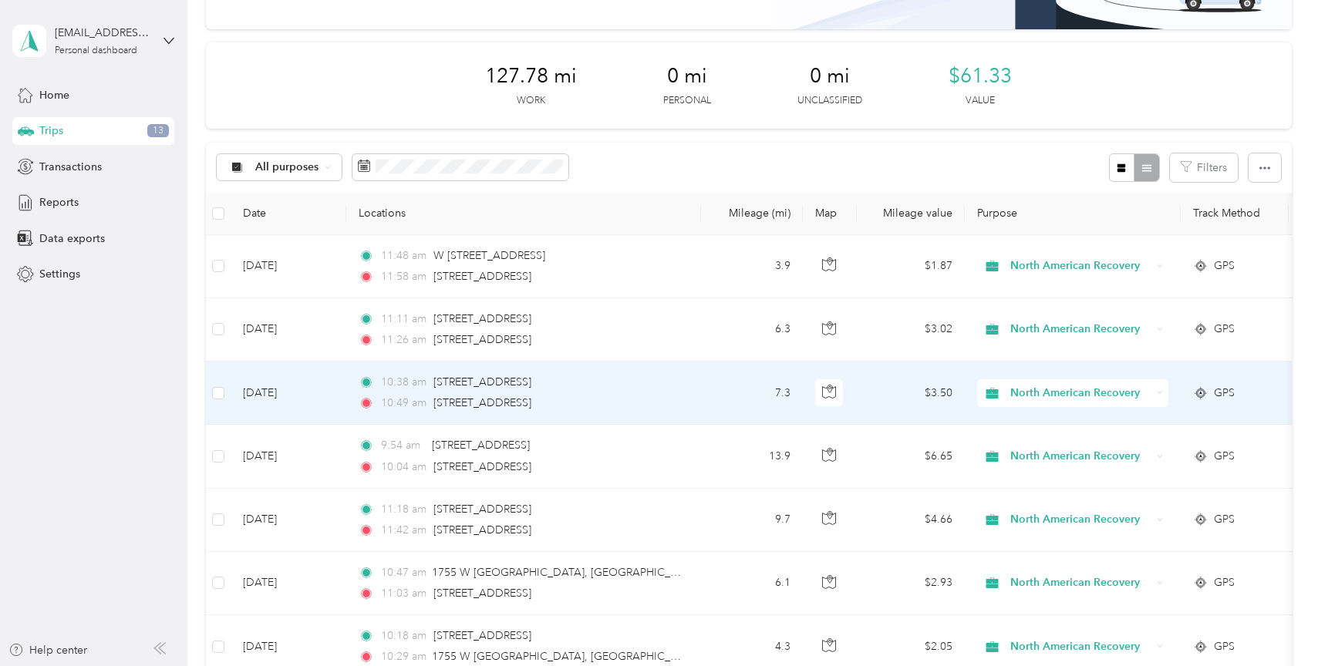
click at [717, 397] on td "7.3" at bounding box center [752, 393] width 102 height 63
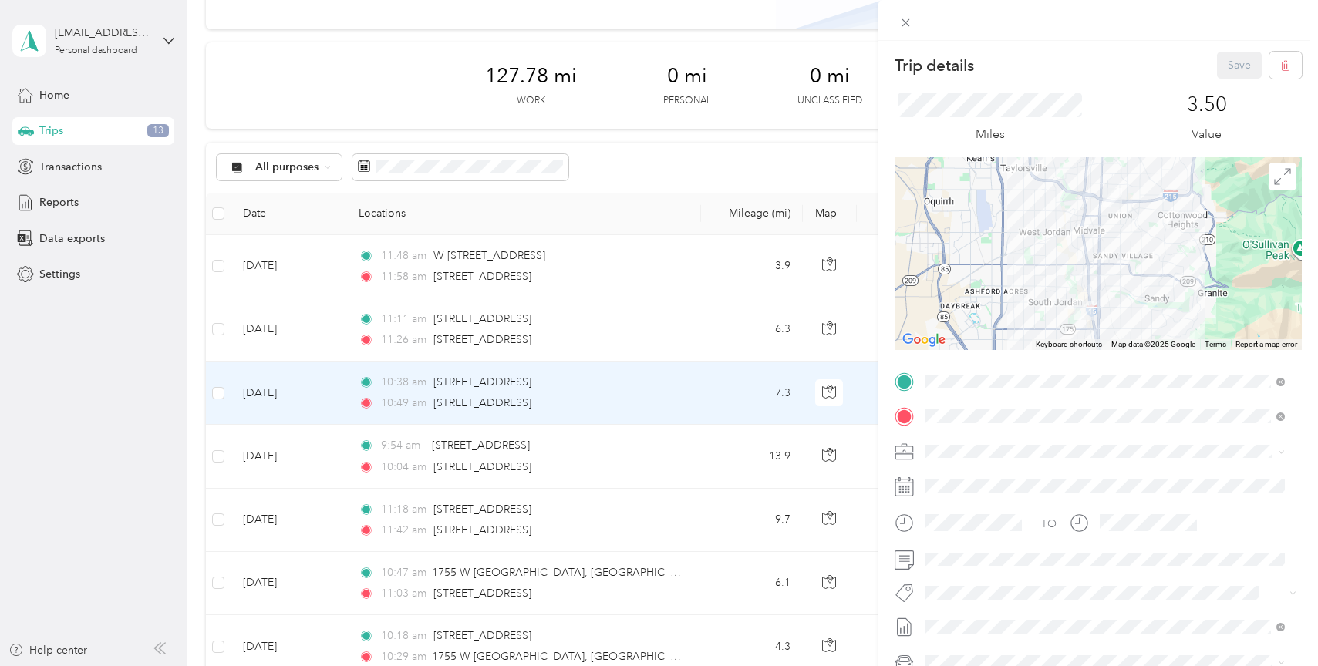
click at [724, 458] on div "Trip details Save This trip cannot be edited because it is either under review,…" at bounding box center [659, 333] width 1318 height 666
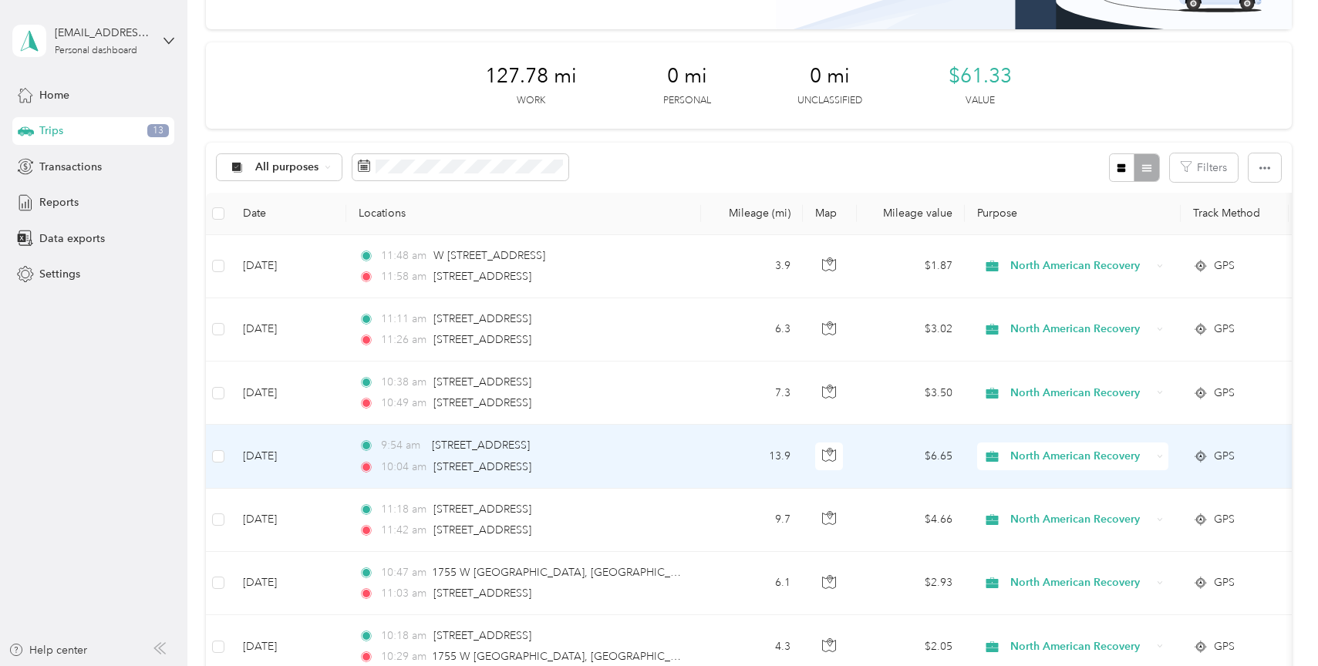
click at [724, 458] on td "13.9" at bounding box center [752, 456] width 102 height 63
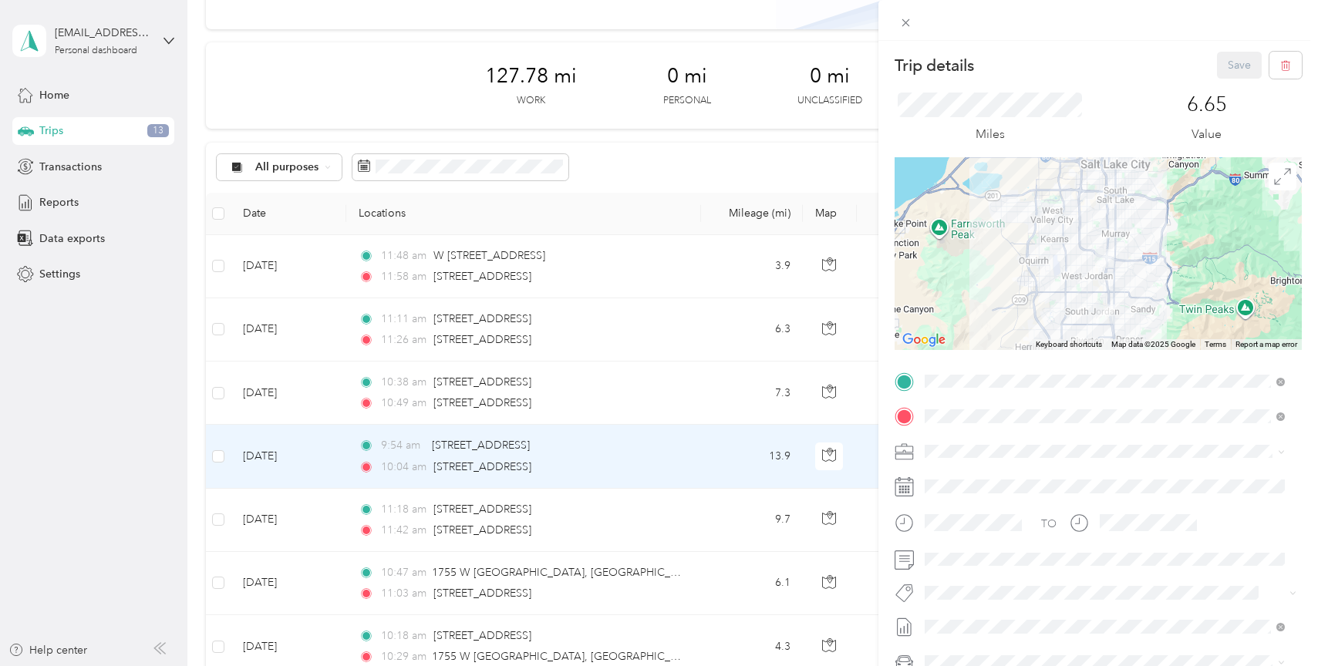
click at [701, 385] on div "Trip details Save This trip cannot be edited because it is either under review,…" at bounding box center [659, 333] width 1318 height 666
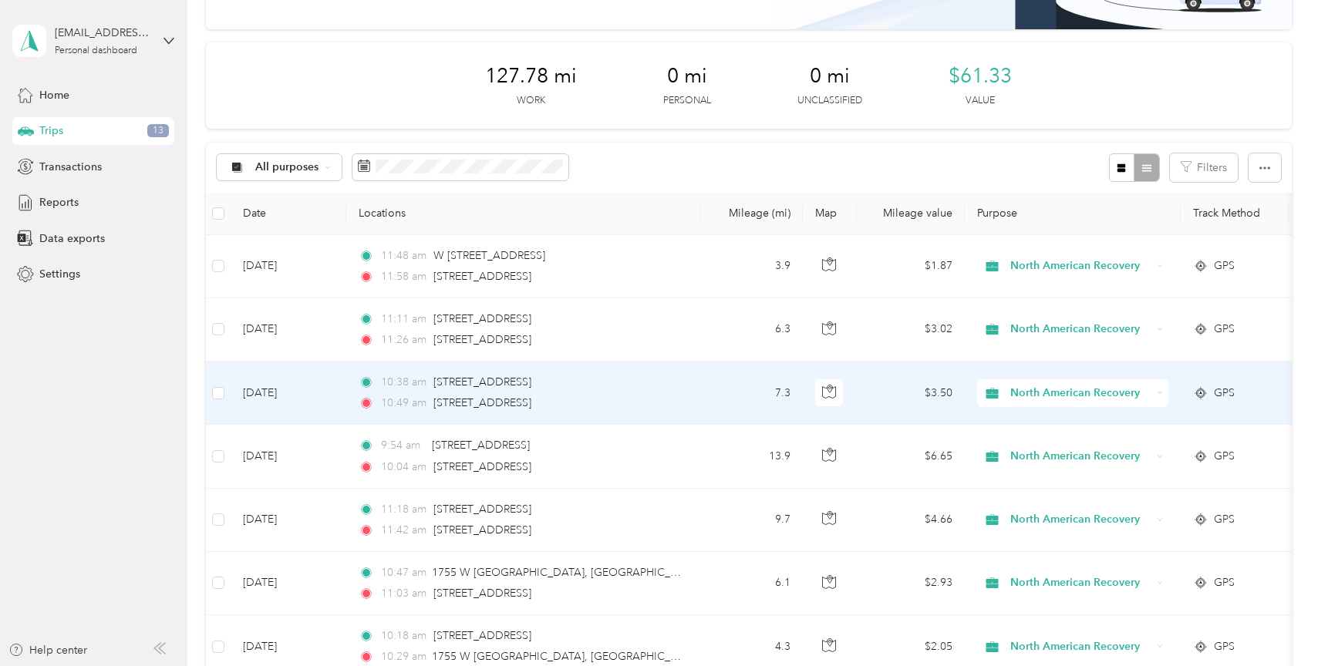
click at [702, 384] on td "7.3" at bounding box center [752, 393] width 102 height 63
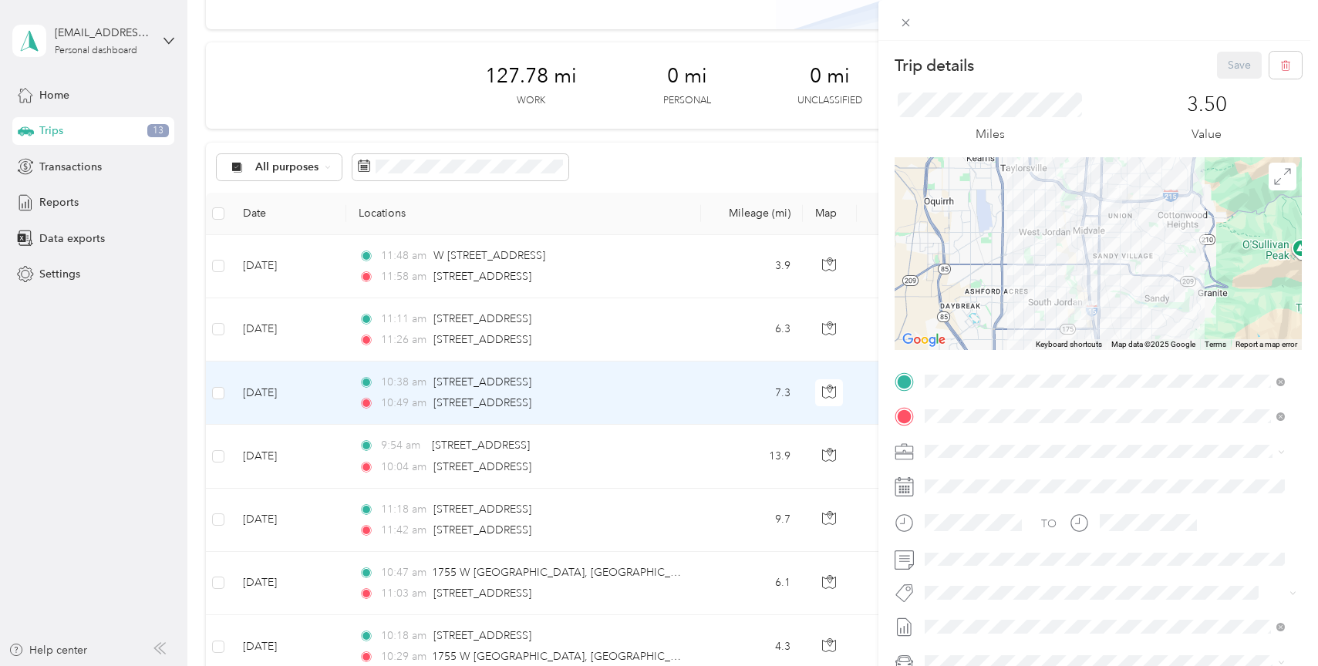
click at [700, 322] on div "Trip details Save This trip cannot be edited because it is either under review,…" at bounding box center [659, 333] width 1318 height 666
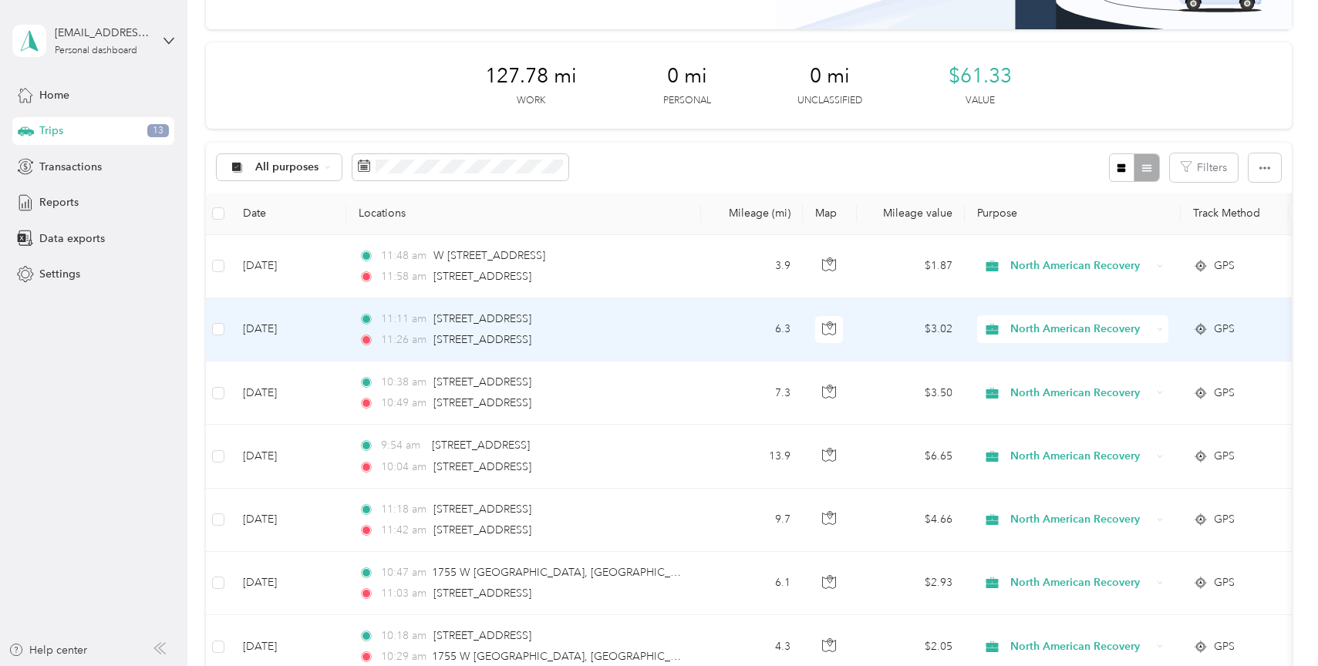
click at [700, 322] on td "11:11 am [STREET_ADDRESS] 11:26 am [STREET_ADDRESS]" at bounding box center [523, 330] width 355 height 63
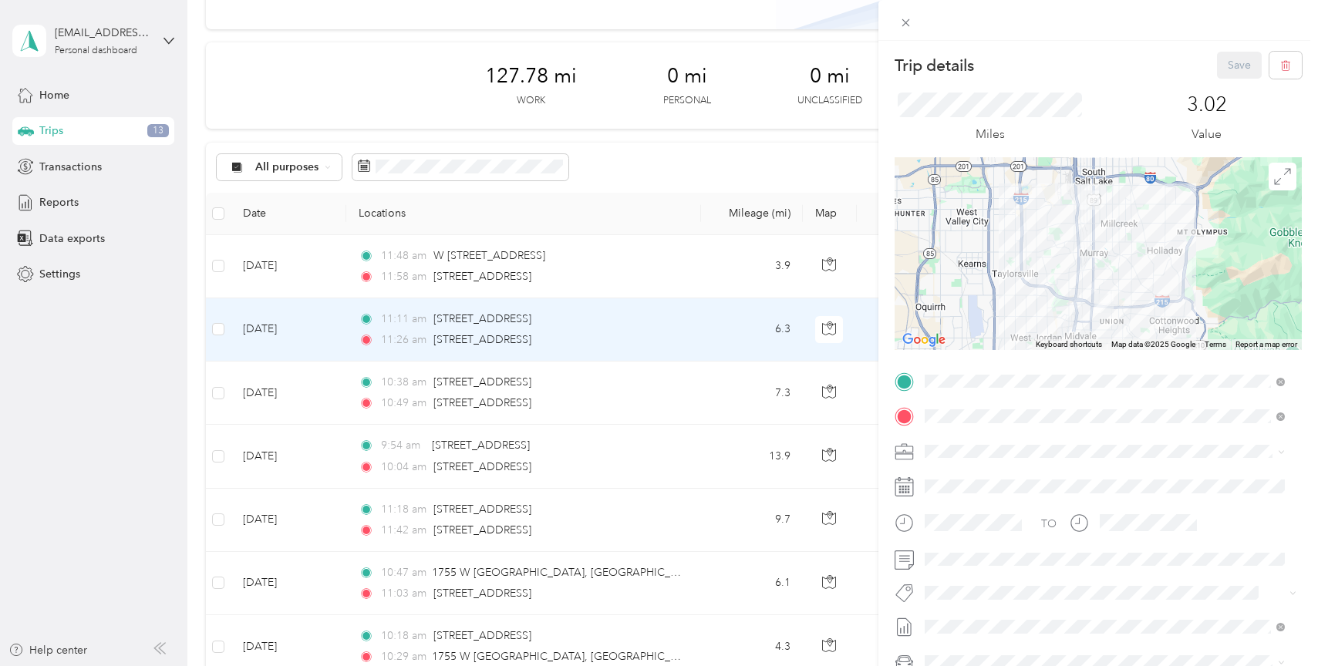
click at [688, 252] on div "Trip details Save This trip cannot be edited because it is either under review,…" at bounding box center [659, 333] width 1318 height 666
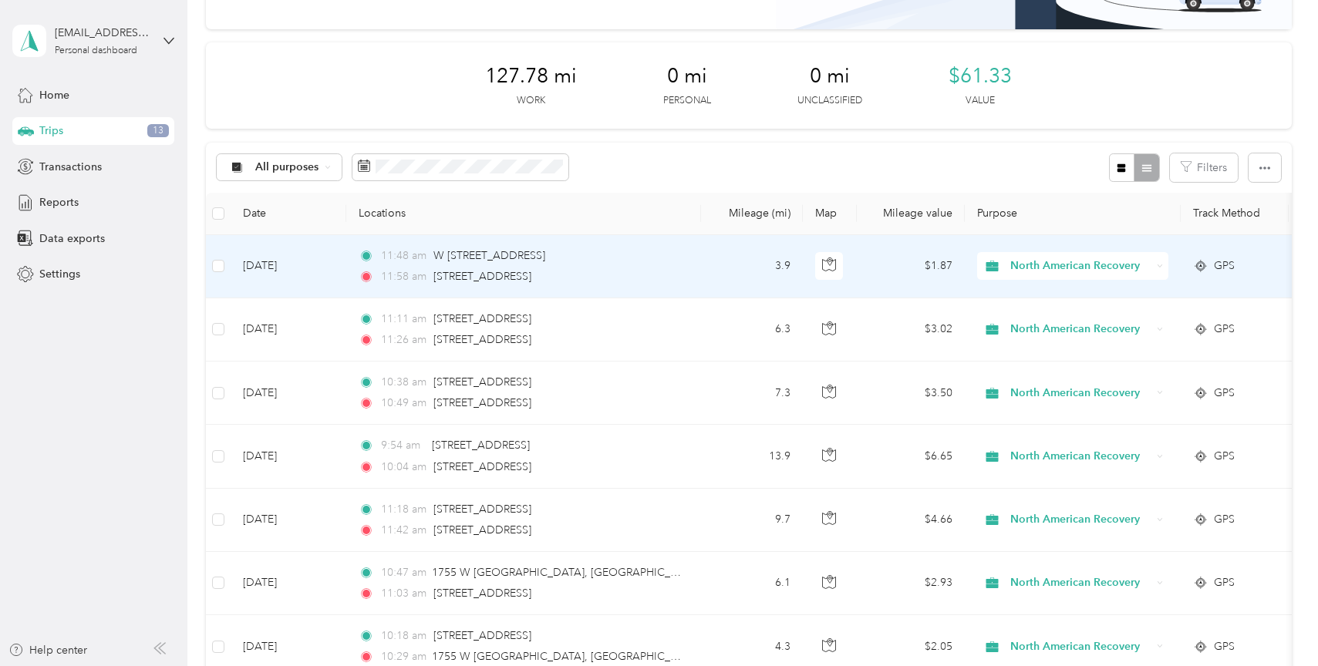
click at [687, 263] on td "11:48 am W [STREET_ADDRESS] 11:58 am [STREET_ADDRESS]" at bounding box center [523, 266] width 355 height 63
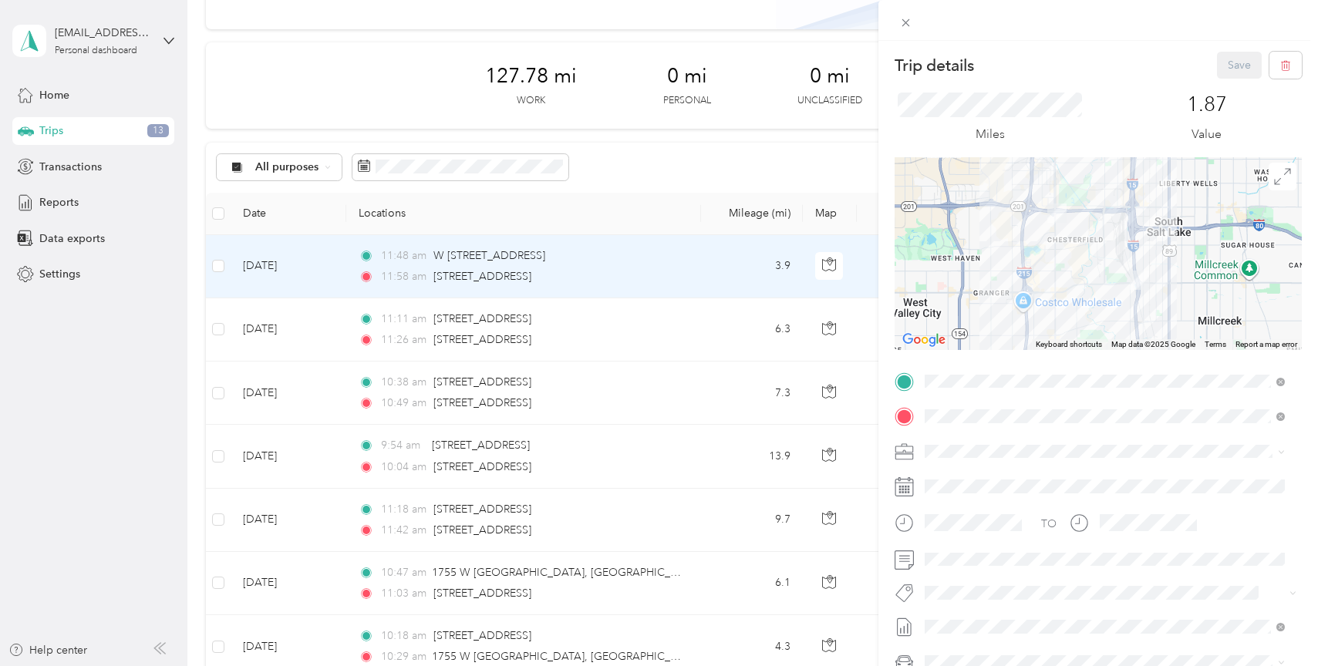
click at [675, 333] on div "Trip details Save This trip cannot be edited because it is either under review,…" at bounding box center [659, 333] width 1318 height 666
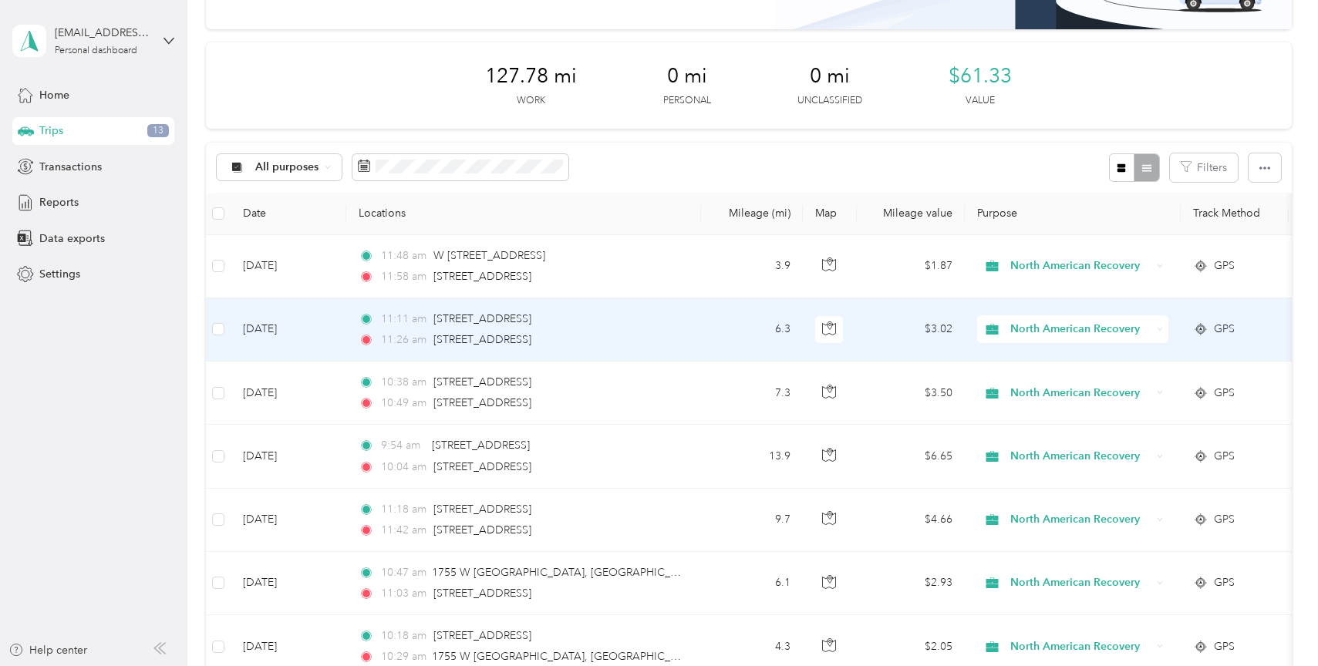
click at [675, 333] on div "11:26 am [STREET_ADDRESS]" at bounding box center [521, 340] width 324 height 17
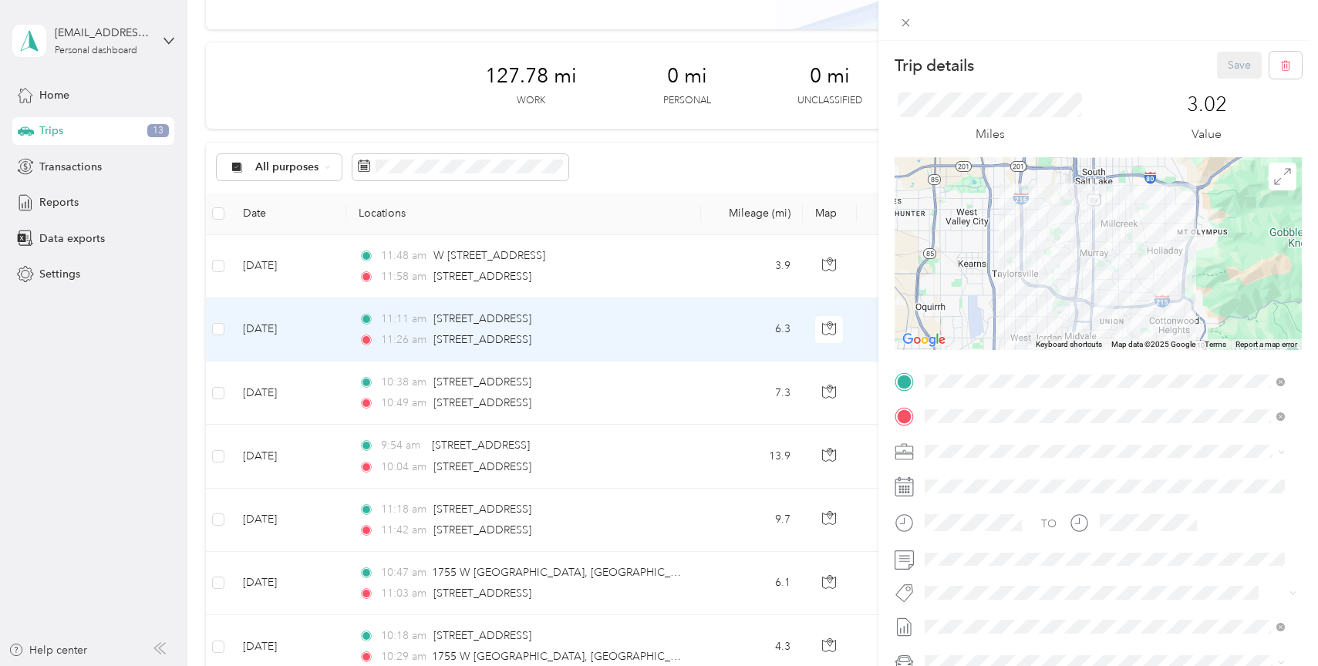
click at [678, 258] on div "Trip details Save This trip cannot be edited because it is either under review,…" at bounding box center [659, 333] width 1318 height 666
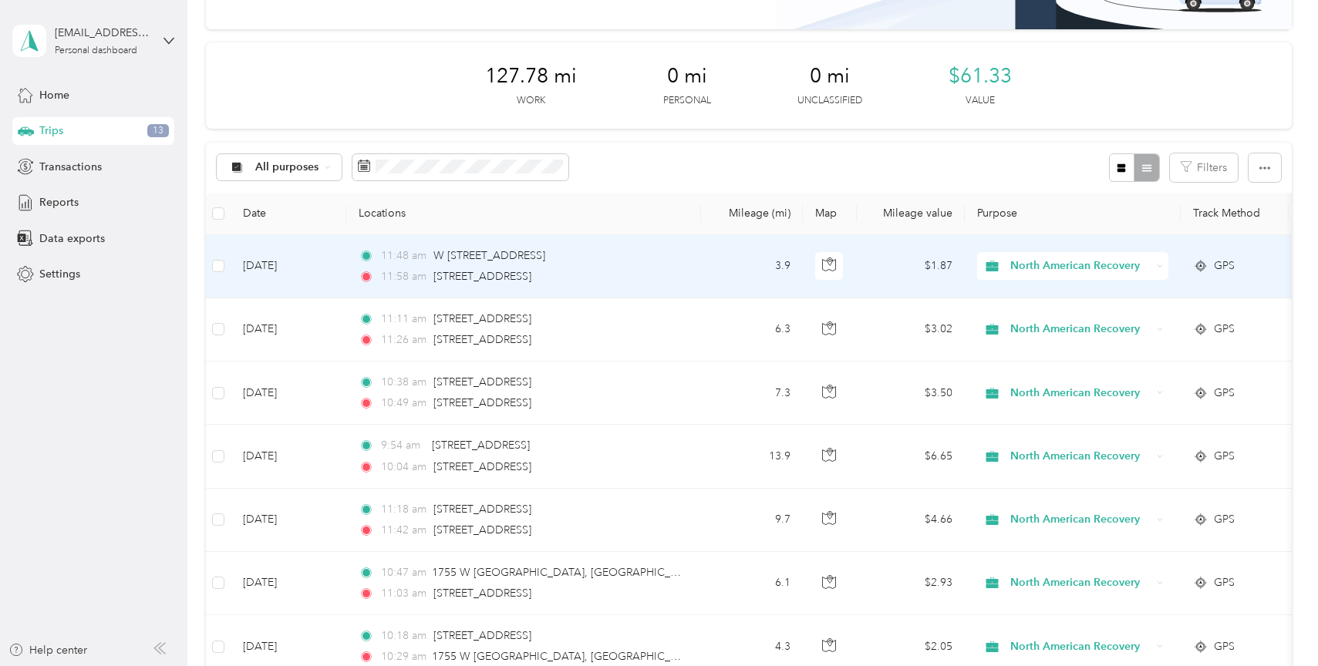
click at [678, 258] on div "11:48 am W [STREET_ADDRESS]" at bounding box center [521, 256] width 324 height 17
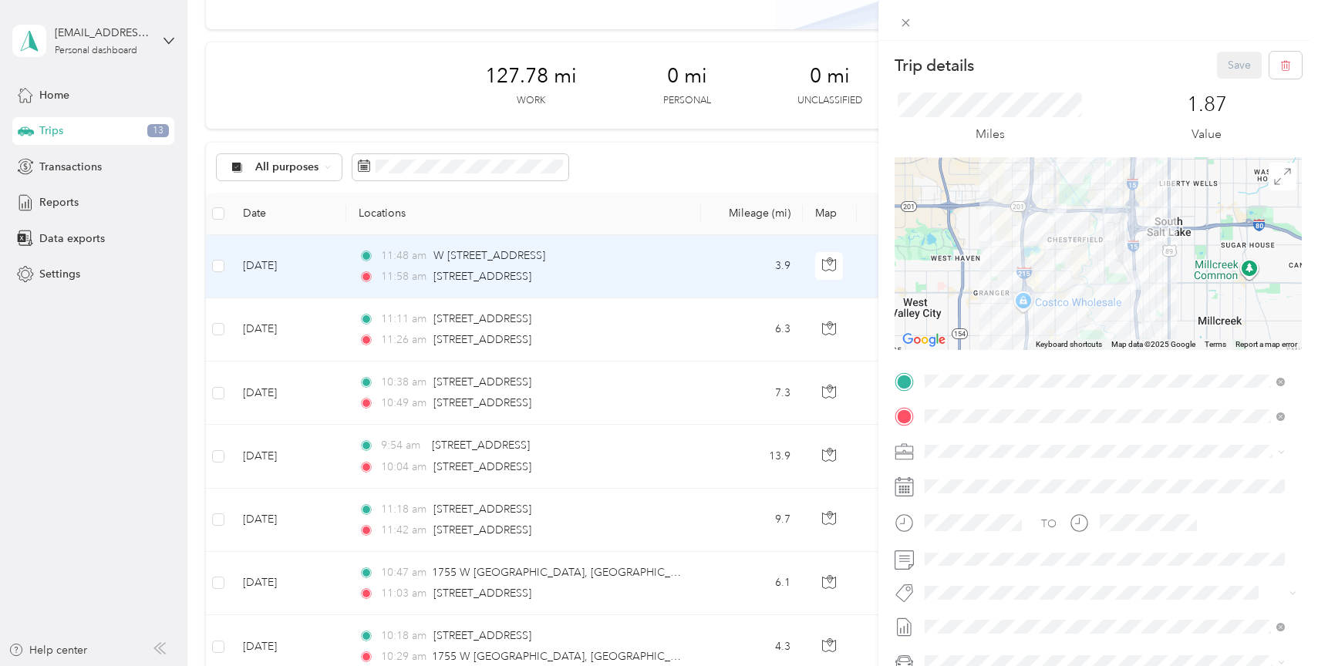
click at [684, 330] on div "Trip details Save This trip cannot be edited because it is either under review,…" at bounding box center [659, 333] width 1318 height 666
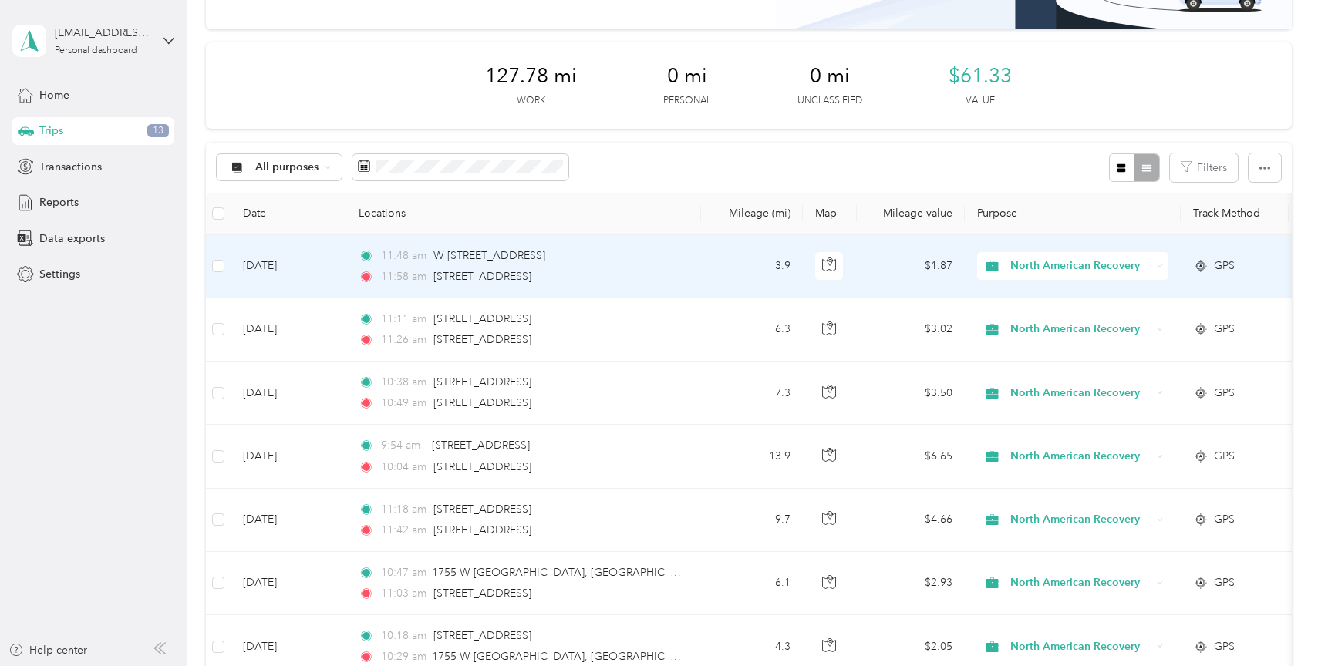
click at [682, 275] on div "11:58 am [STREET_ADDRESS]" at bounding box center [521, 276] width 324 height 17
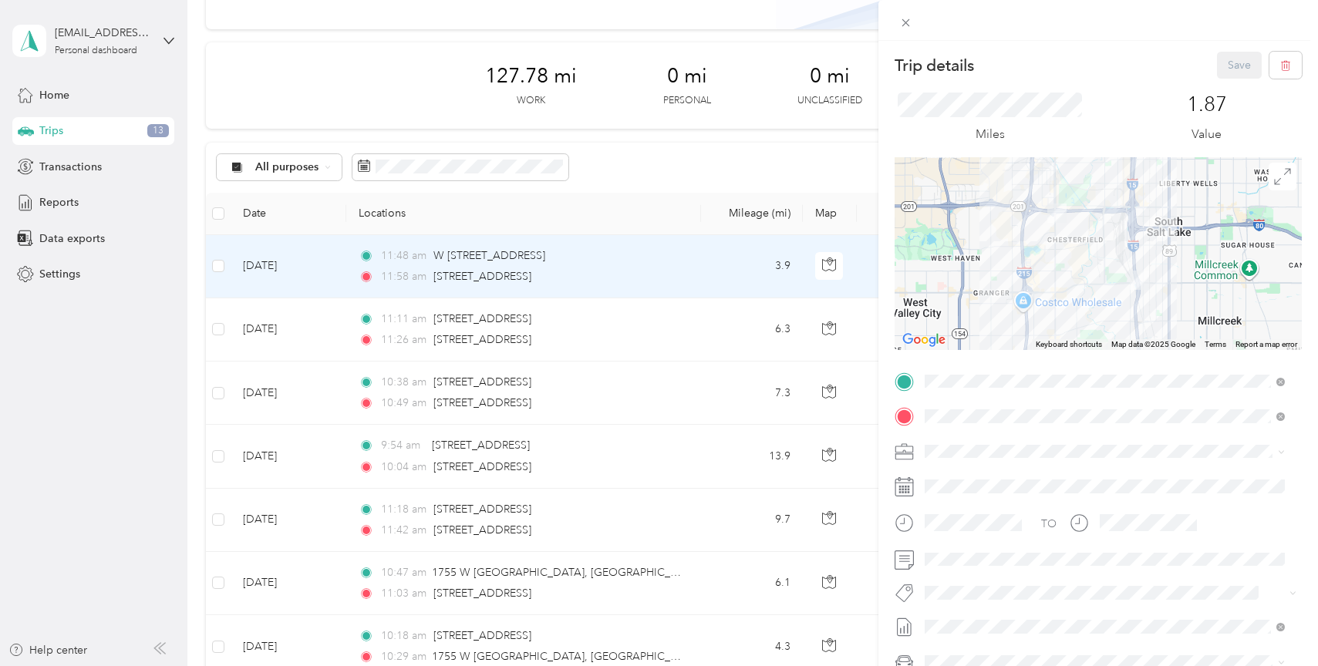
click at [74, 240] on div "Trip details Save This trip cannot be edited because it is either under review,…" at bounding box center [659, 333] width 1318 height 666
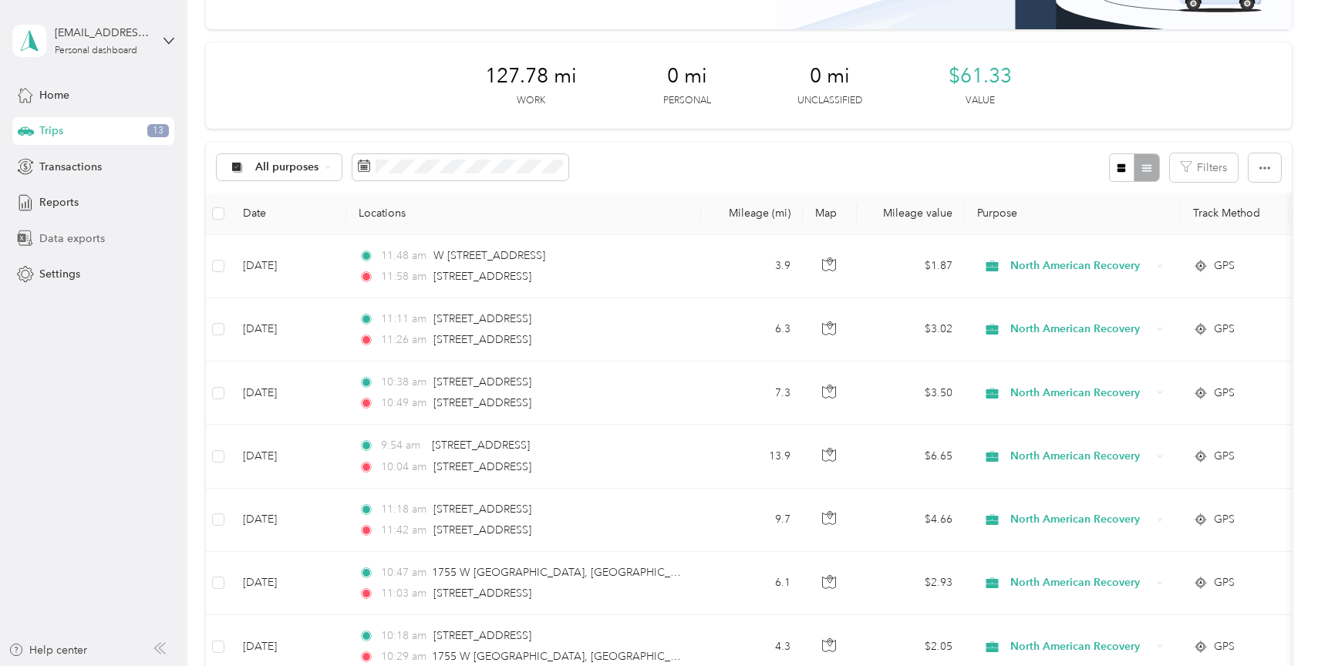
click at [84, 236] on span "Data exports" at bounding box center [72, 239] width 66 height 16
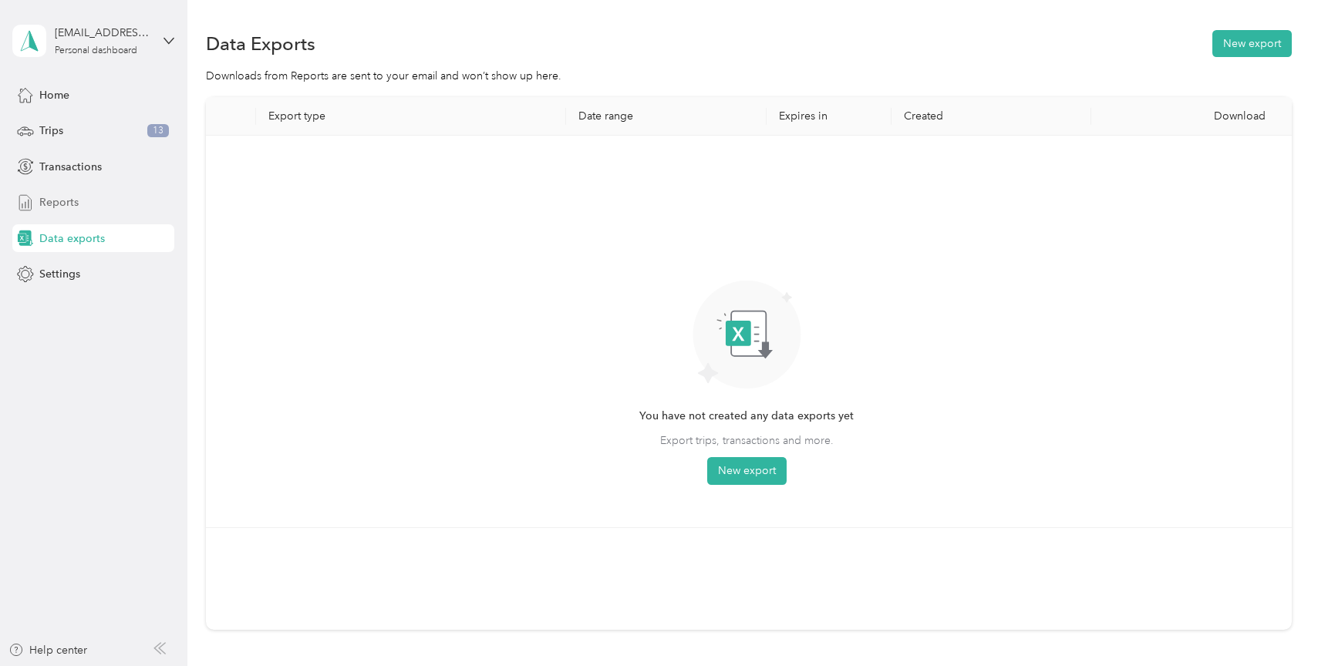
click at [59, 199] on span "Reports" at bounding box center [58, 202] width 39 height 16
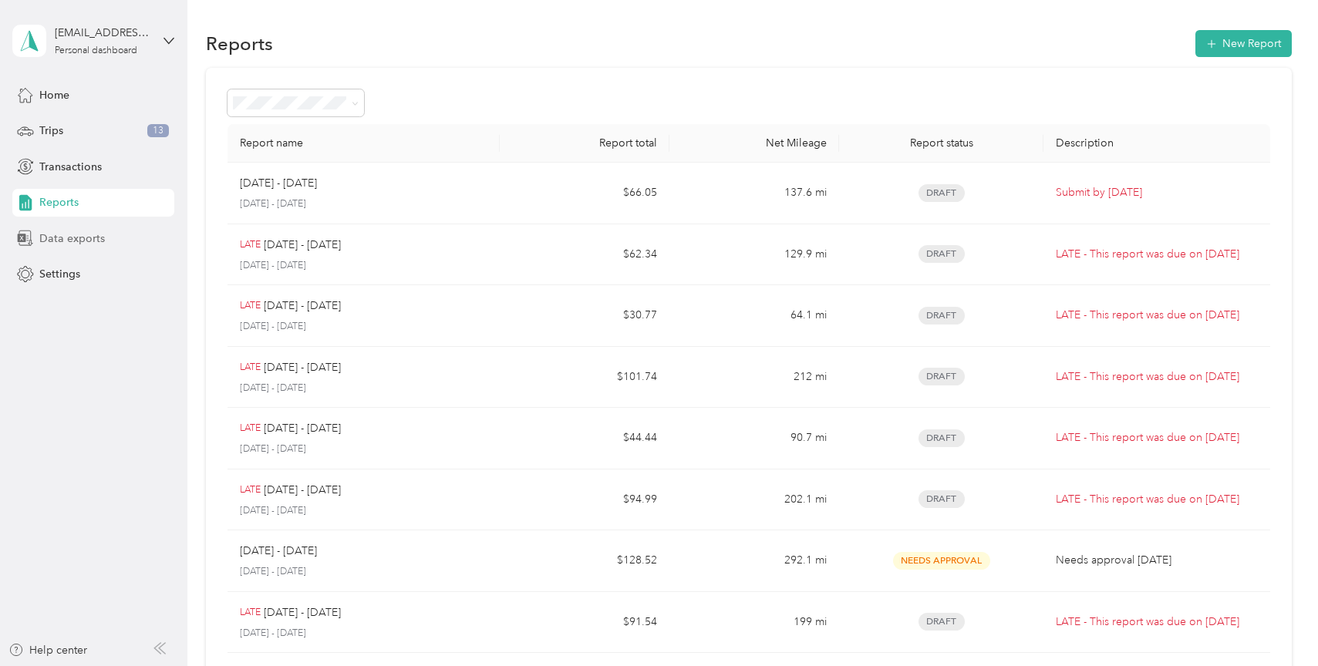
click at [82, 238] on span "Data exports" at bounding box center [72, 239] width 66 height 16
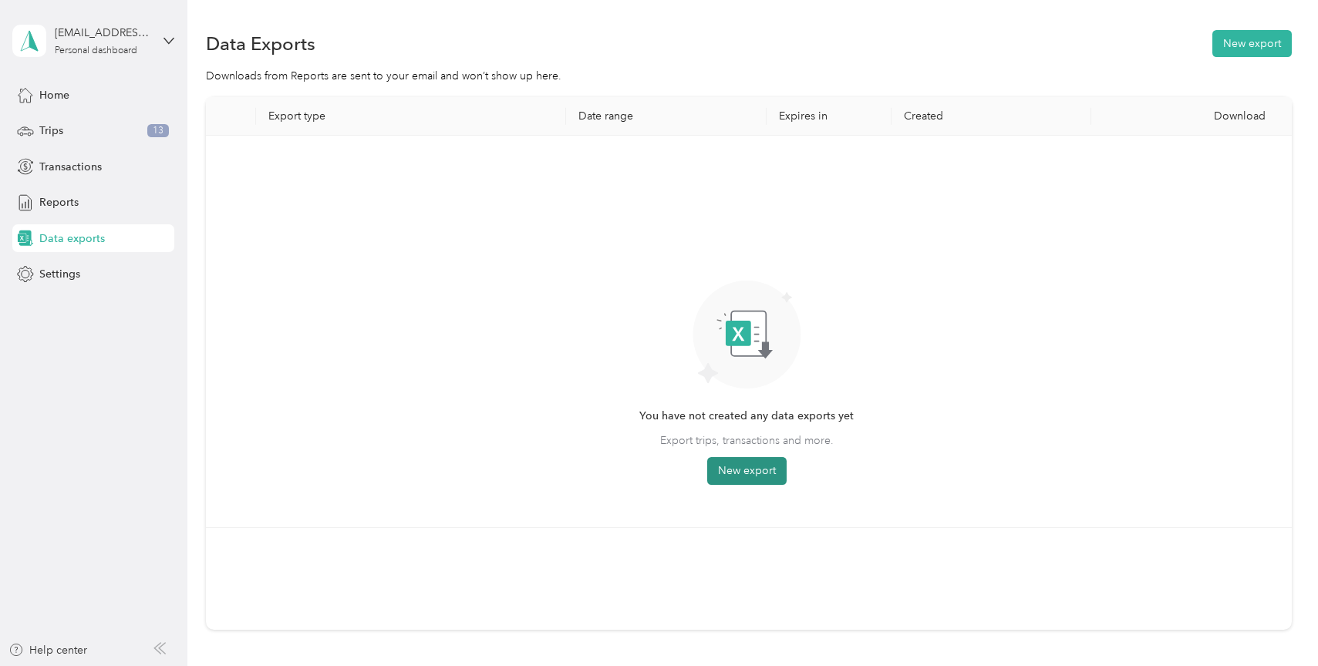
click at [745, 475] on button "New export" at bounding box center [746, 471] width 79 height 28
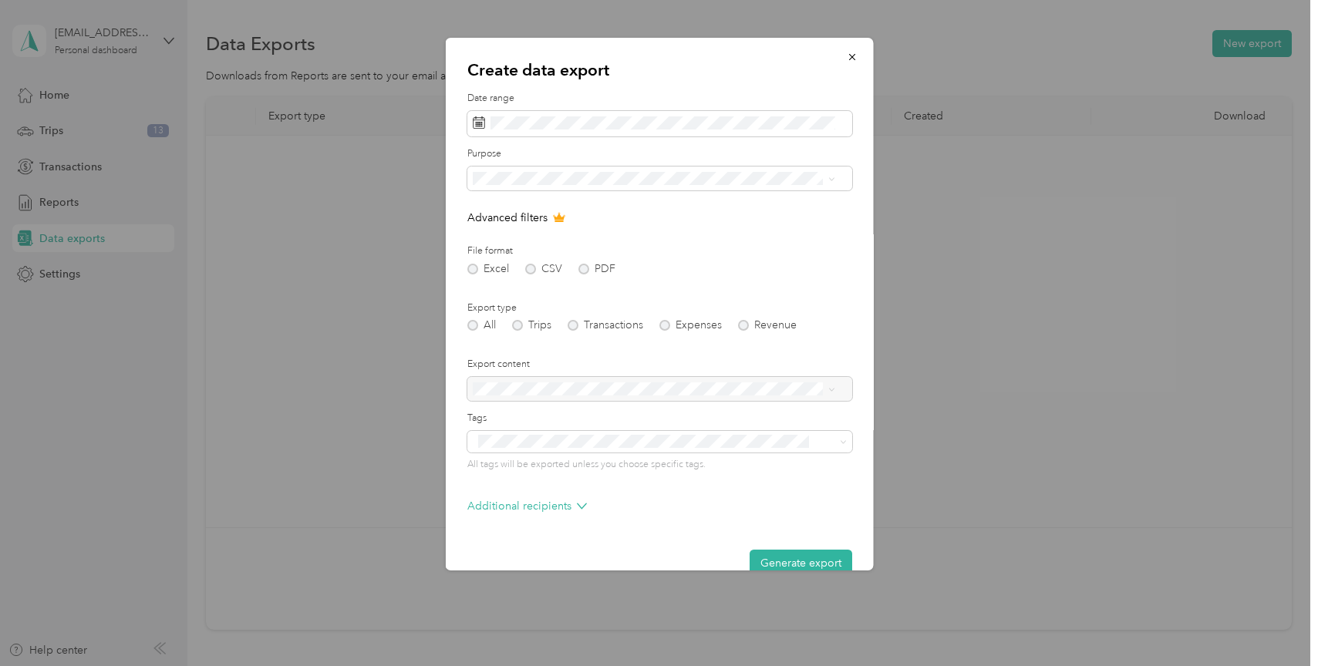
click at [790, 563] on button "Generate export" at bounding box center [800, 563] width 103 height 27
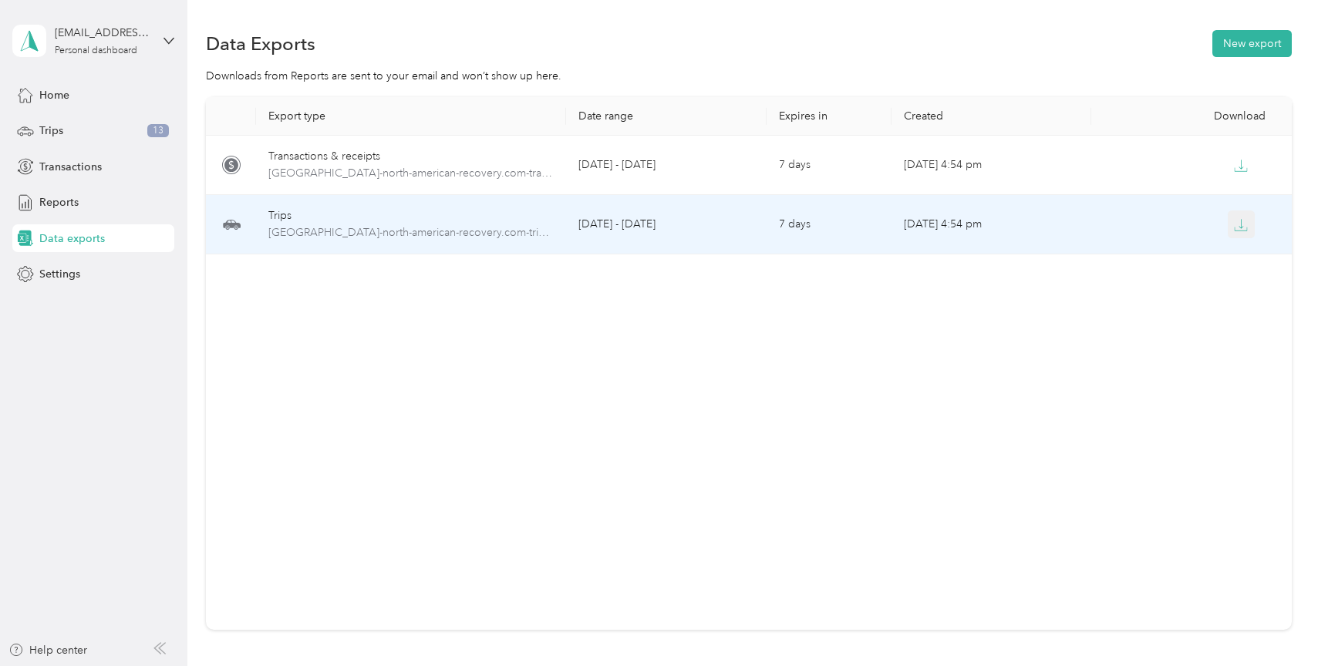
click at [1239, 222] on icon "button" at bounding box center [1241, 225] width 14 height 14
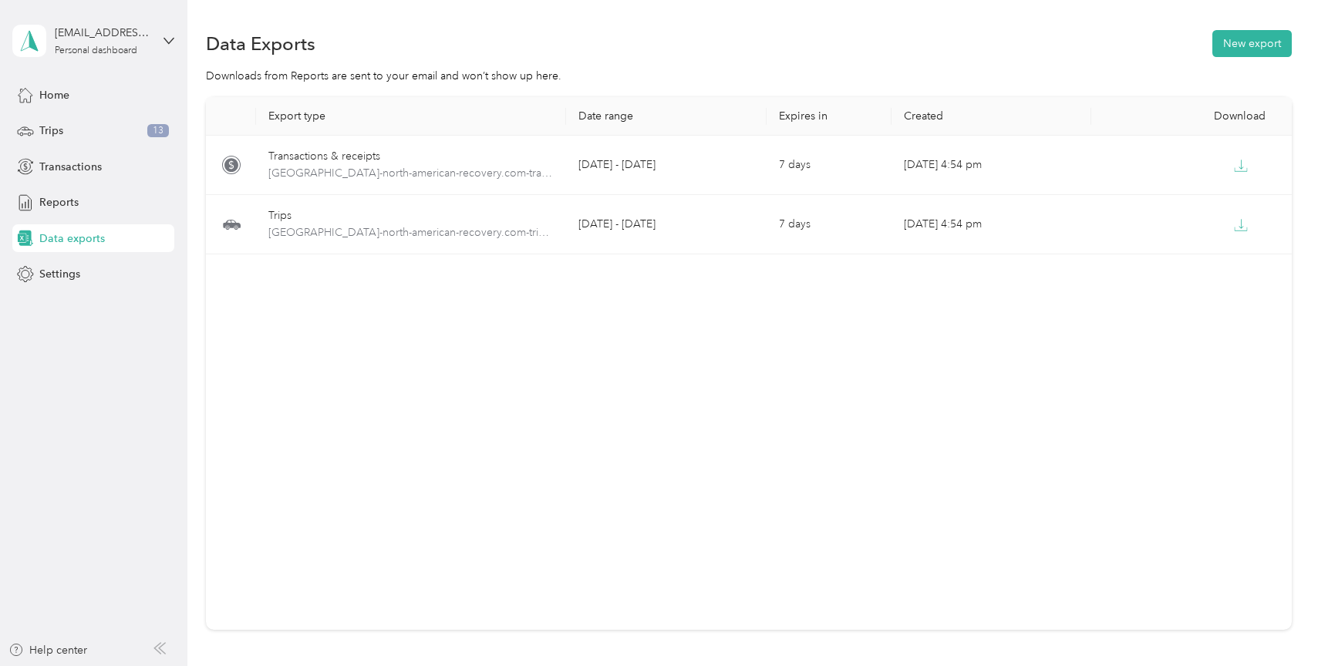
drag, startPoint x: 748, startPoint y: 397, endPoint x: 586, endPoint y: 368, distance: 164.6
click at [747, 397] on div "Export type Date range Expires in Created Download Transactions & receipts [GEO…" at bounding box center [748, 363] width 1085 height 533
